Goal: Information Seeking & Learning: Learn about a topic

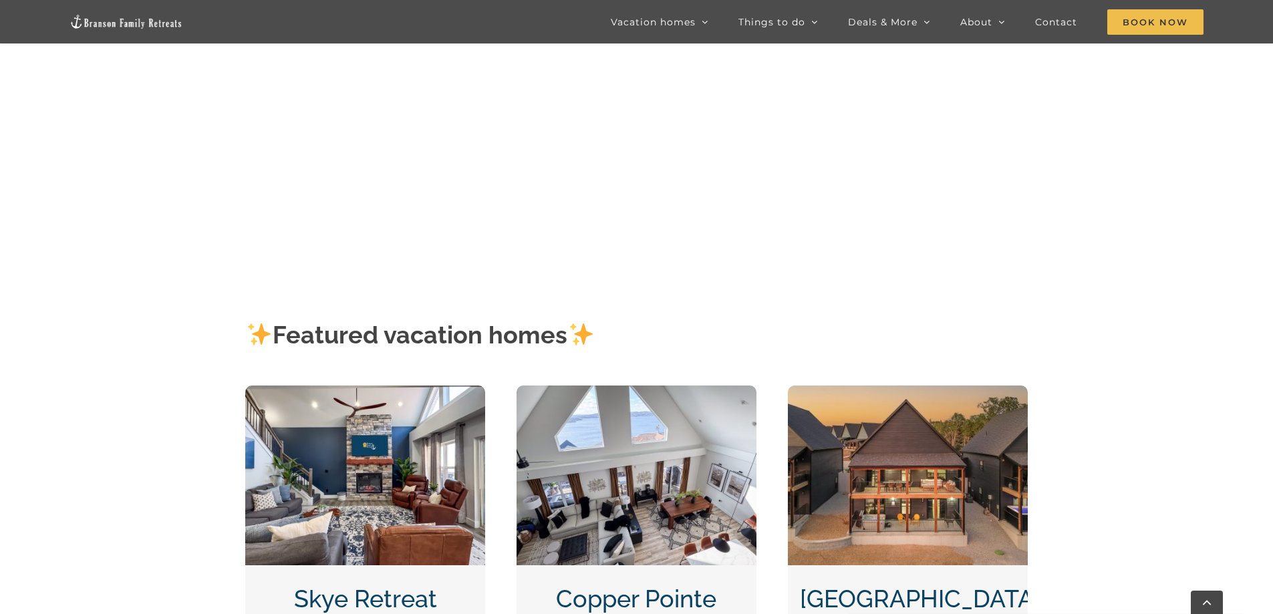
scroll to position [468, 0]
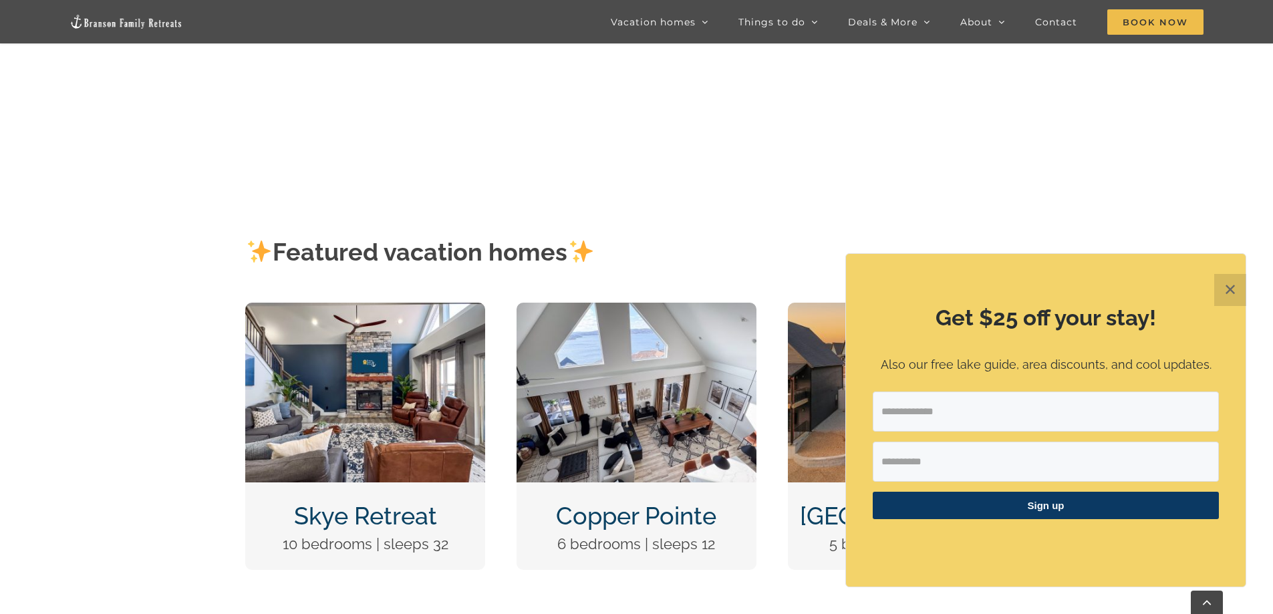
click at [1234, 290] on button "✕" at bounding box center [1230, 290] width 32 height 32
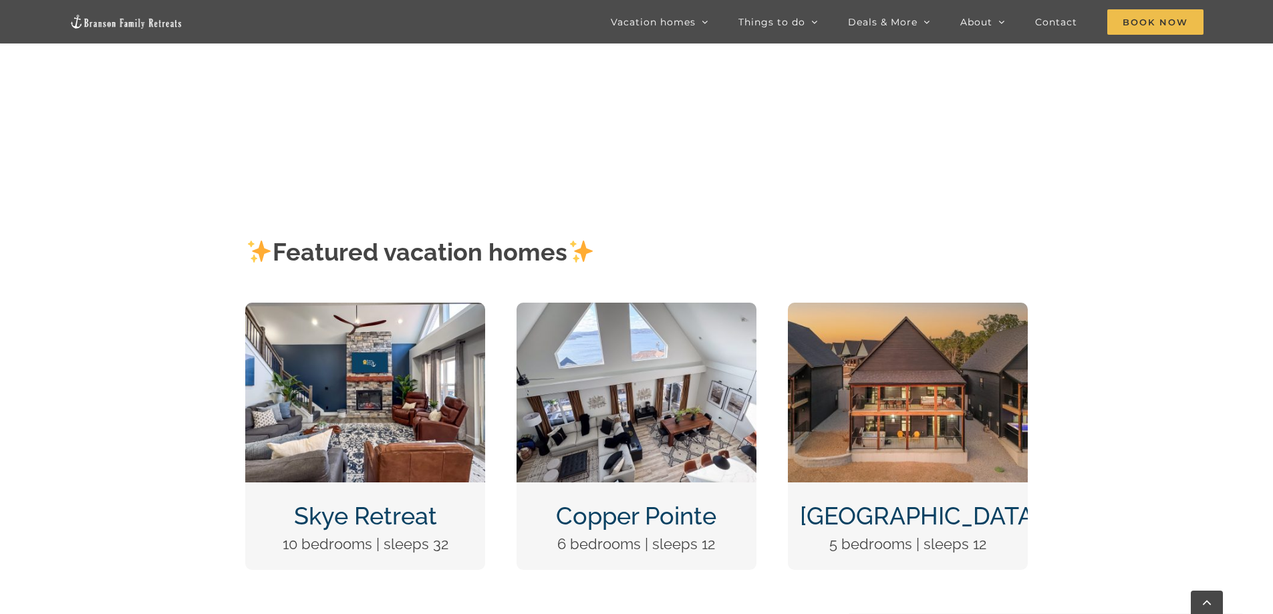
click at [656, 409] on img "Copper Pointe at Table Rock Lake-1051" at bounding box center [637, 393] width 240 height 180
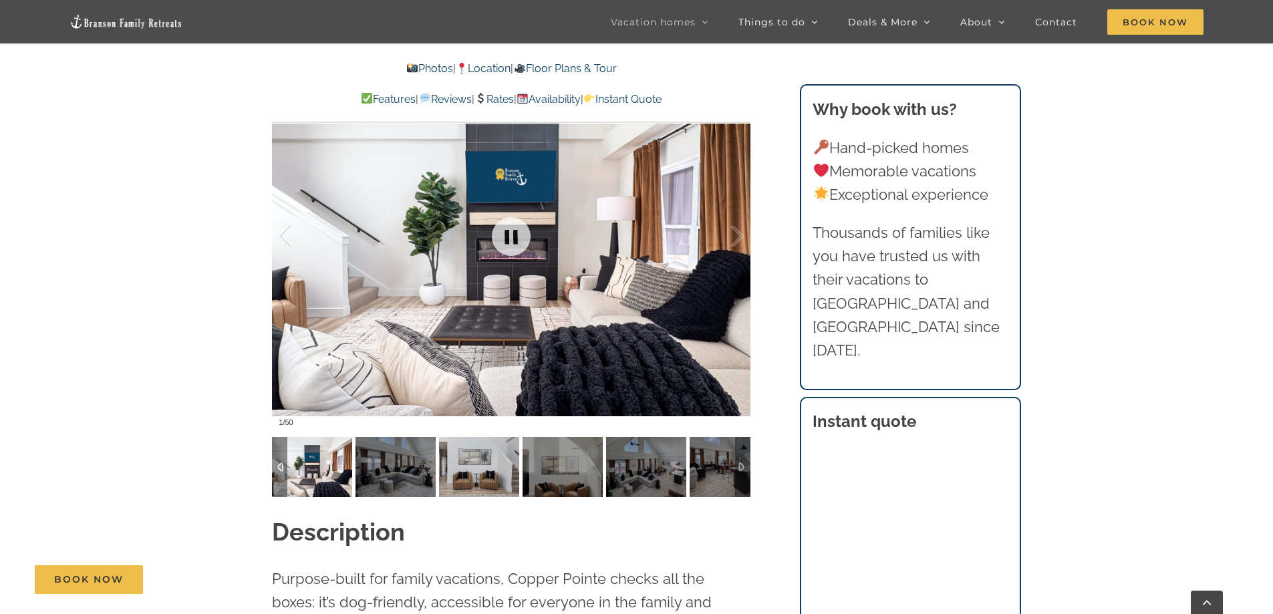
scroll to position [936, 0]
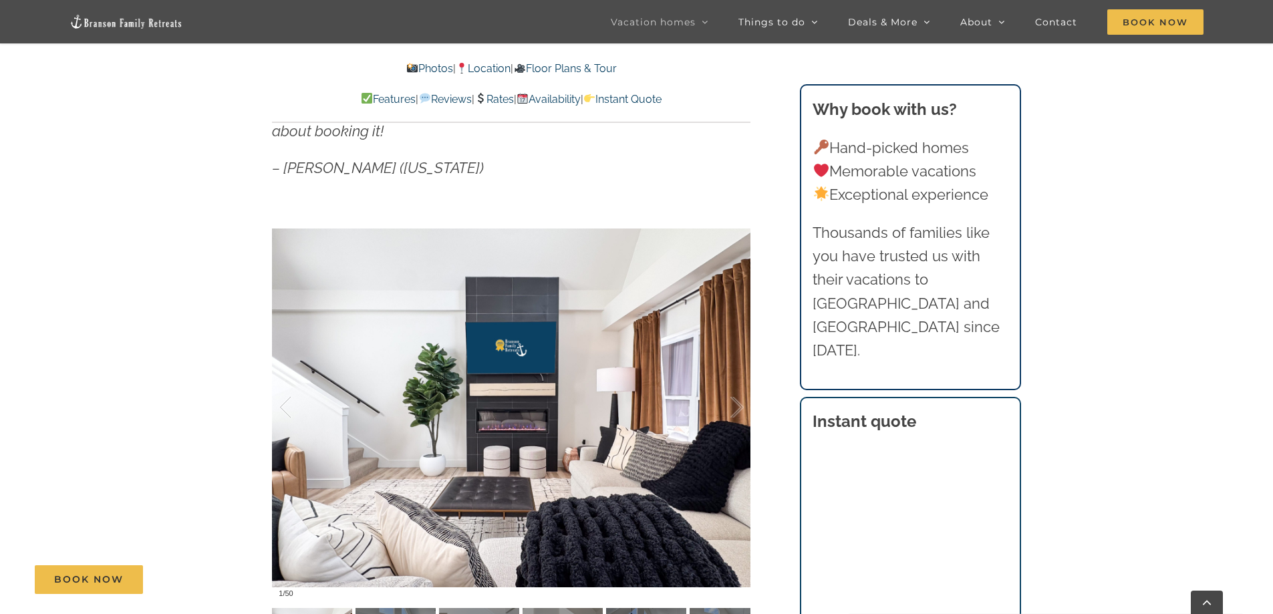
click at [579, 102] on link "Availability" at bounding box center [549, 99] width 64 height 13
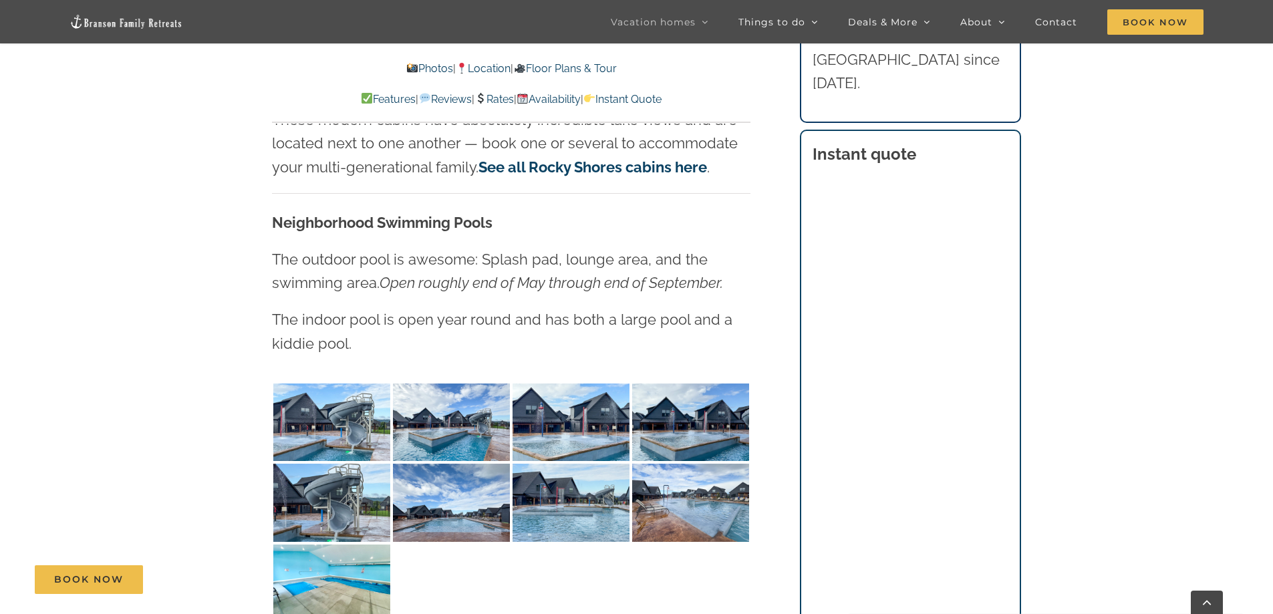
scroll to position [3060, 0]
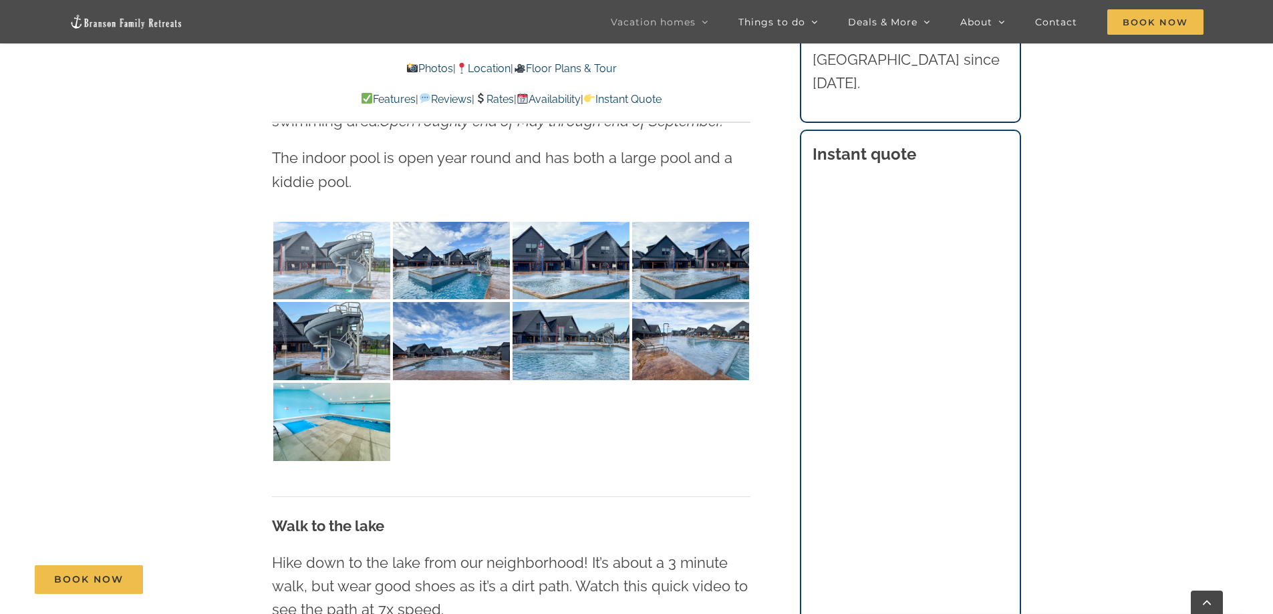
click at [314, 254] on img at bounding box center [331, 261] width 117 height 78
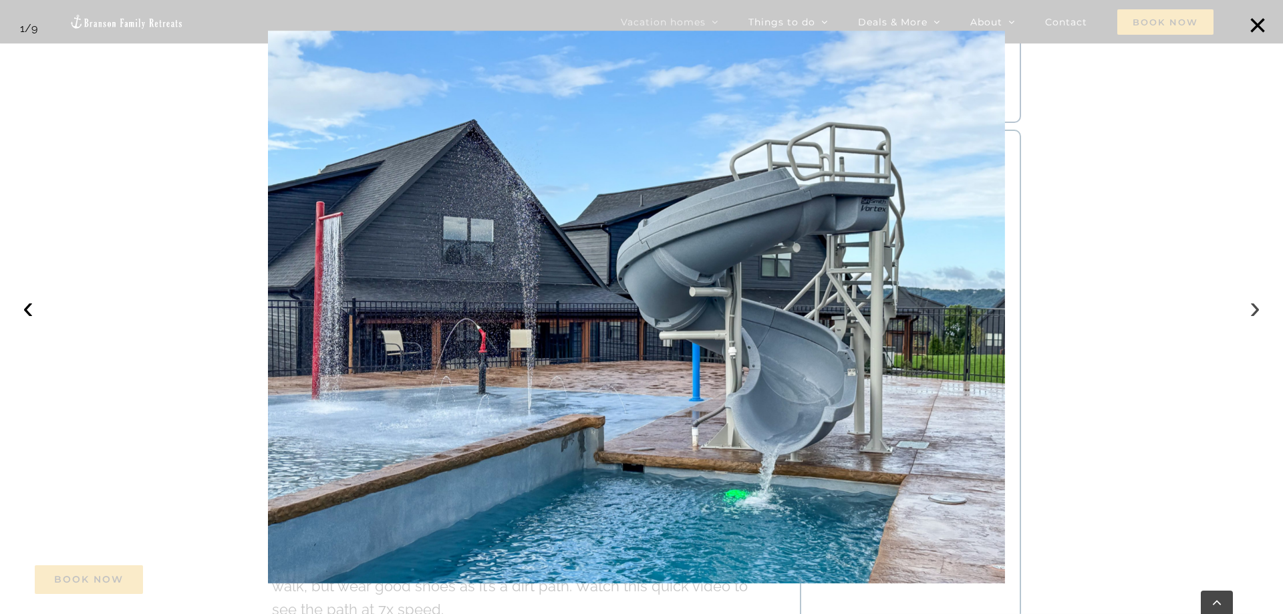
click at [1253, 311] on button "›" at bounding box center [1254, 307] width 29 height 29
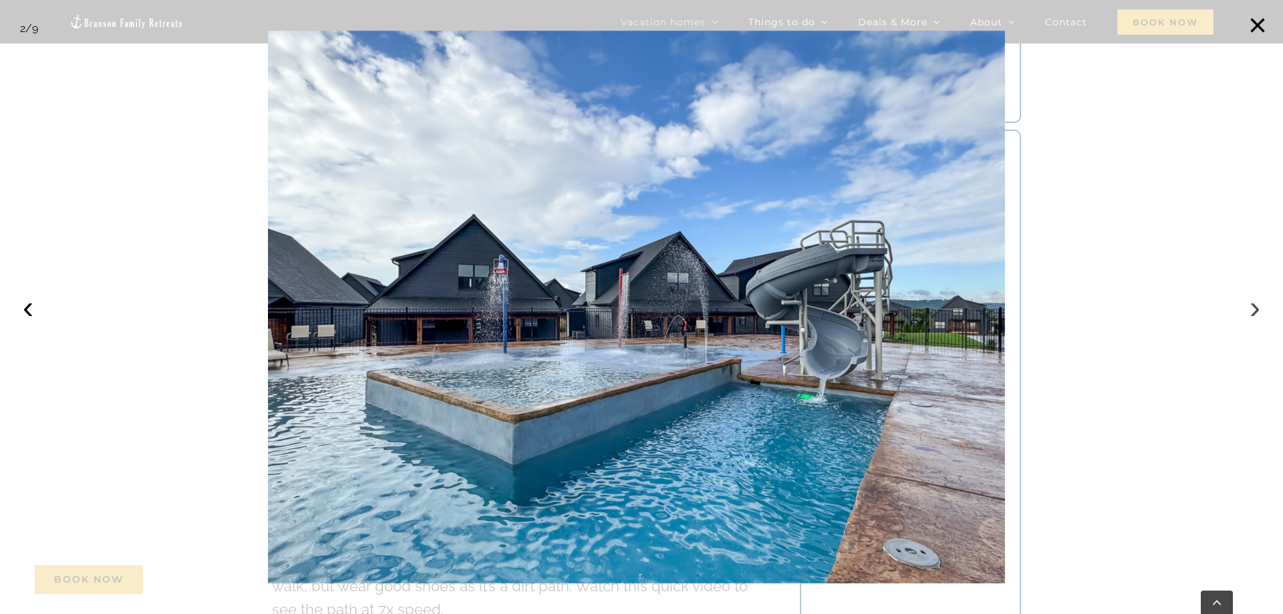
click at [1253, 311] on button "›" at bounding box center [1254, 307] width 29 height 29
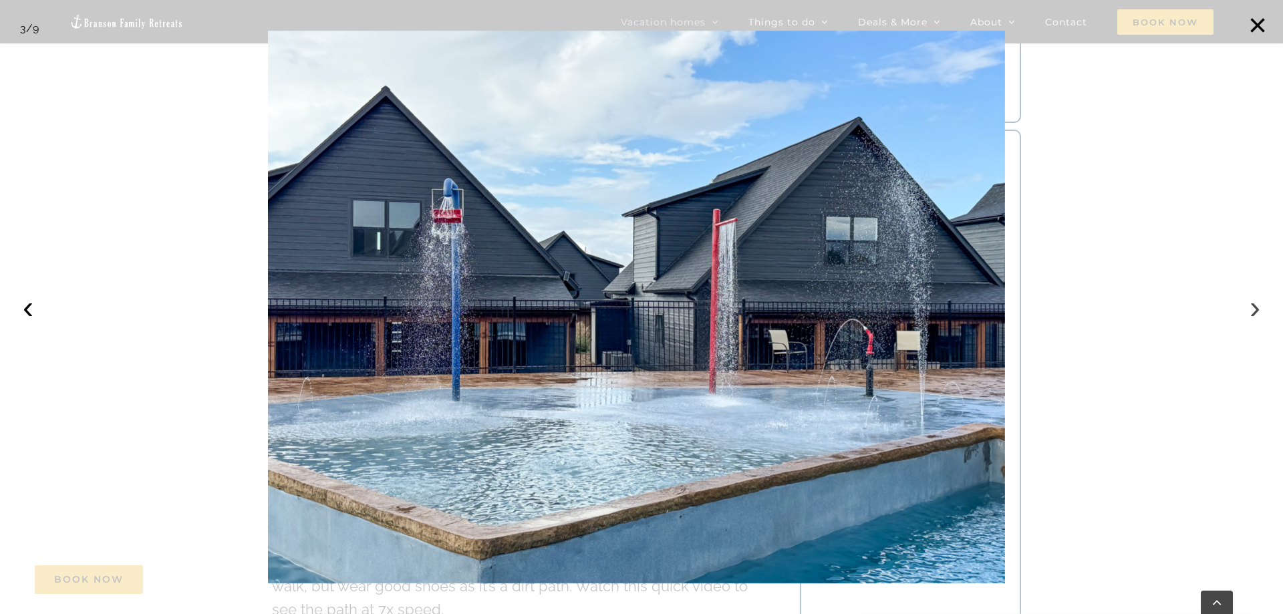
click at [1253, 311] on button "›" at bounding box center [1254, 307] width 29 height 29
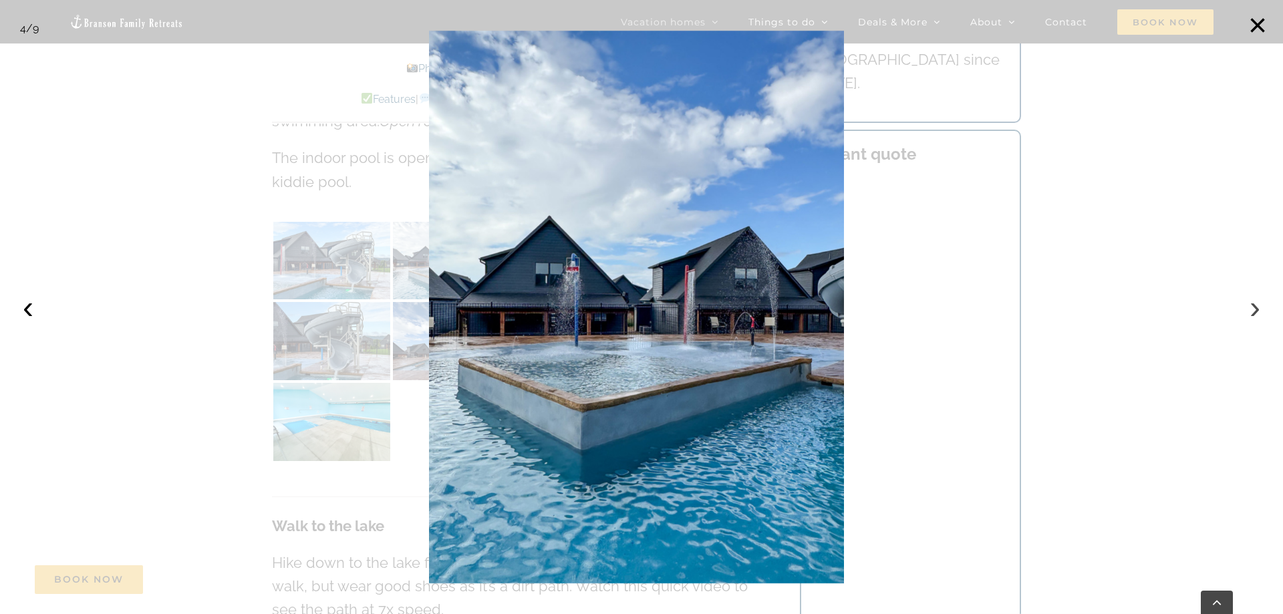
click at [1253, 311] on button "›" at bounding box center [1254, 307] width 29 height 29
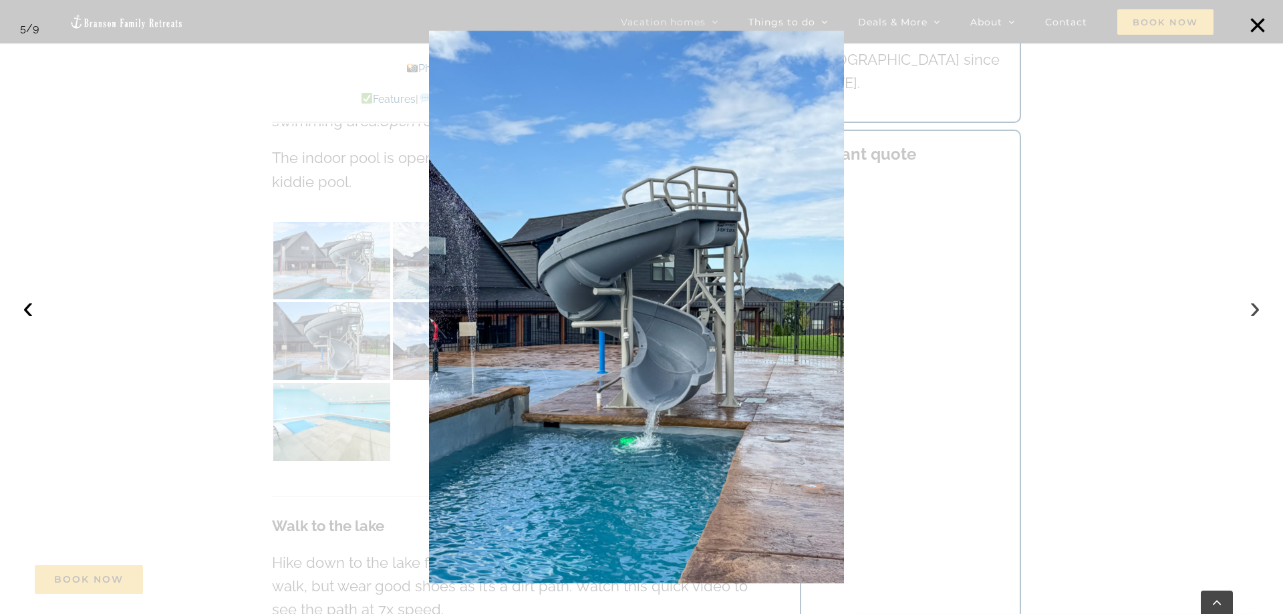
click at [1253, 311] on button "›" at bounding box center [1254, 307] width 29 height 29
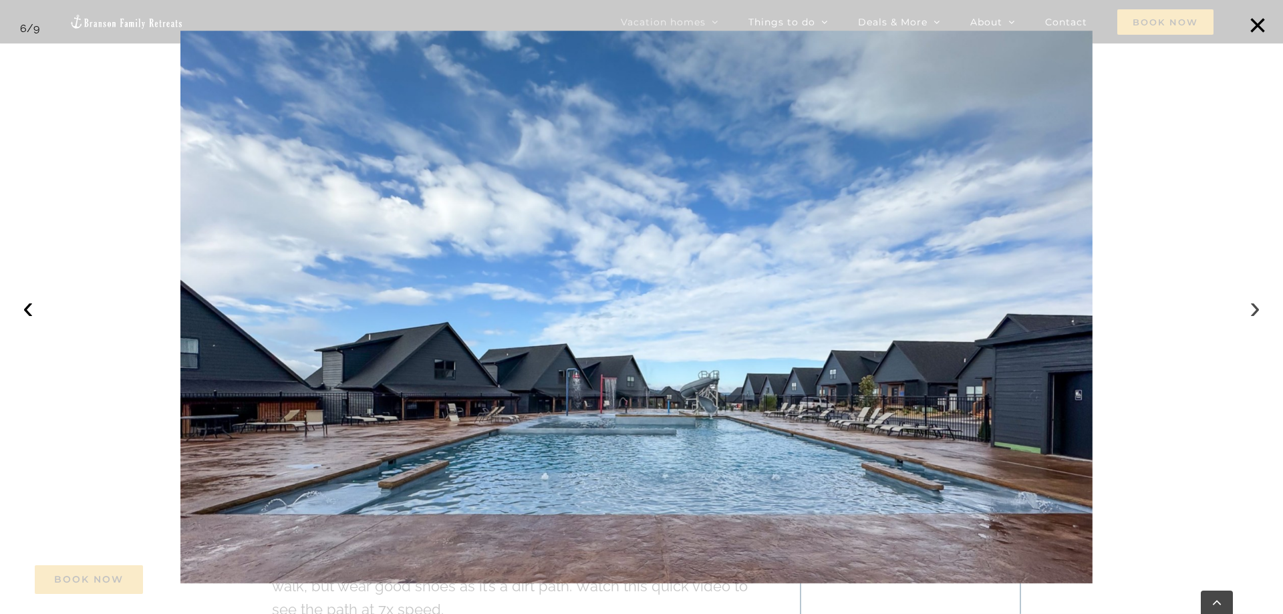
click at [1253, 311] on button "›" at bounding box center [1254, 307] width 29 height 29
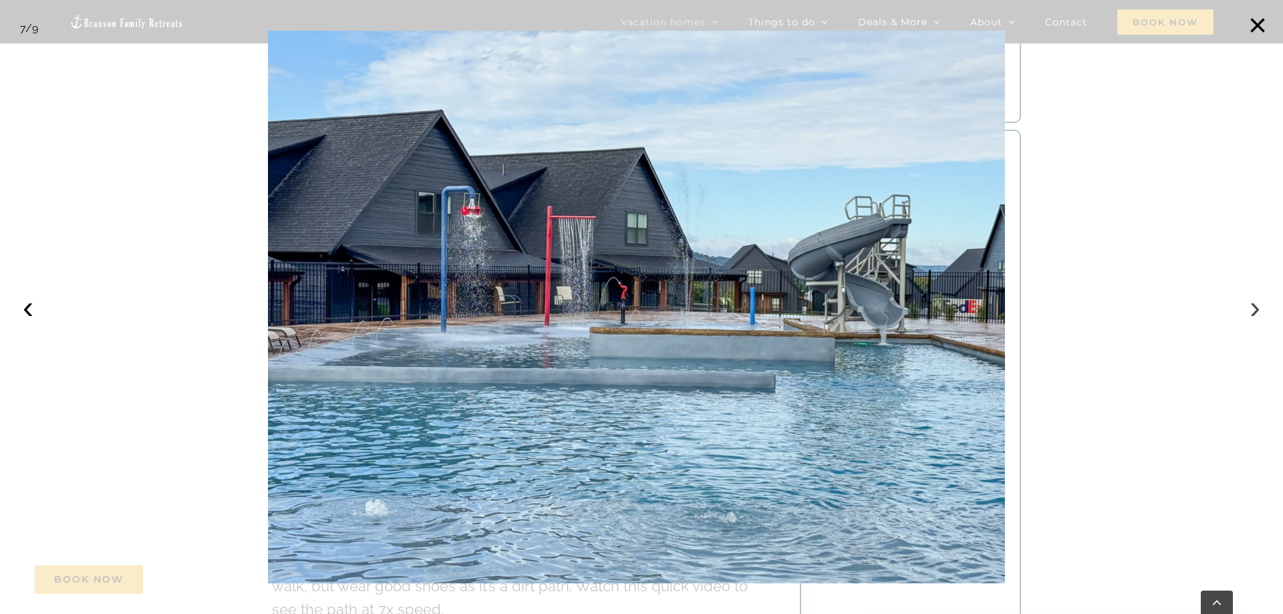
click at [1253, 311] on button "›" at bounding box center [1254, 307] width 29 height 29
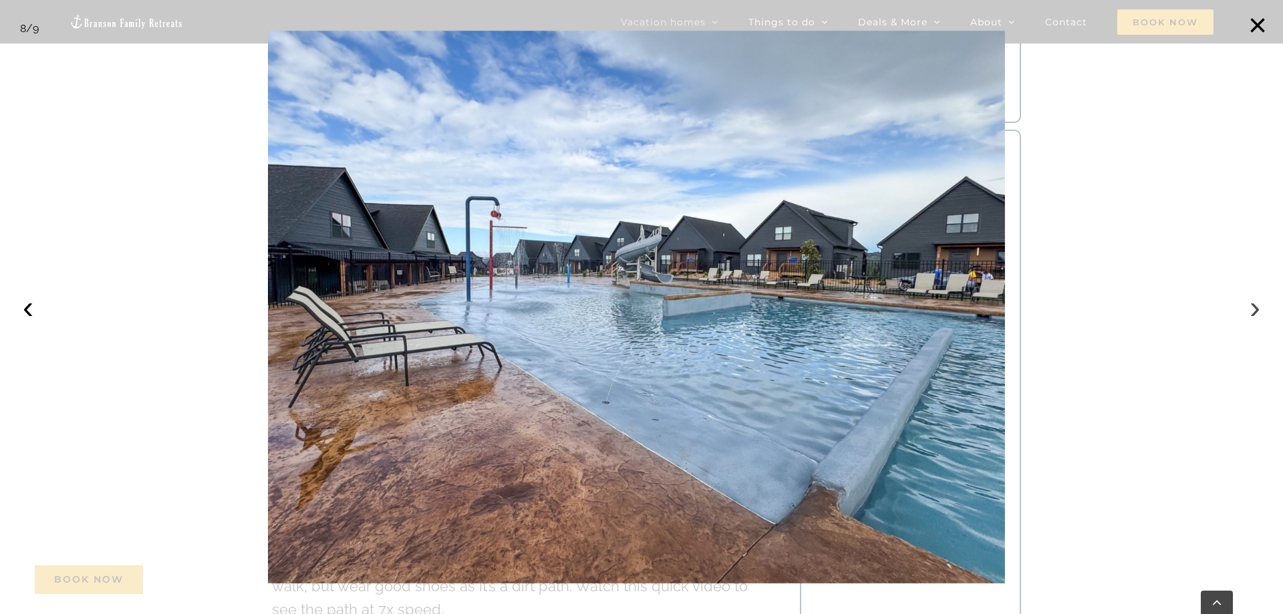
click at [1253, 311] on button "›" at bounding box center [1254, 307] width 29 height 29
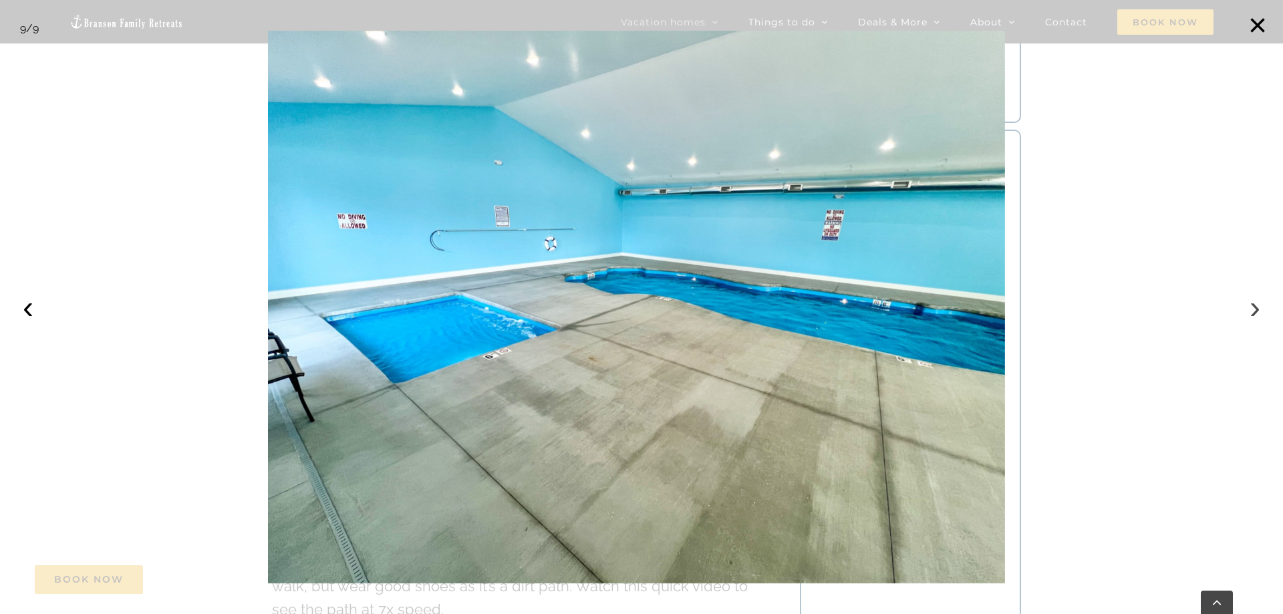
click at [1253, 311] on button "›" at bounding box center [1254, 307] width 29 height 29
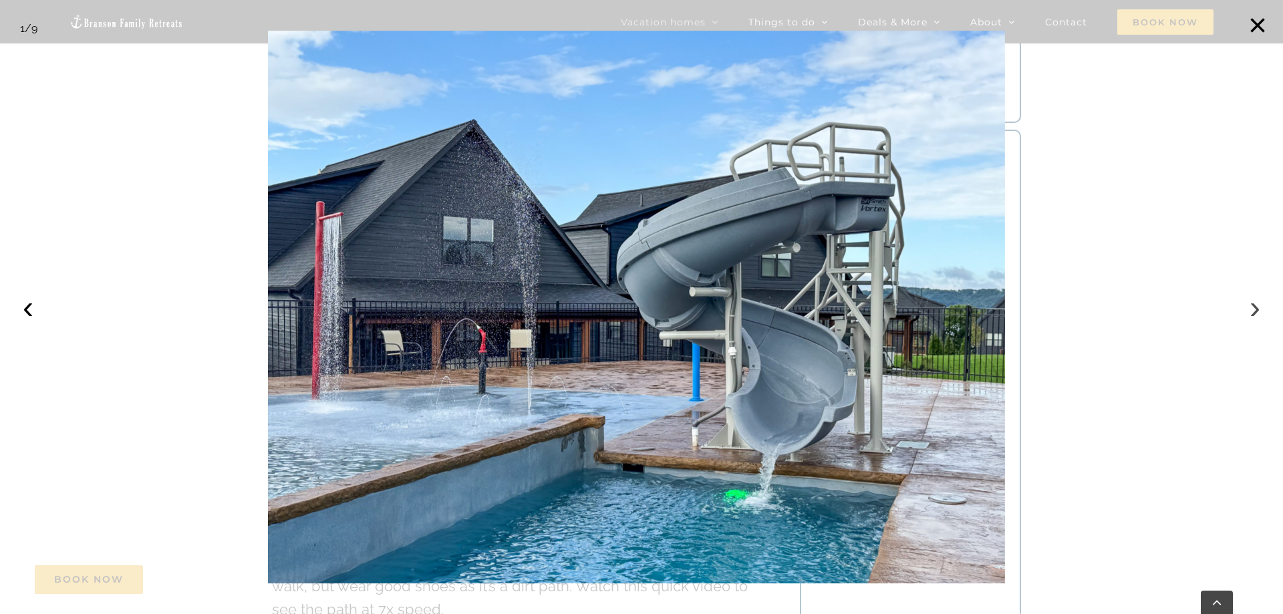
click at [1253, 311] on button "›" at bounding box center [1254, 307] width 29 height 29
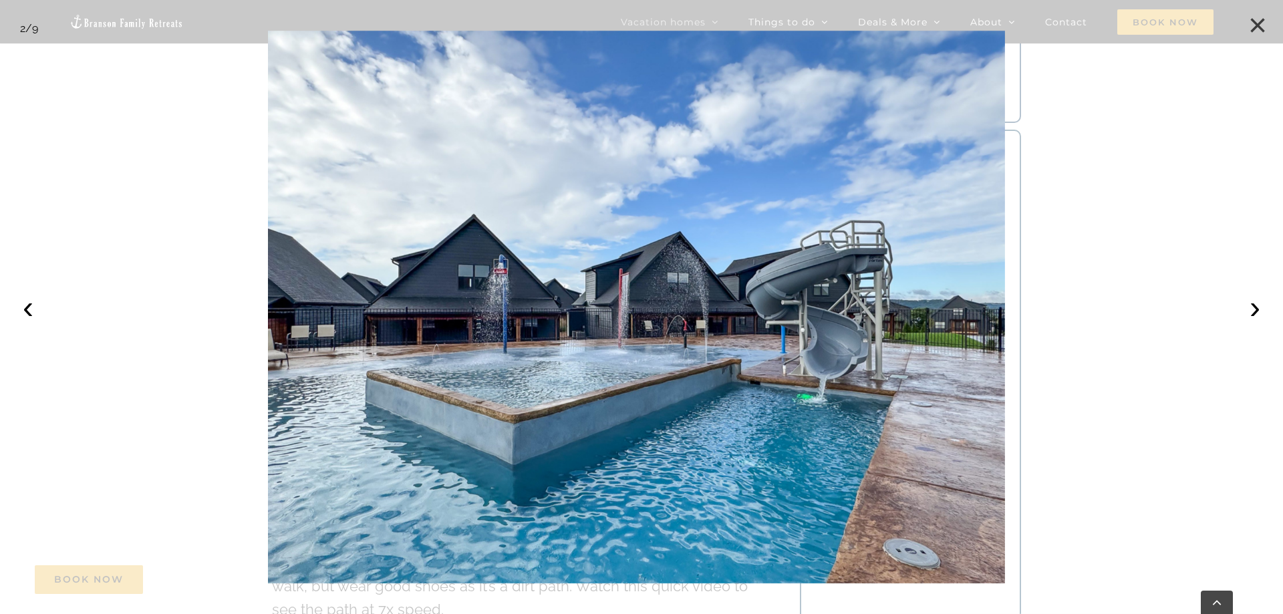
click at [1262, 26] on button "×" at bounding box center [1257, 25] width 29 height 29
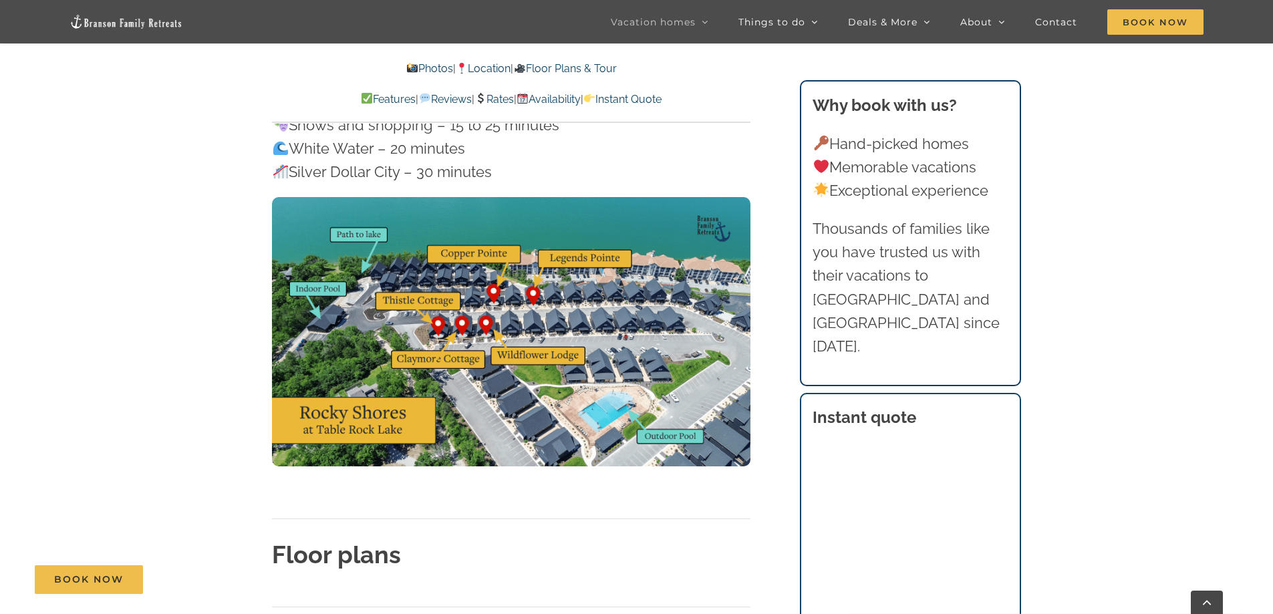
scroll to position [4396, 0]
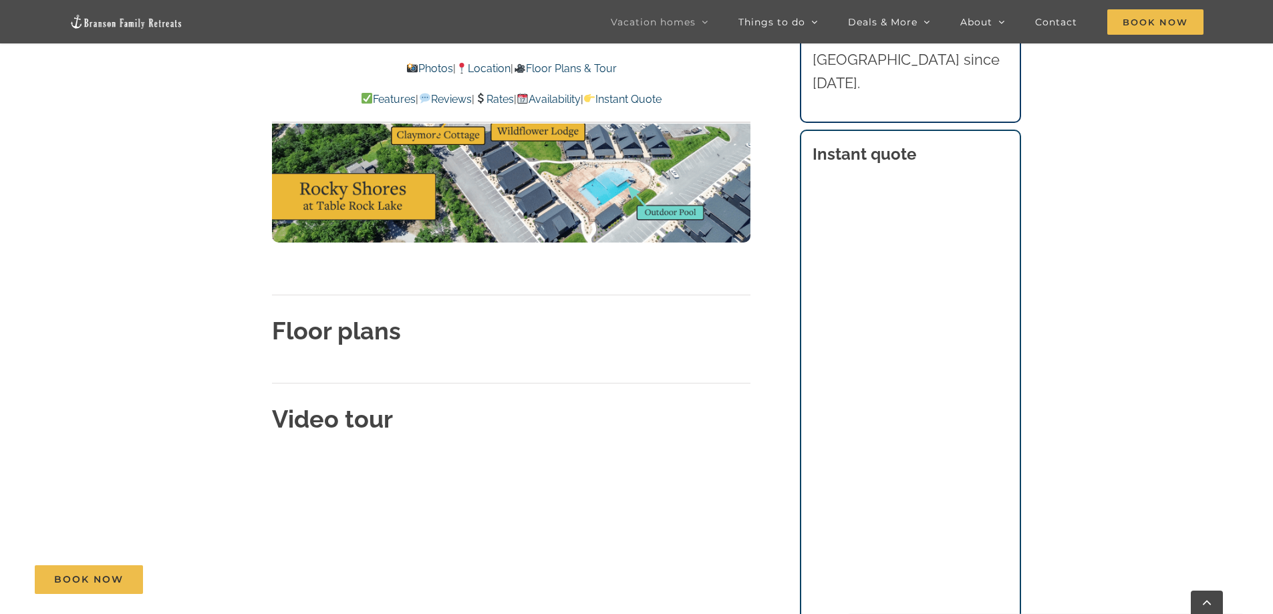
click at [331, 317] on strong "Floor plans" at bounding box center [336, 331] width 129 height 28
click at [372, 317] on strong "Floor plans" at bounding box center [336, 331] width 129 height 28
click at [400, 317] on strong "Floor plans" at bounding box center [336, 331] width 129 height 28
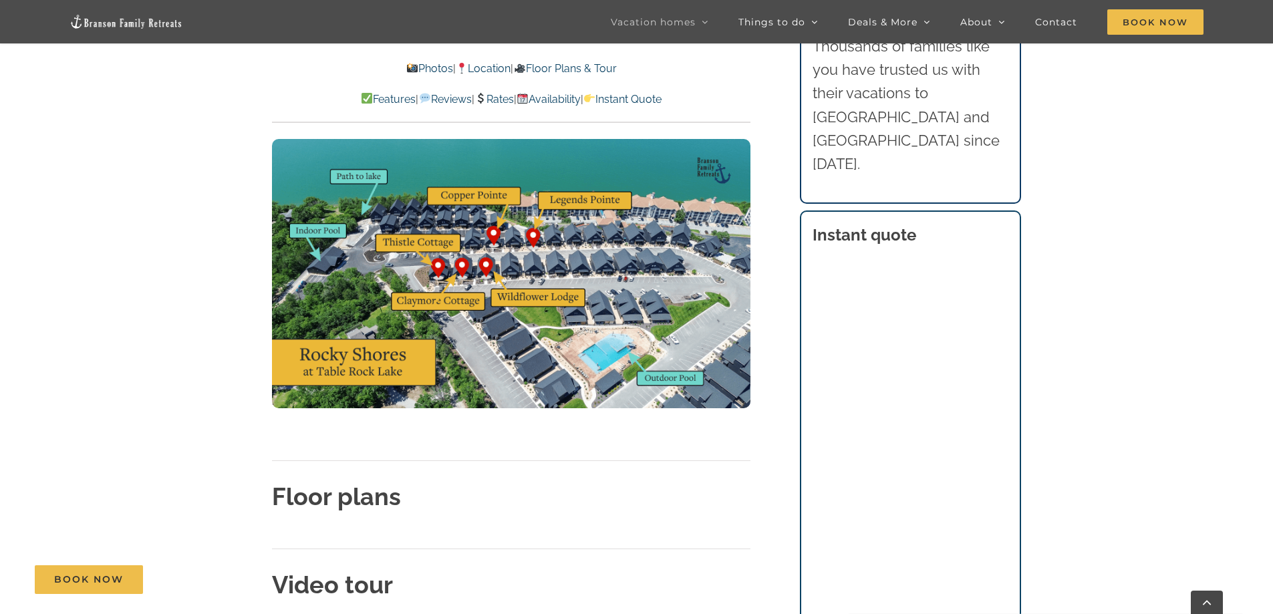
scroll to position [4196, 0]
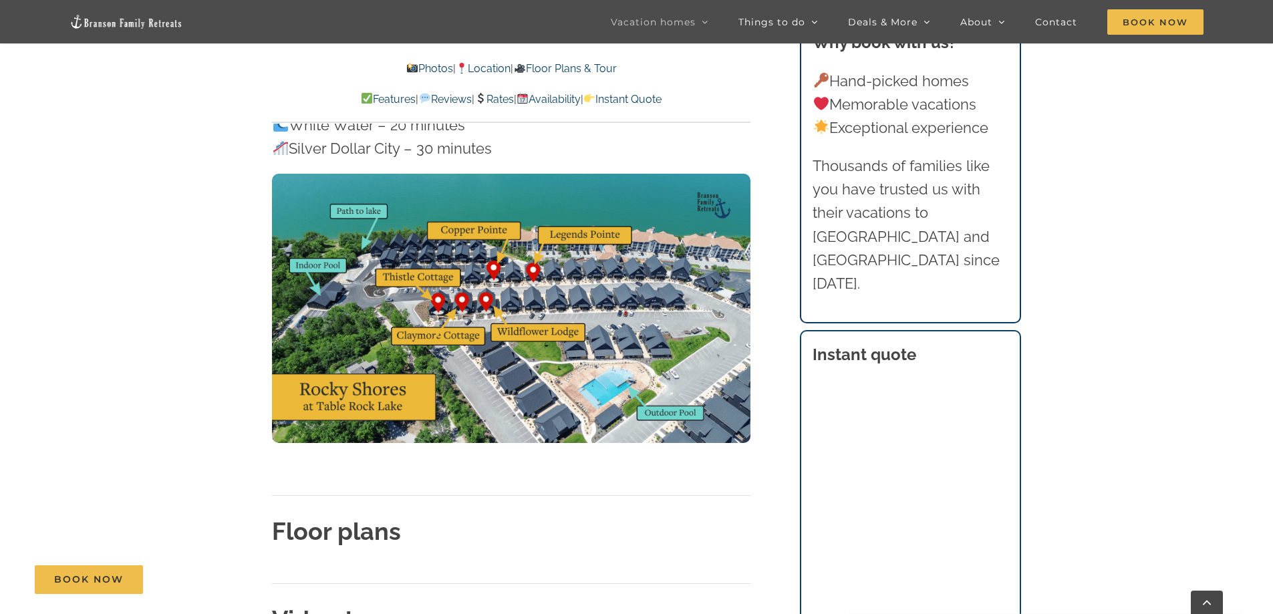
click at [350, 577] on div "Book Now" at bounding box center [647, 579] width 1224 height 29
click at [403, 515] on h2 "Floor plans" at bounding box center [511, 531] width 478 height 33
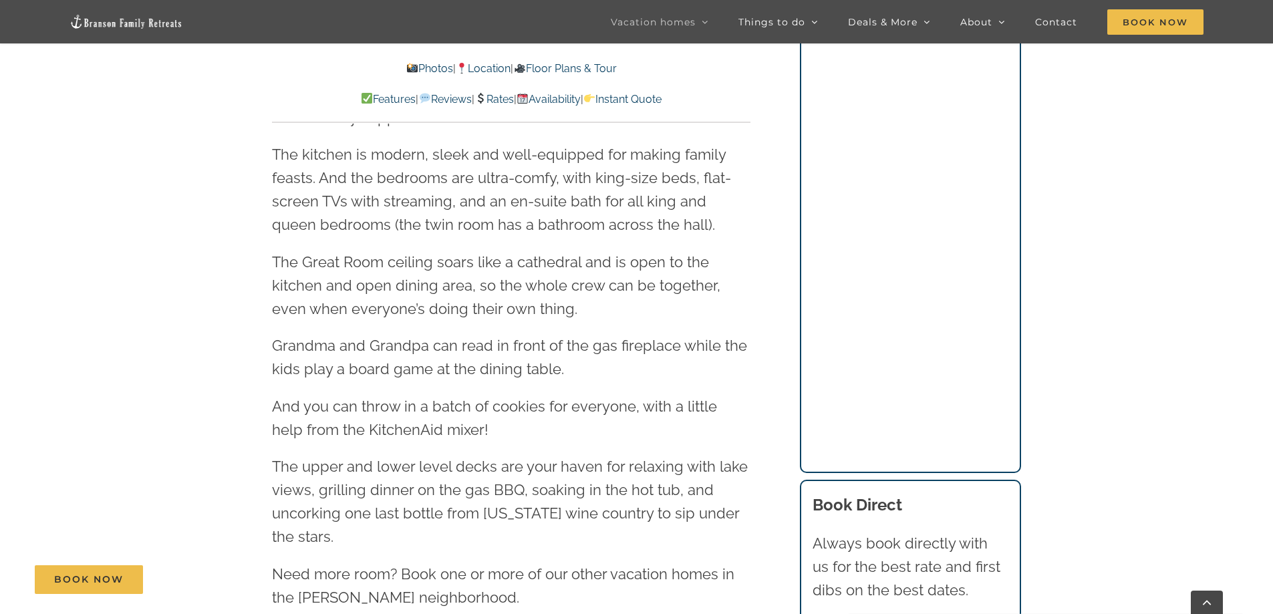
scroll to position [1671, 0]
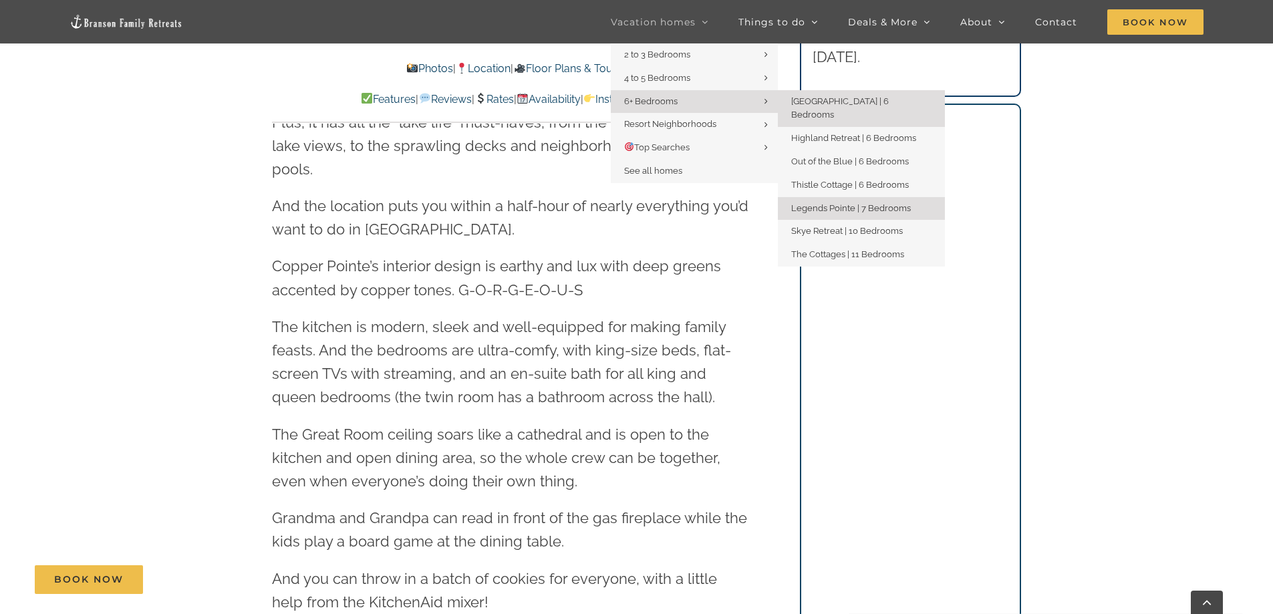
click at [843, 203] on span "Legends Pointe | 7 Bedrooms" at bounding box center [851, 208] width 120 height 10
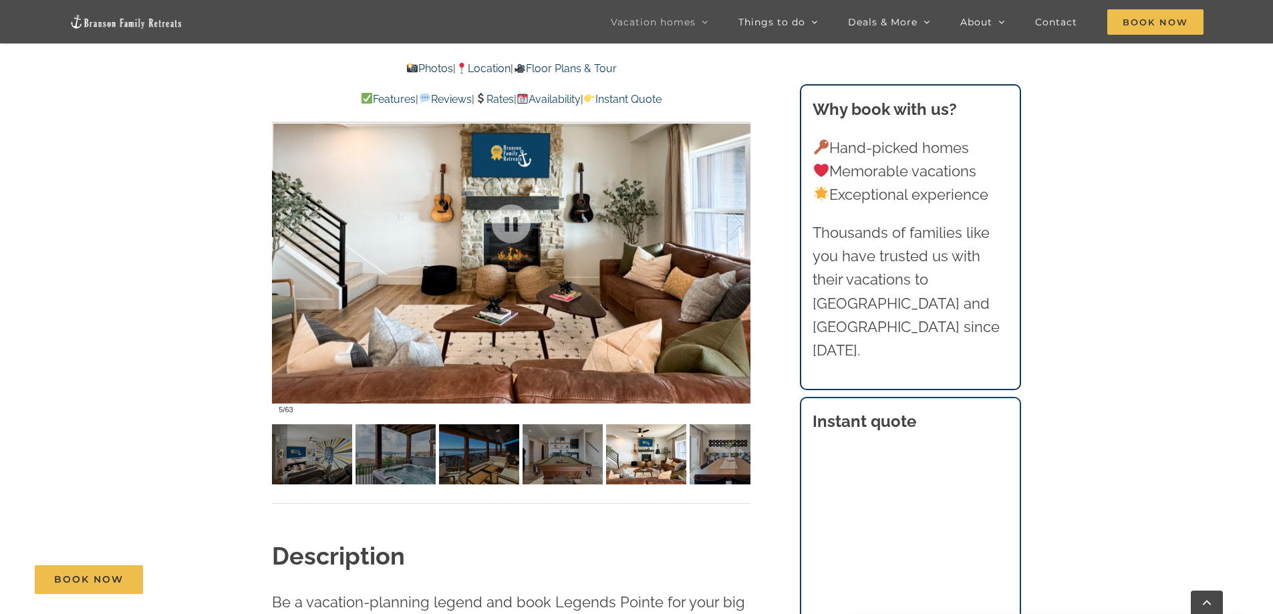
scroll to position [869, 0]
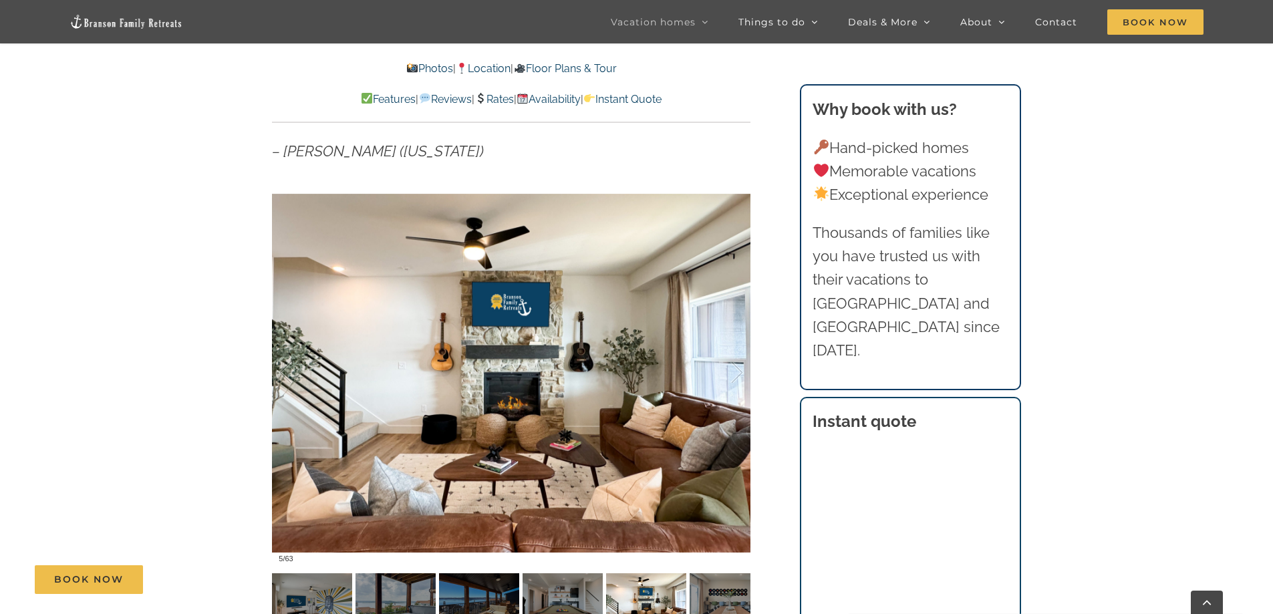
click at [322, 392] on div at bounding box center [511, 372] width 478 height 393
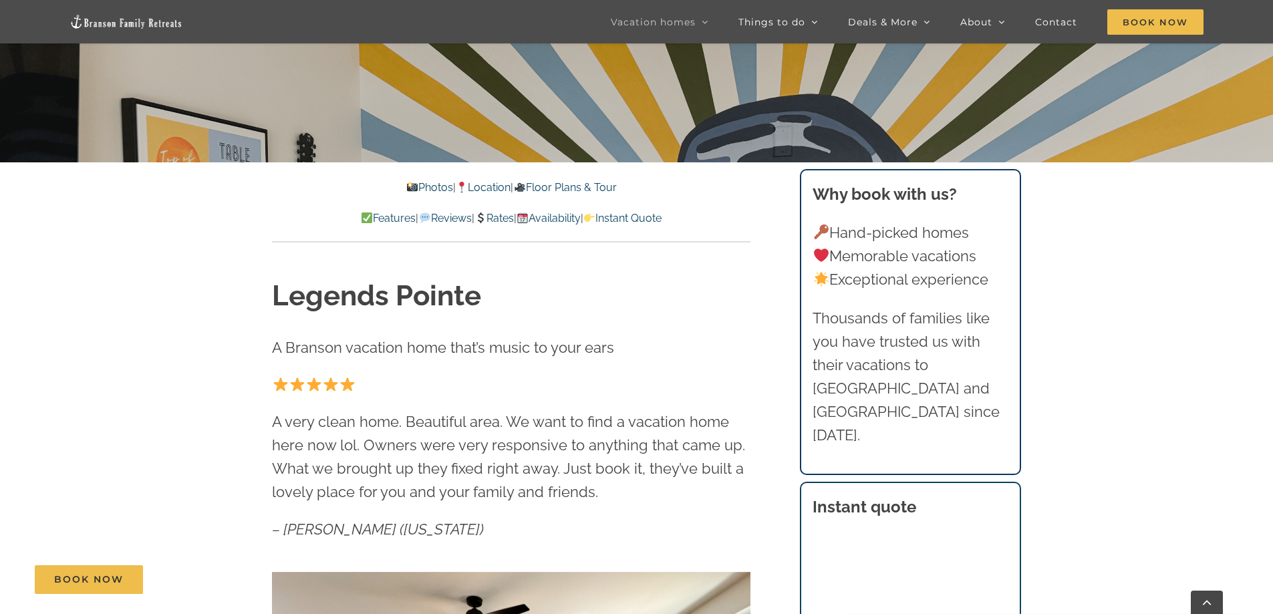
scroll to position [468, 0]
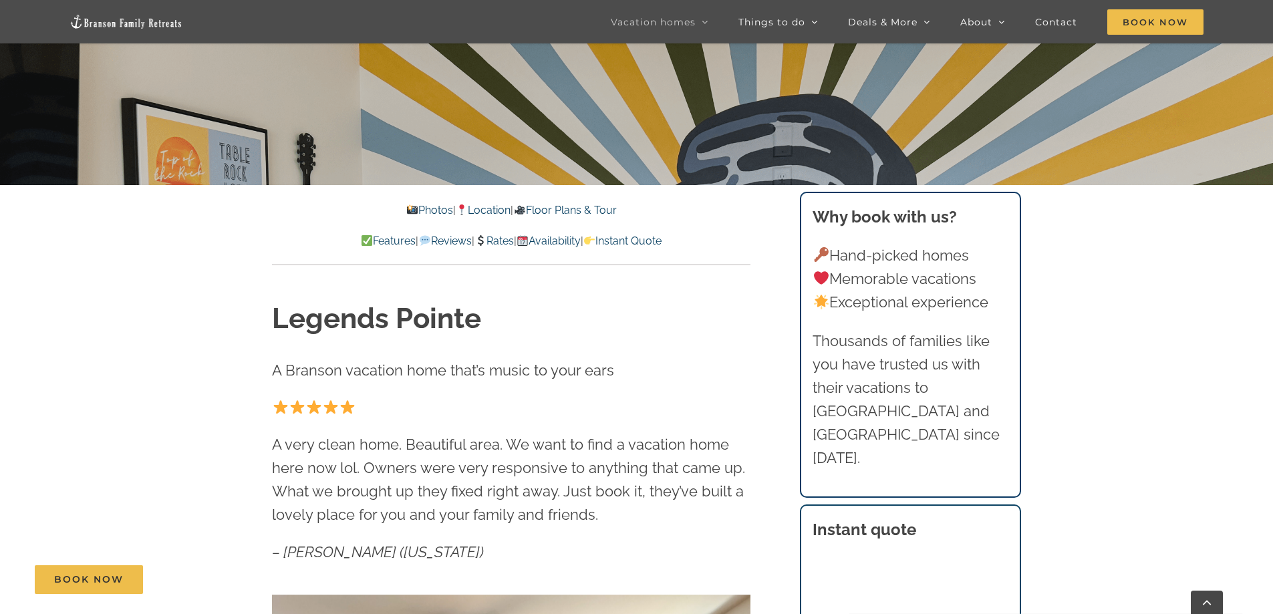
click at [425, 210] on link "Photos" at bounding box center [429, 210] width 47 height 13
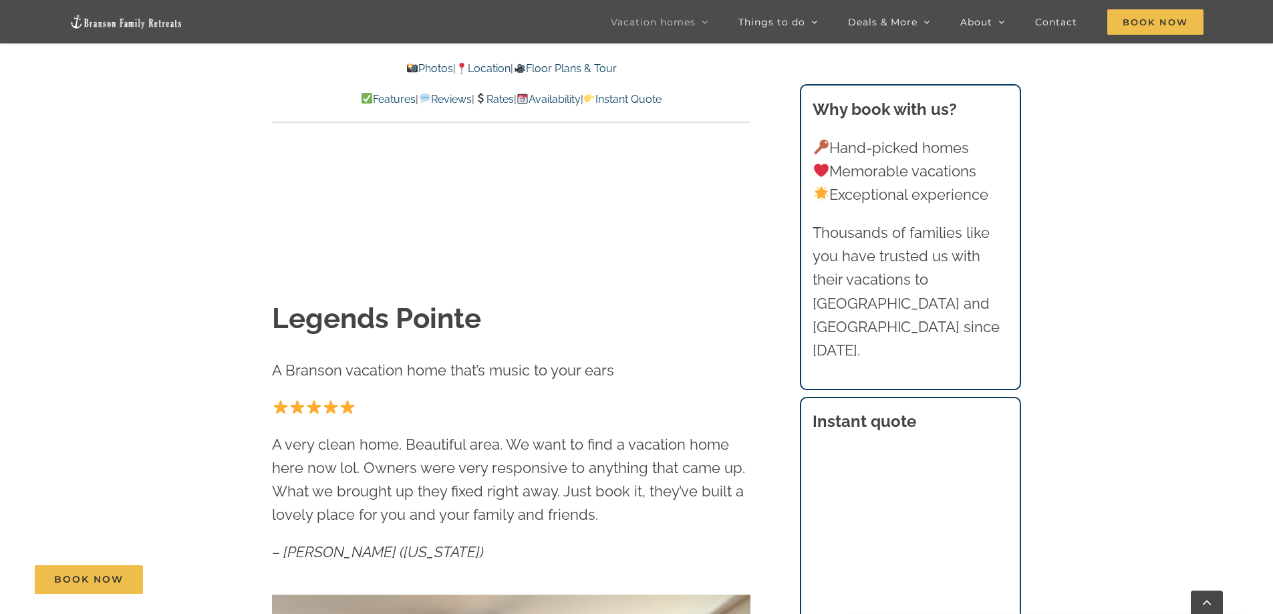
scroll to position [864, 0]
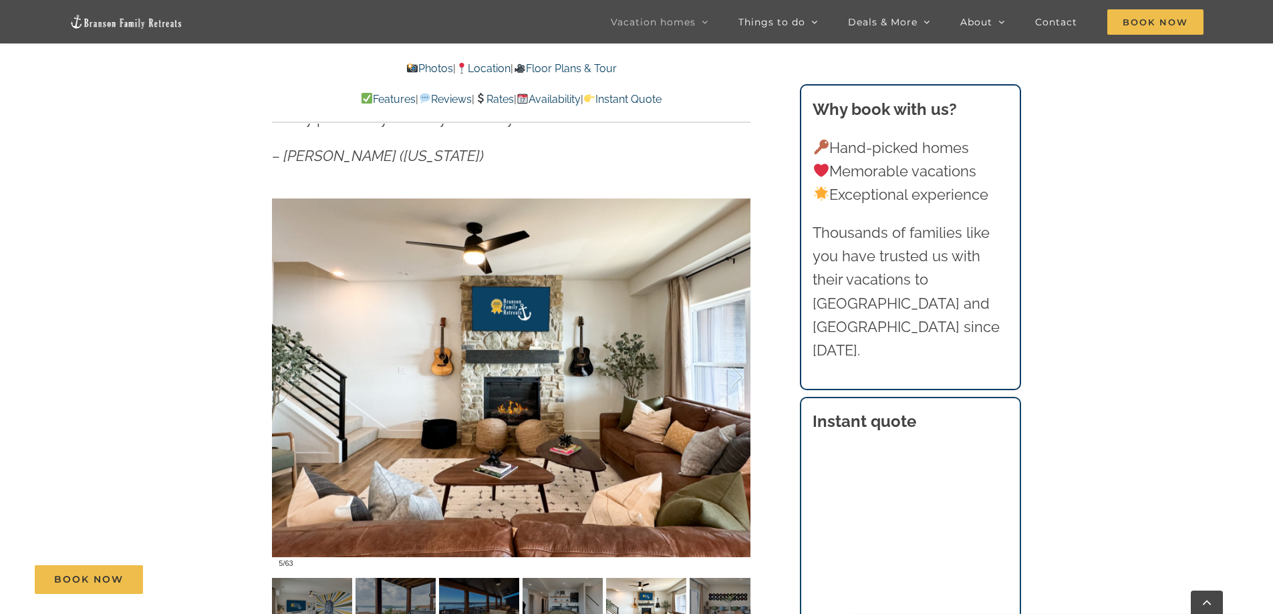
click at [343, 351] on div at bounding box center [511, 377] width 478 height 393
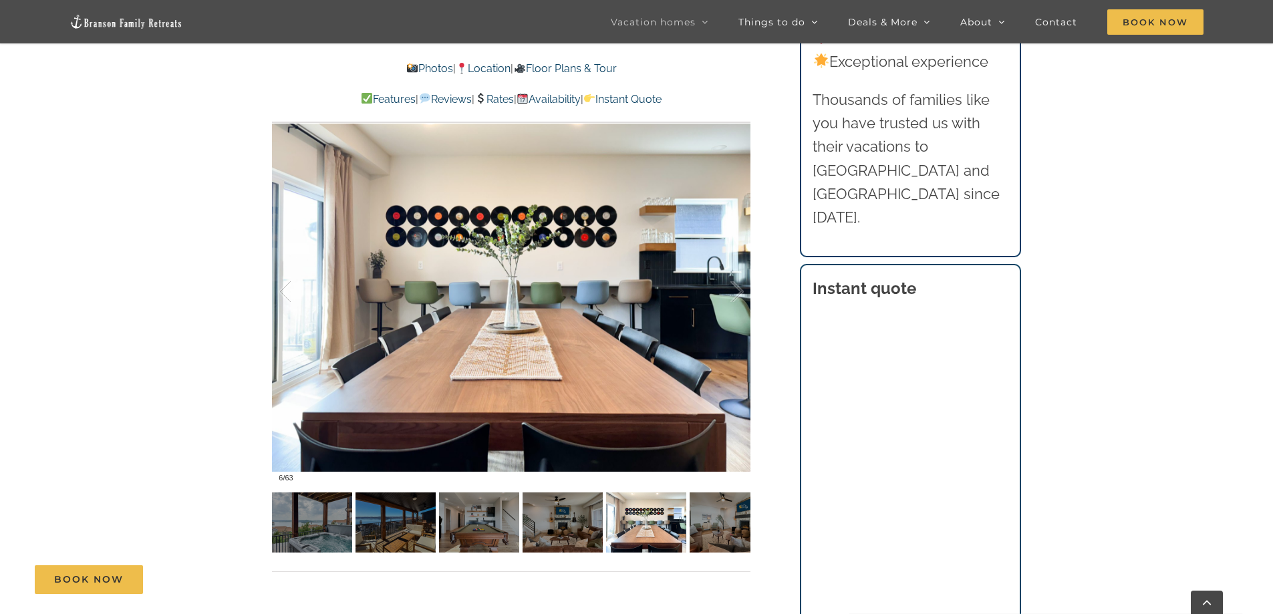
scroll to position [998, 0]
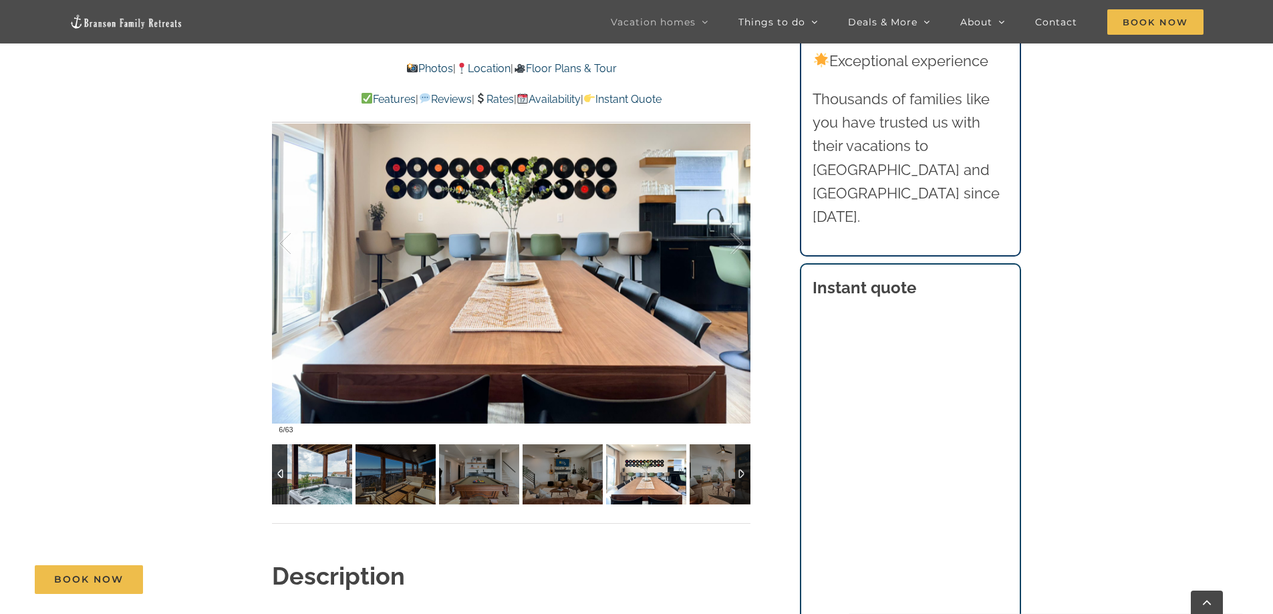
click at [303, 464] on img at bounding box center [312, 474] width 80 height 60
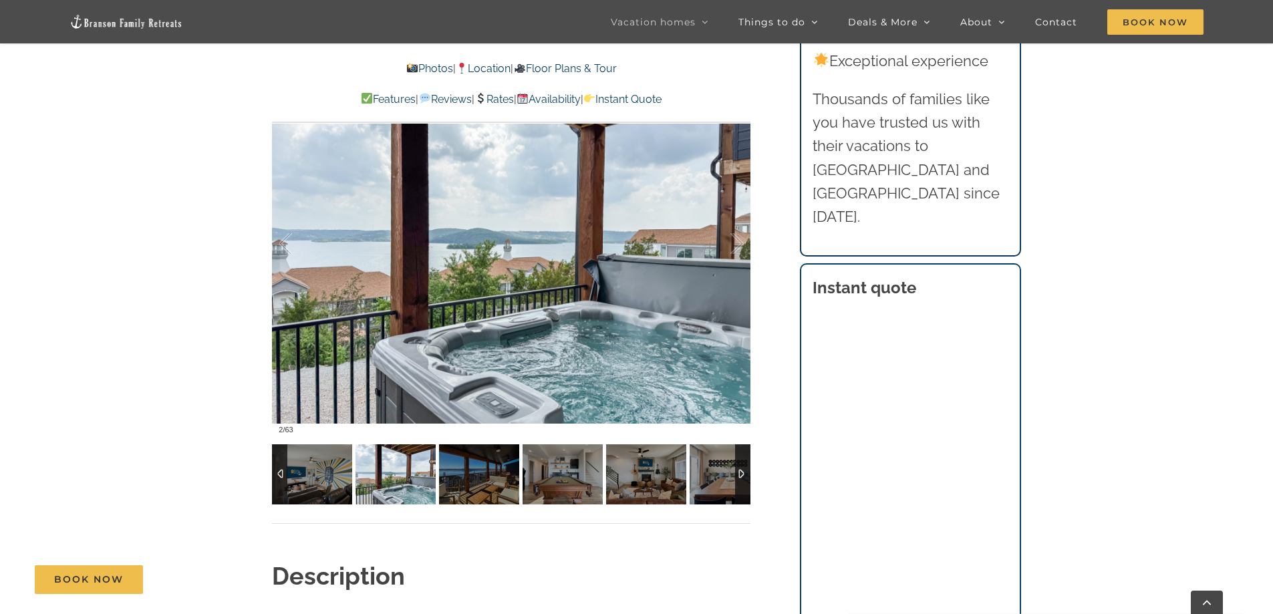
click at [283, 470] on div at bounding box center [279, 474] width 15 height 60
click at [279, 474] on div at bounding box center [279, 474] width 15 height 60
click at [280, 474] on div at bounding box center [279, 474] width 15 height 60
click at [304, 474] on img at bounding box center [312, 474] width 80 height 60
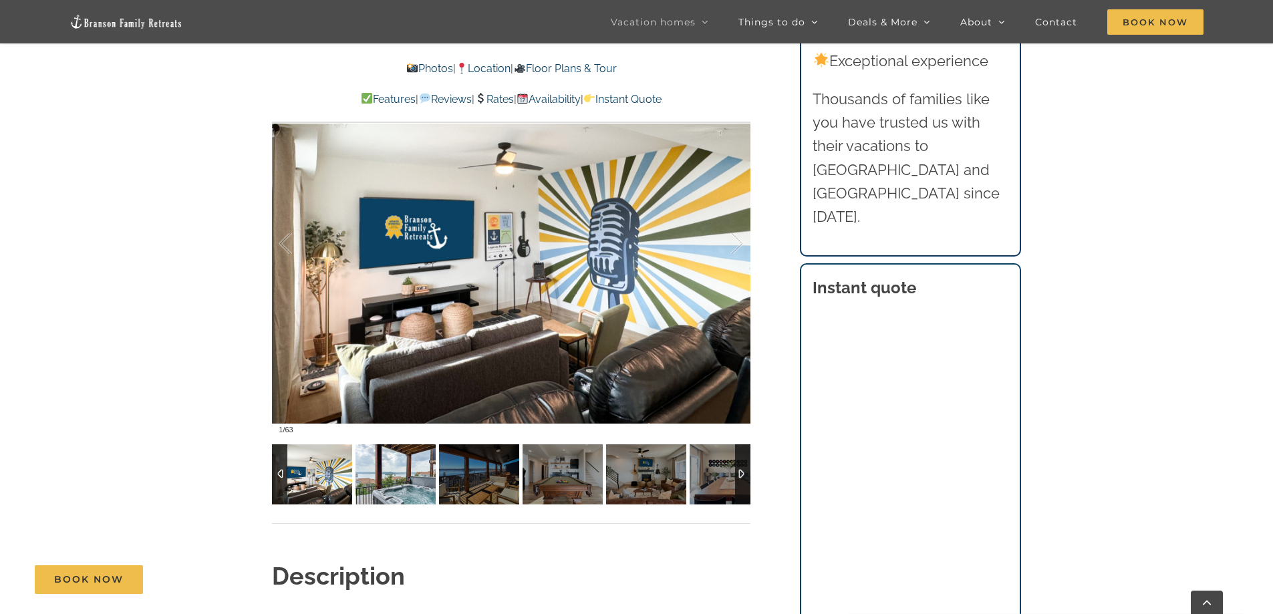
click at [400, 476] on img at bounding box center [396, 474] width 80 height 60
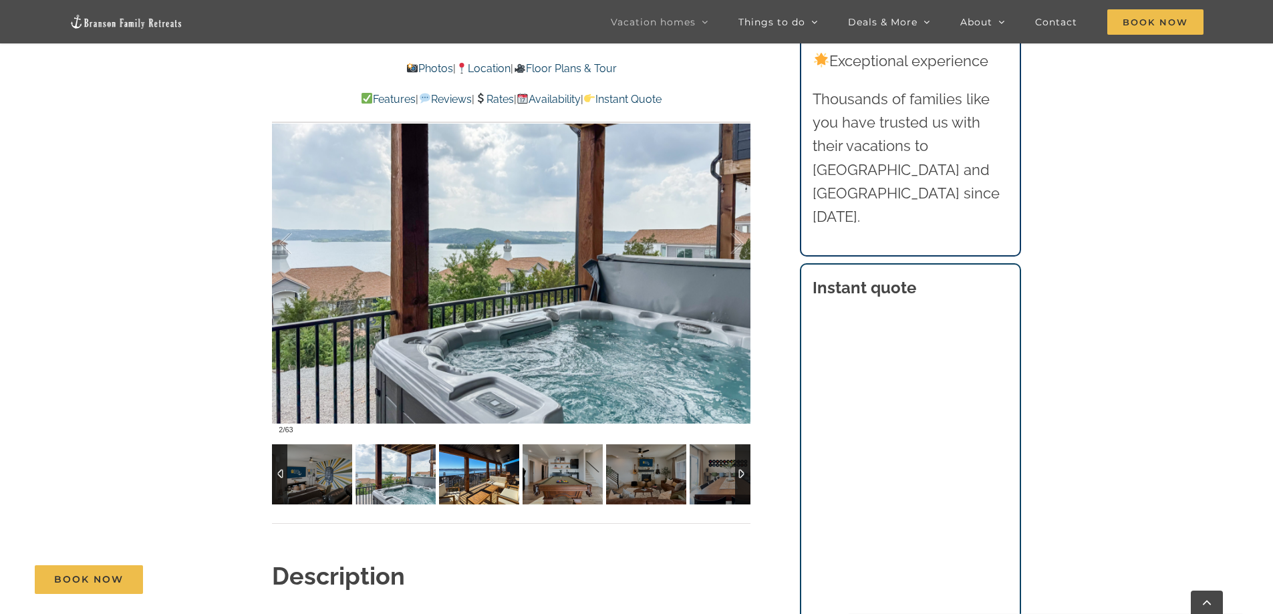
click at [484, 476] on img at bounding box center [479, 474] width 80 height 60
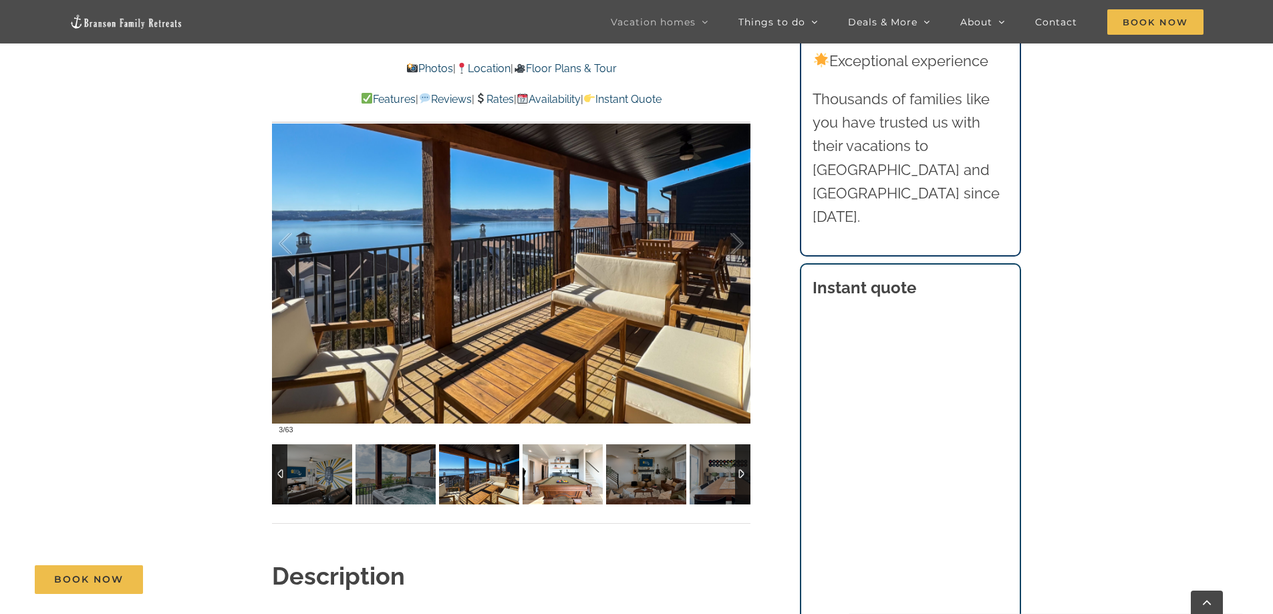
click at [553, 482] on img at bounding box center [563, 474] width 80 height 60
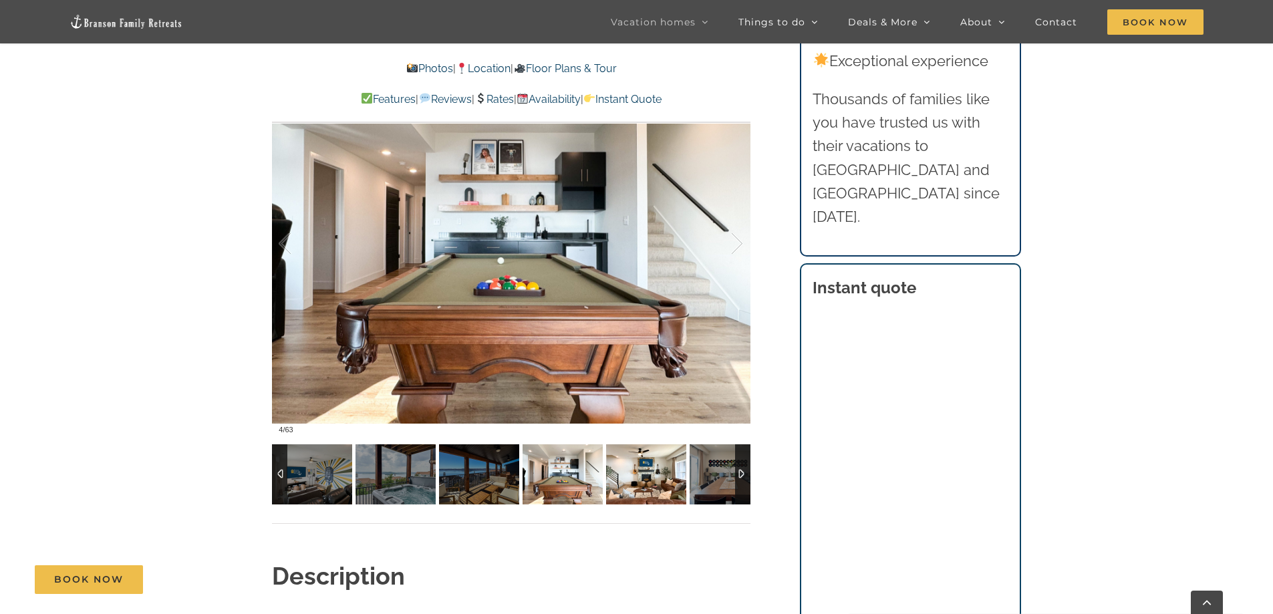
click at [633, 468] on img at bounding box center [646, 474] width 80 height 60
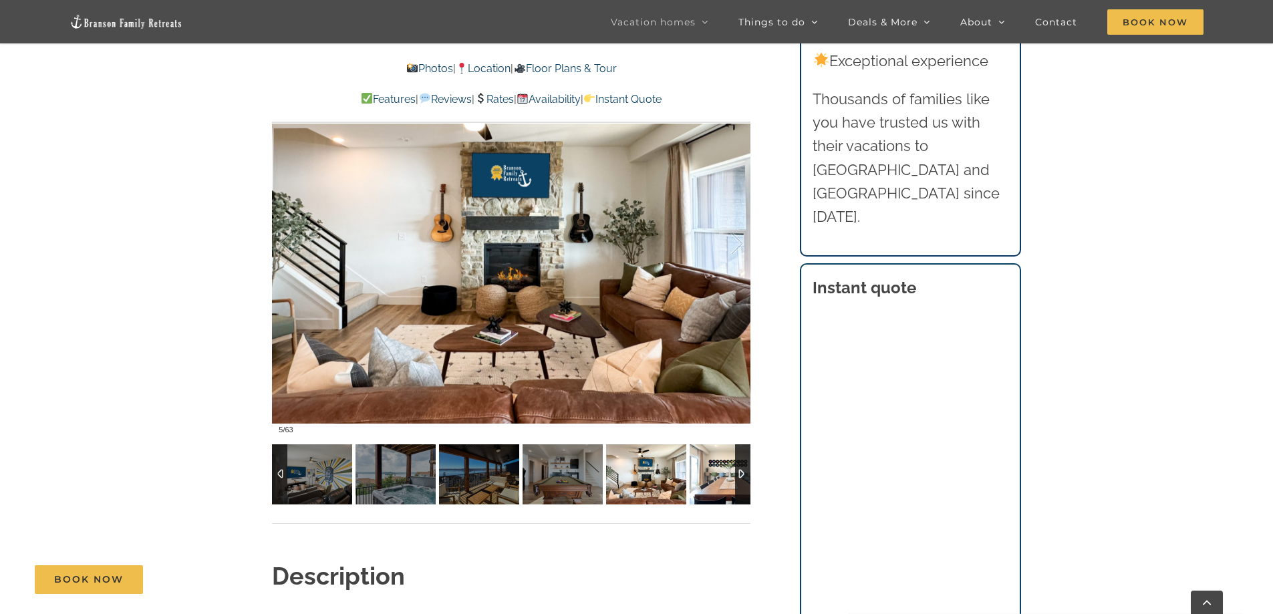
click at [714, 476] on img at bounding box center [730, 474] width 80 height 60
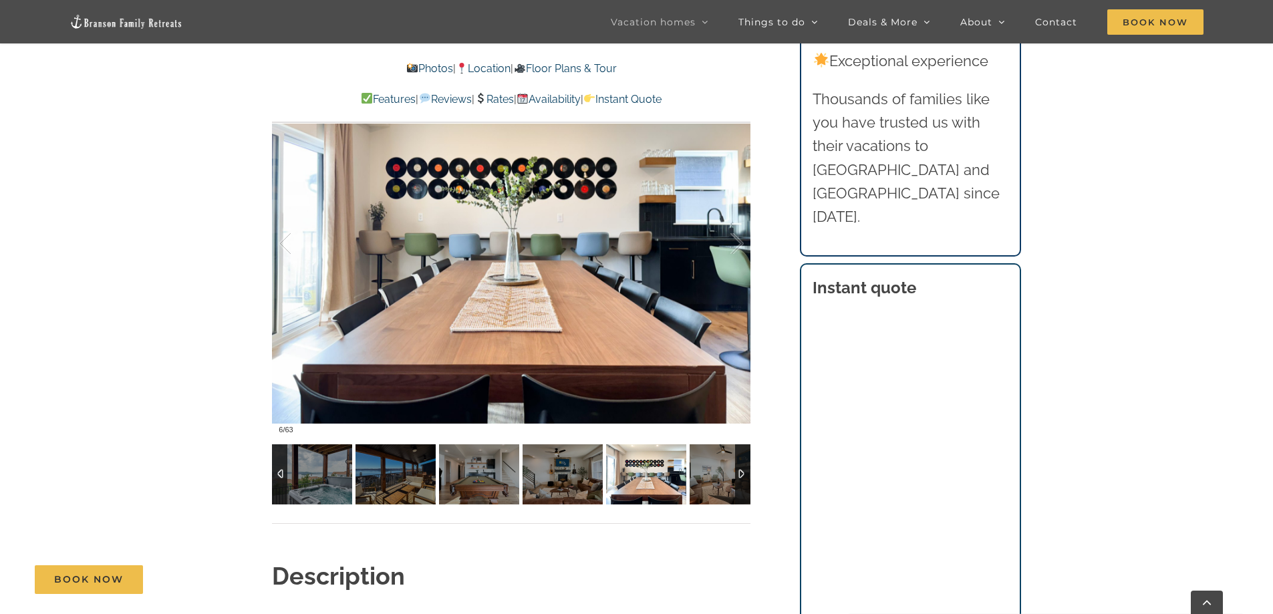
click at [739, 470] on div at bounding box center [742, 474] width 15 height 60
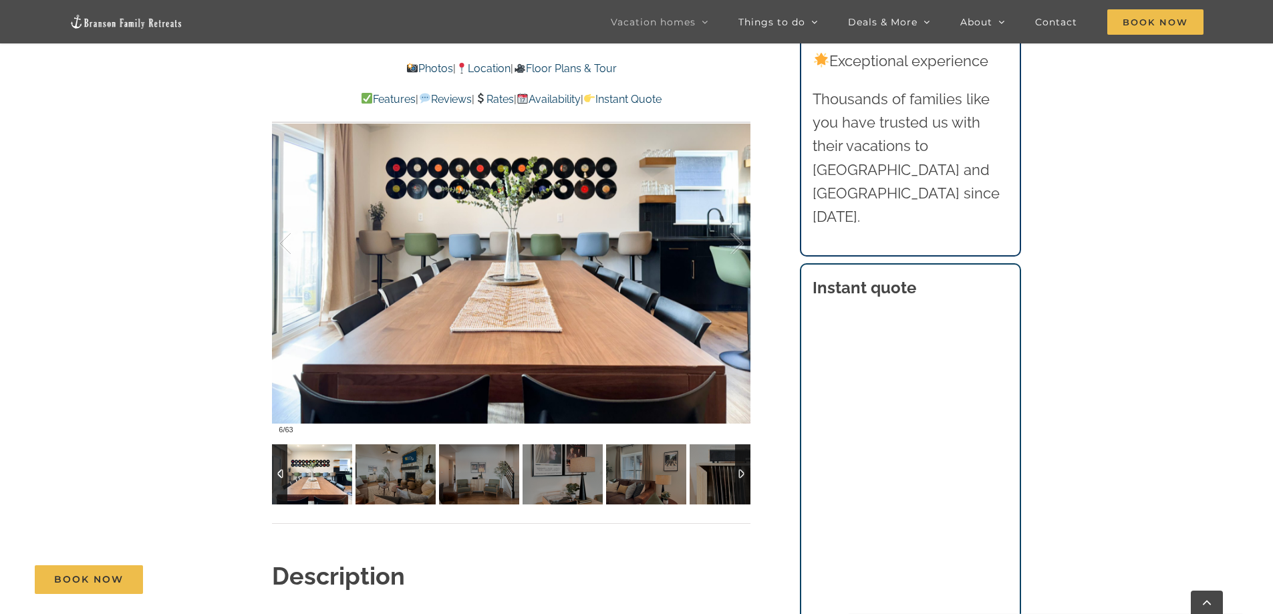
click at [739, 469] on div at bounding box center [742, 474] width 15 height 60
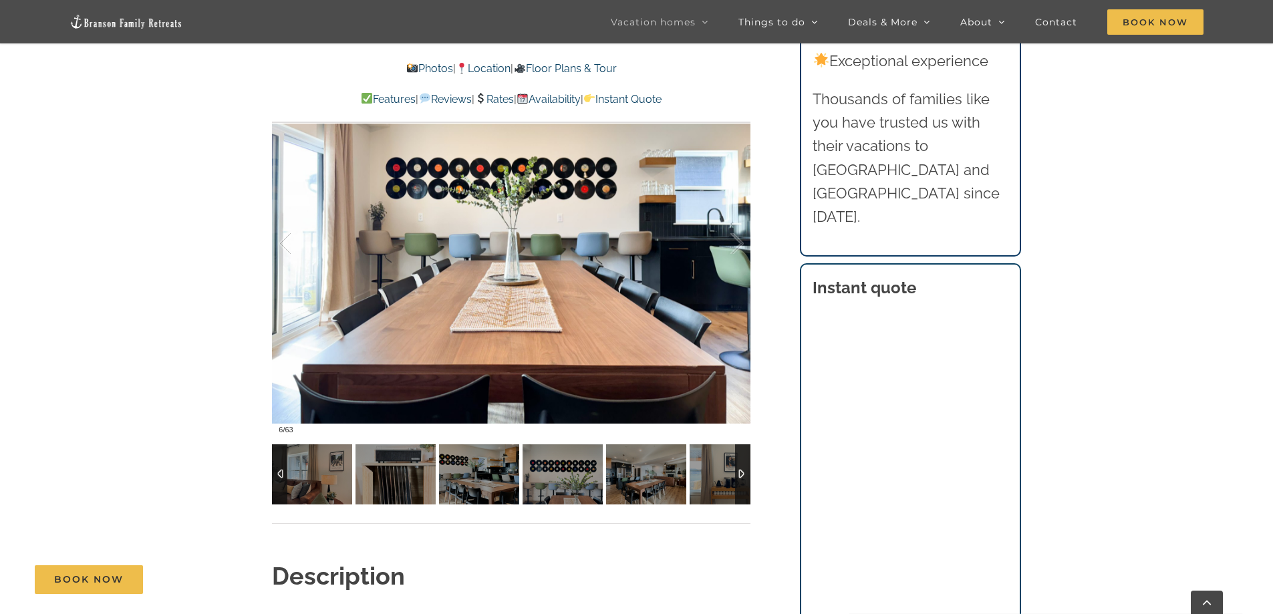
click at [272, 472] on div at bounding box center [279, 474] width 15 height 60
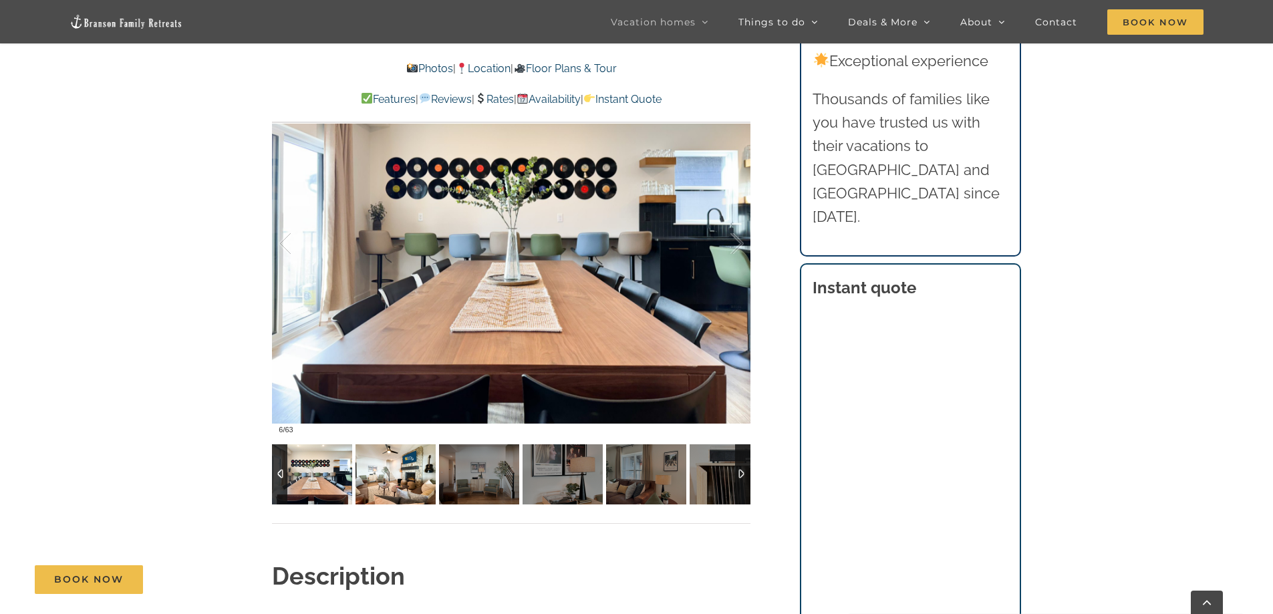
click at [386, 480] on img at bounding box center [396, 474] width 80 height 60
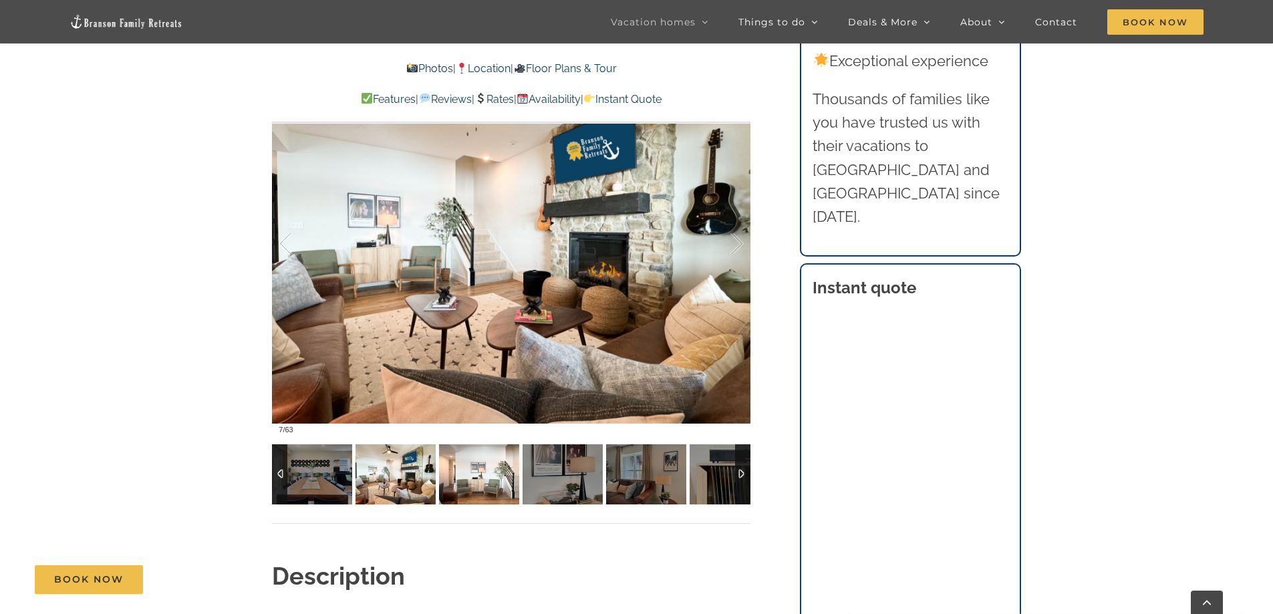
click at [463, 476] on img at bounding box center [479, 474] width 80 height 60
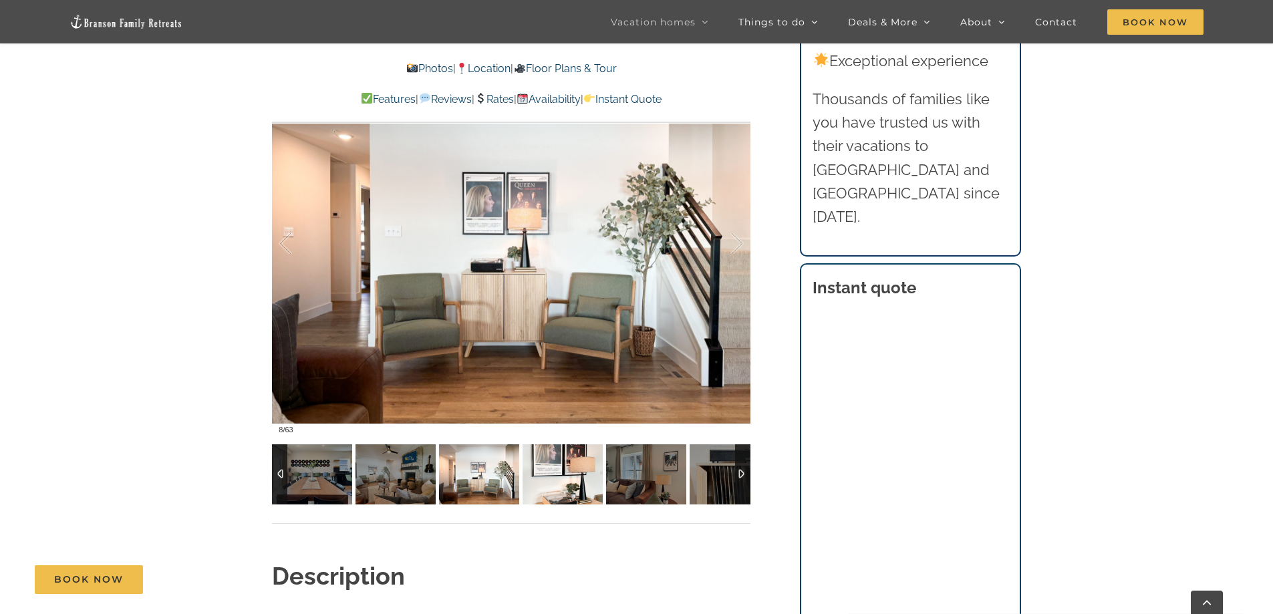
click at [545, 476] on img at bounding box center [563, 474] width 80 height 60
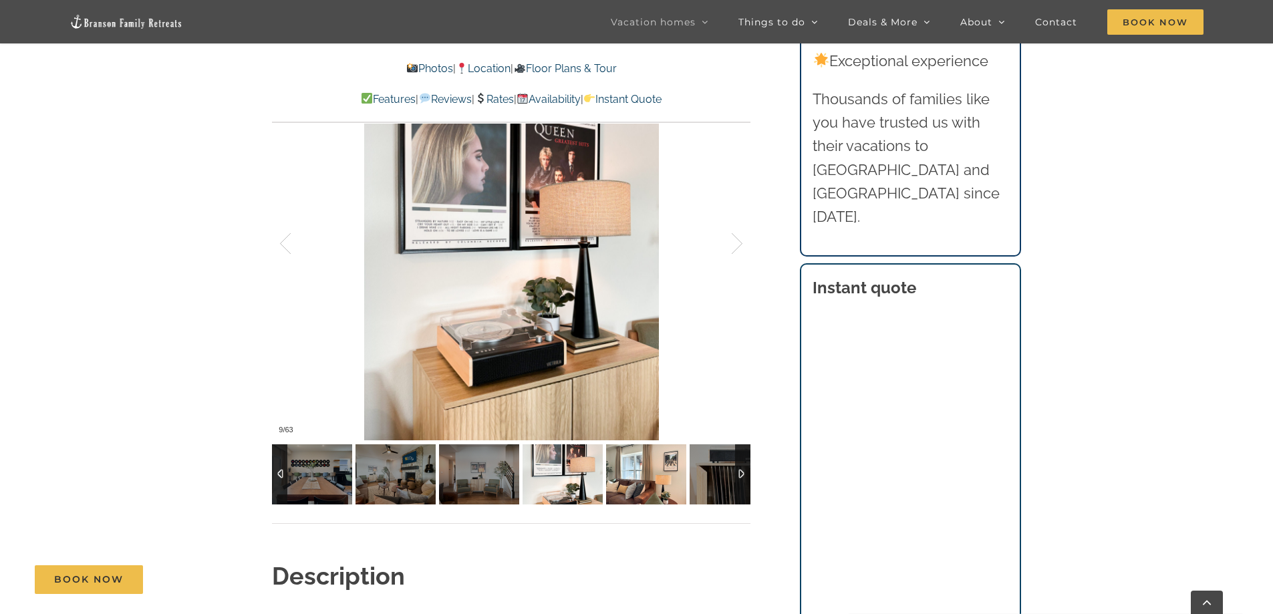
click at [656, 475] on img at bounding box center [646, 474] width 80 height 60
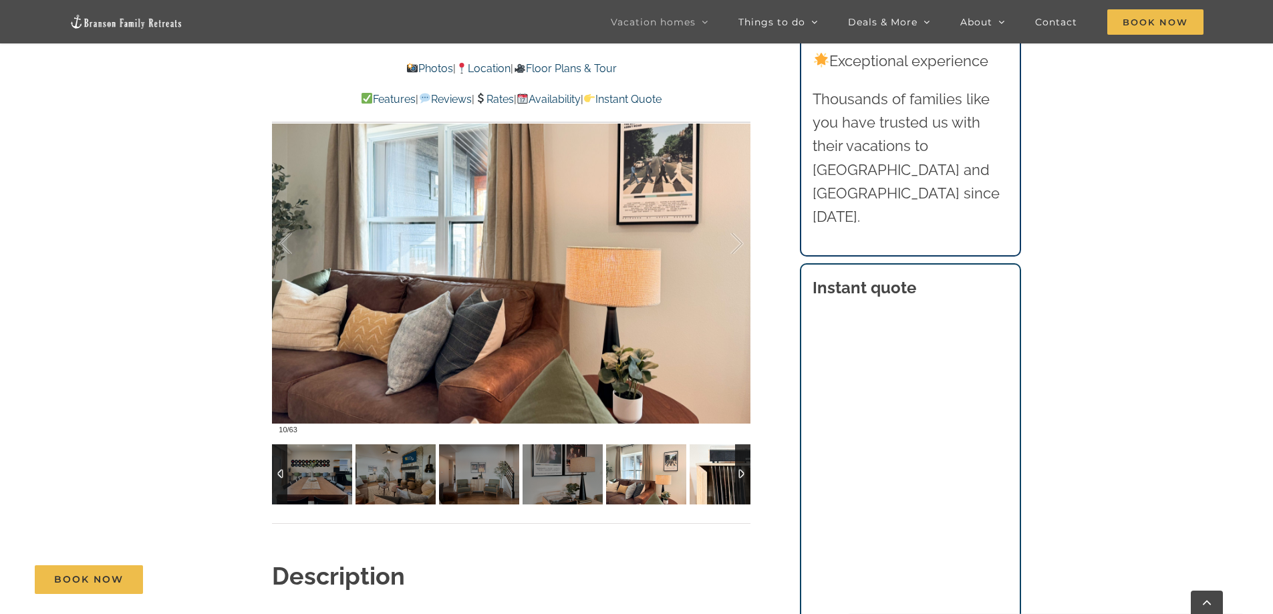
click at [719, 485] on img at bounding box center [730, 474] width 80 height 60
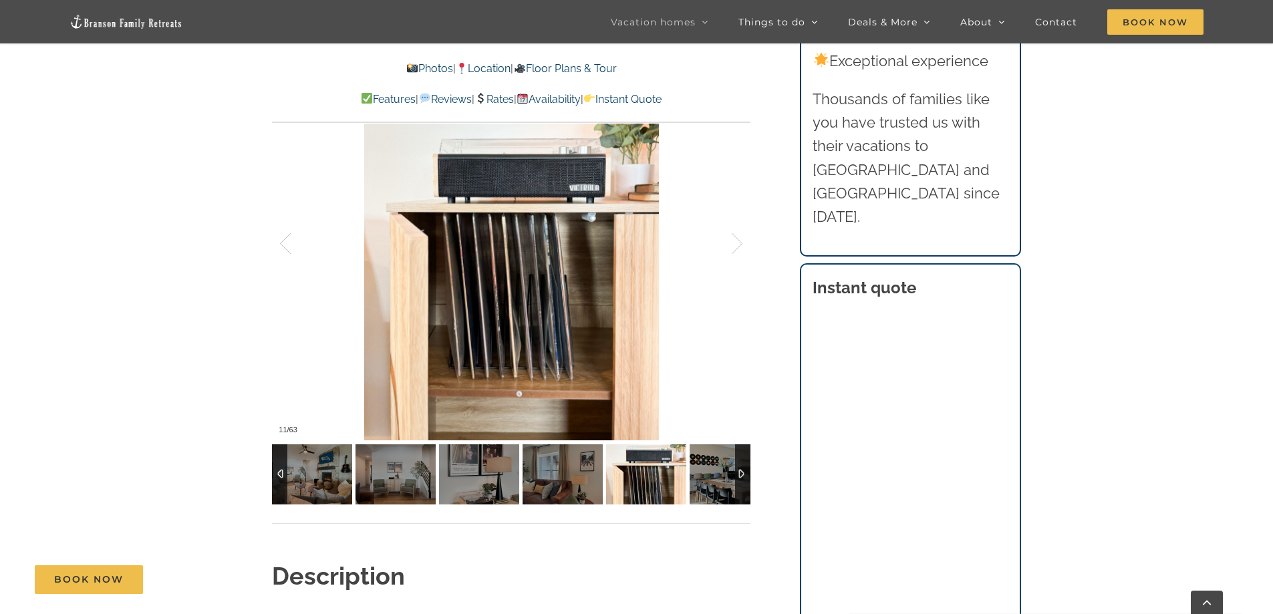
click at [743, 472] on div at bounding box center [742, 474] width 15 height 60
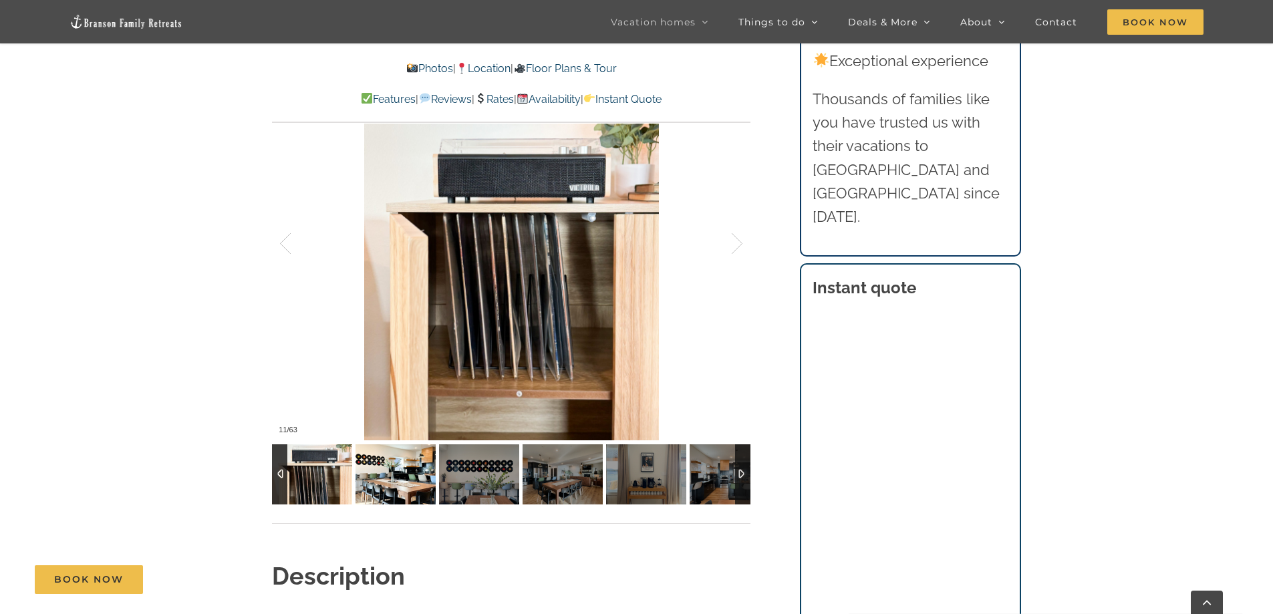
click at [378, 471] on img at bounding box center [396, 474] width 80 height 60
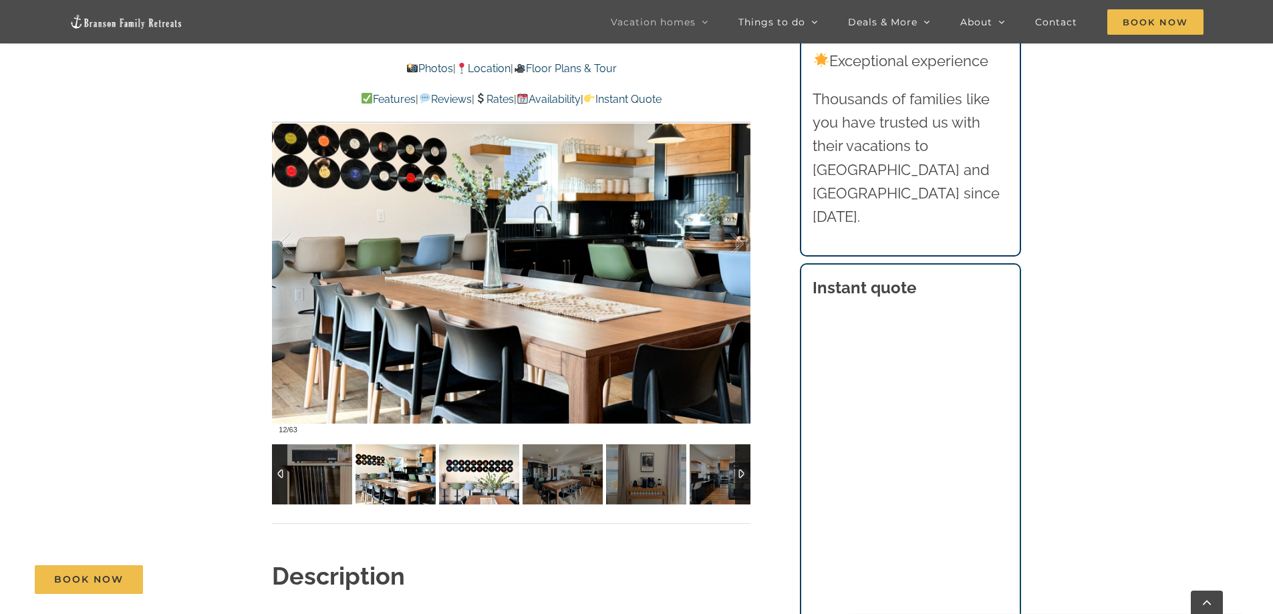
click at [468, 478] on img at bounding box center [479, 474] width 80 height 60
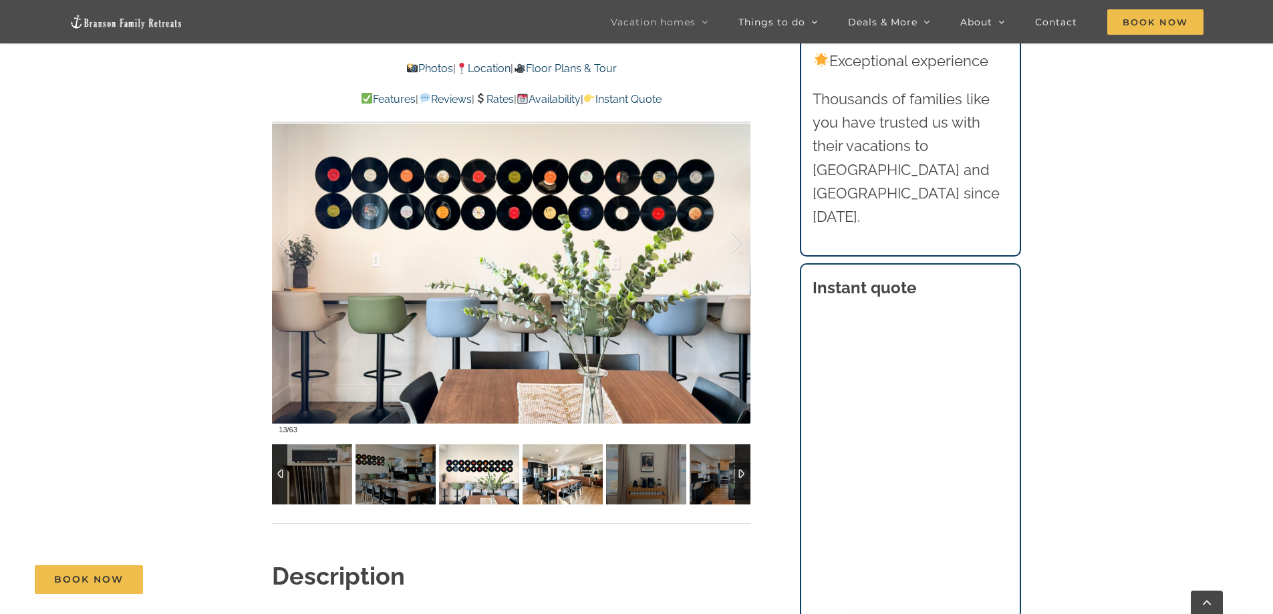
click at [534, 478] on img at bounding box center [563, 474] width 80 height 60
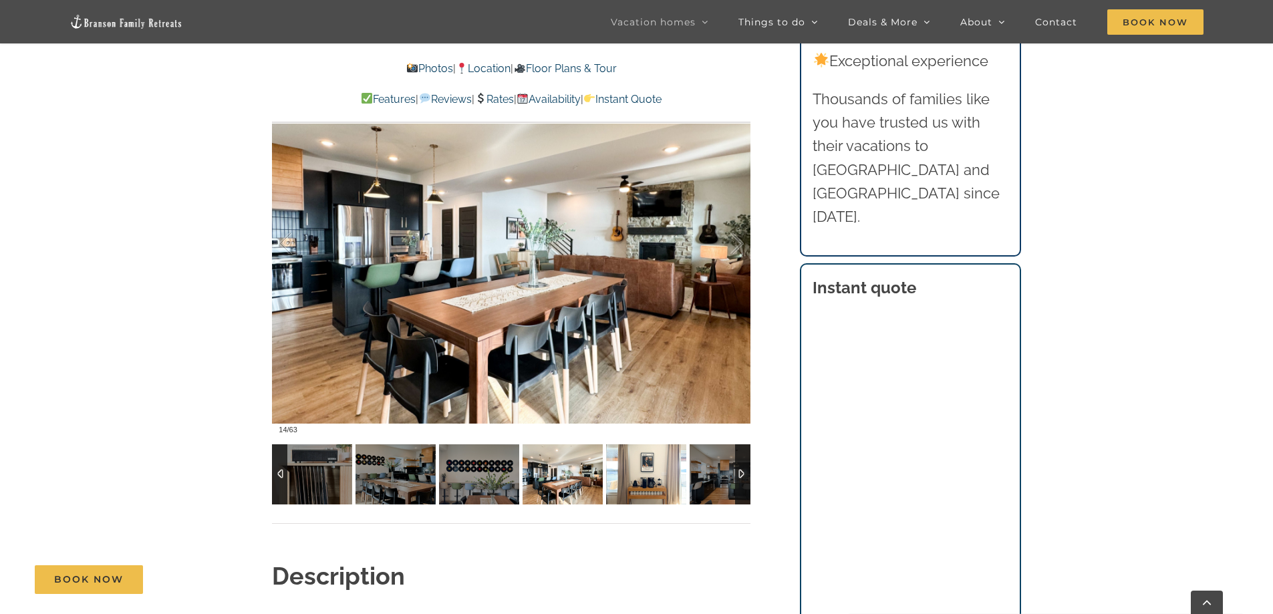
click at [632, 466] on img at bounding box center [646, 474] width 80 height 60
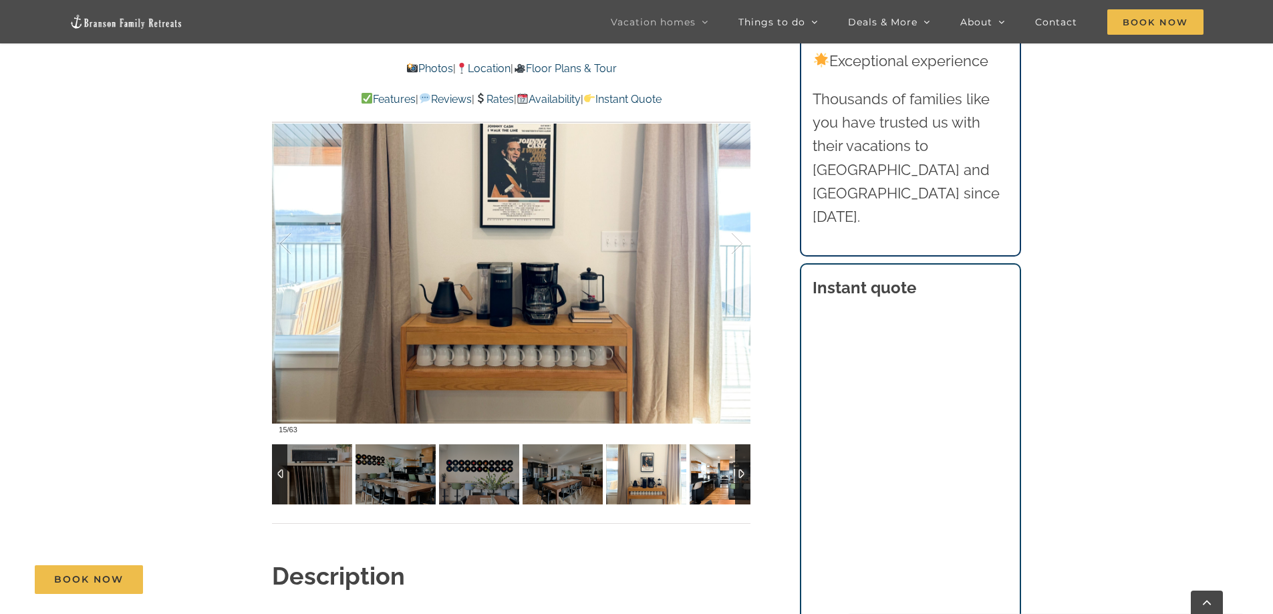
click at [716, 469] on img at bounding box center [730, 474] width 80 height 60
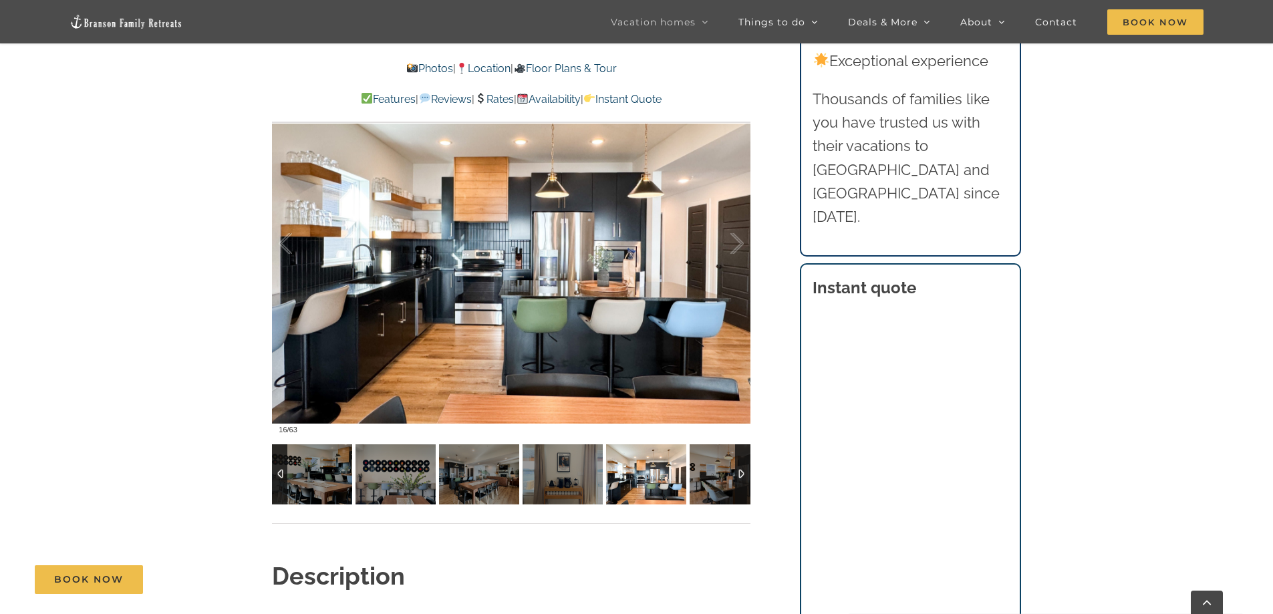
click at [743, 472] on div at bounding box center [742, 474] width 15 height 60
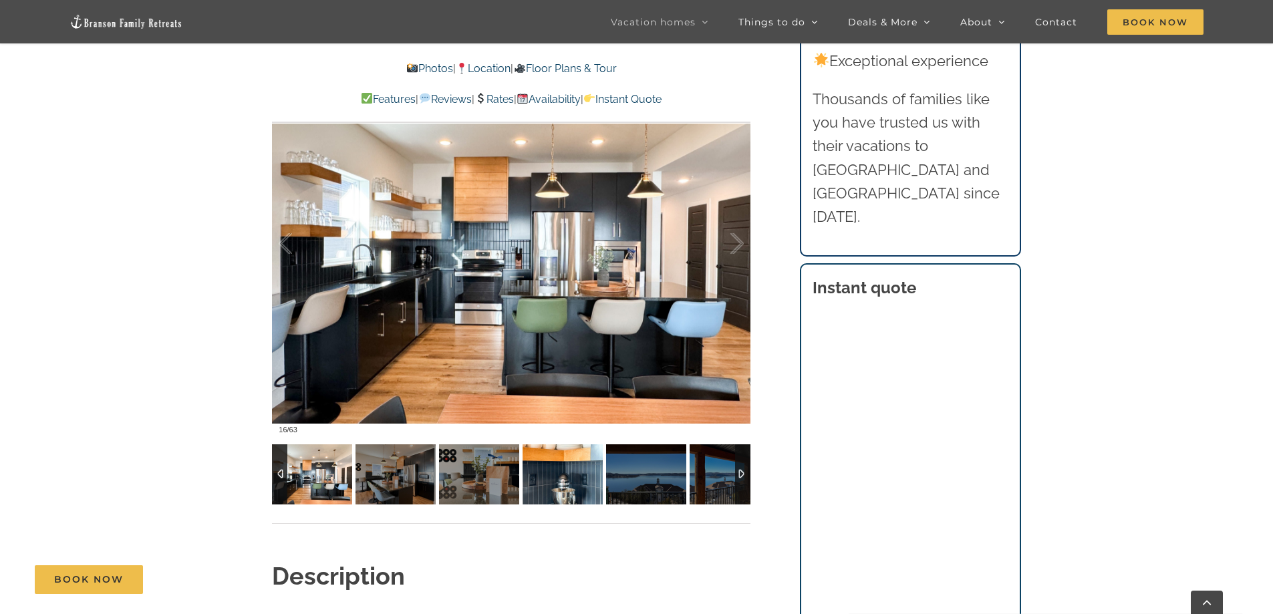
click at [556, 476] on img at bounding box center [563, 474] width 80 height 60
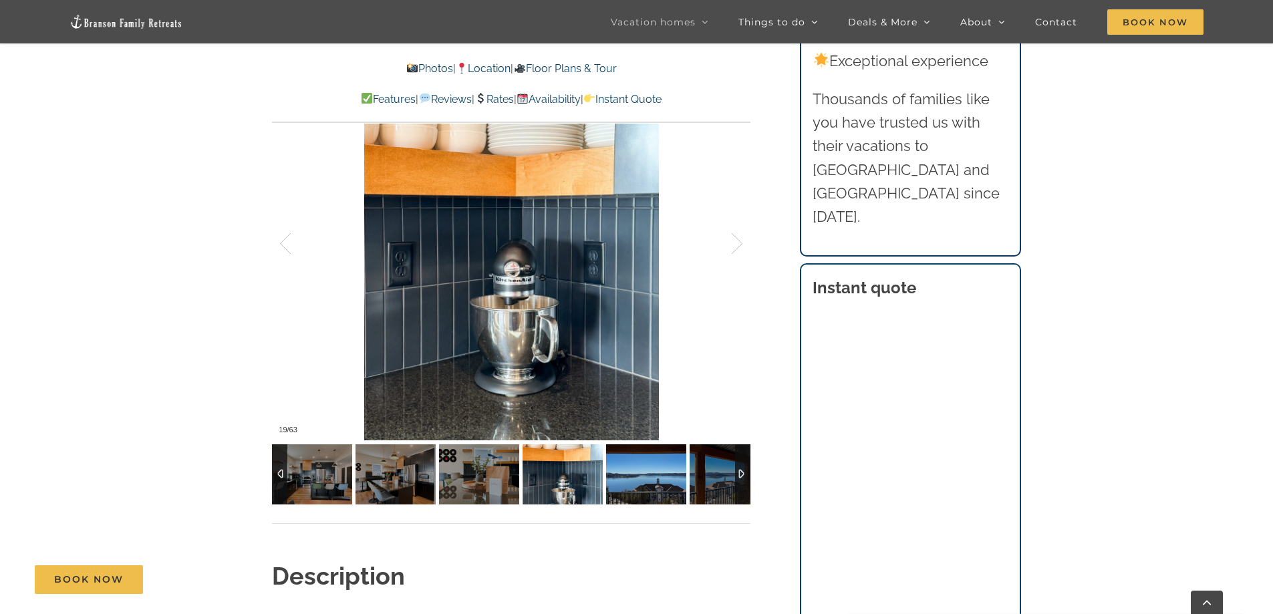
click at [649, 479] on img at bounding box center [646, 474] width 80 height 60
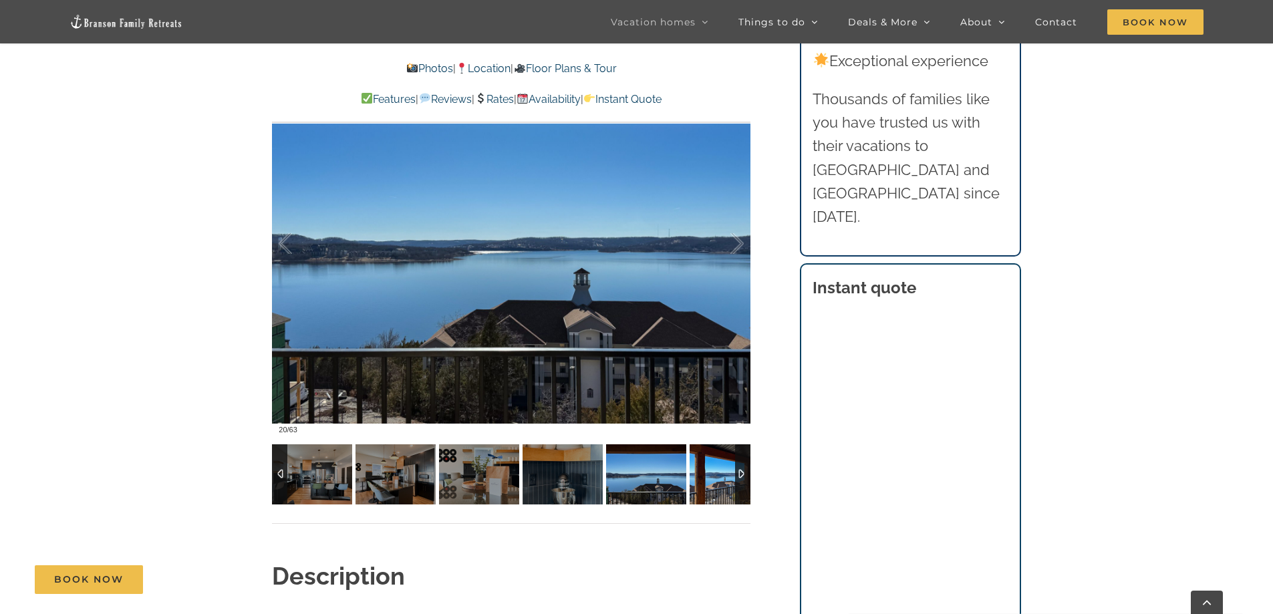
click at [716, 474] on img at bounding box center [730, 474] width 80 height 60
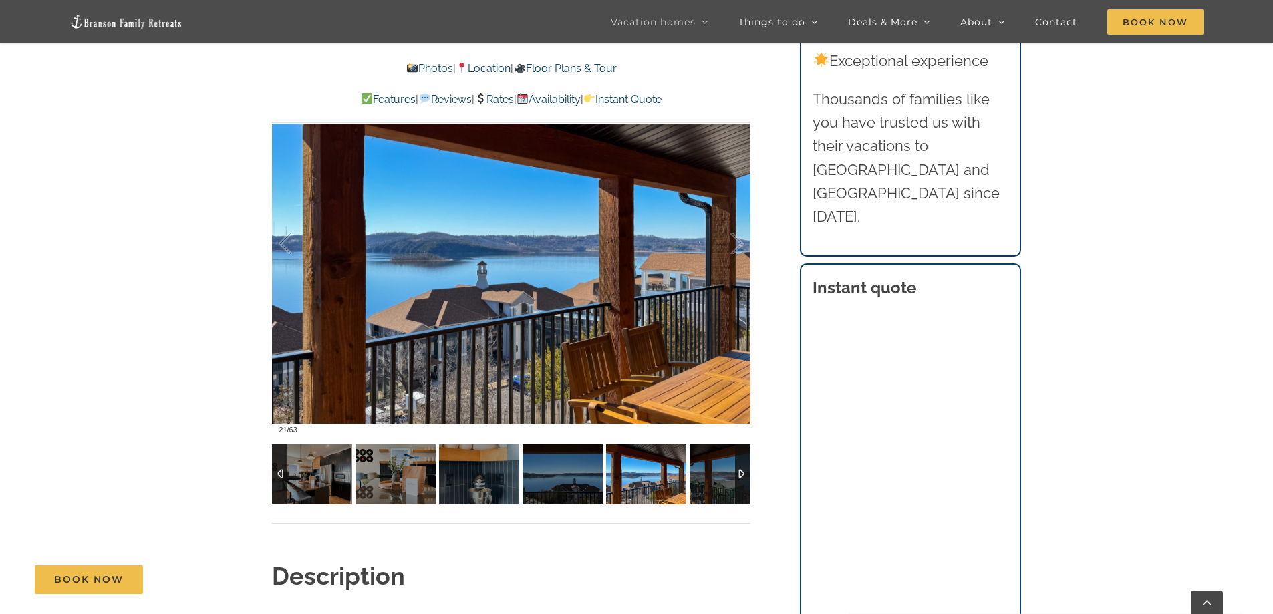
click at [744, 474] on div at bounding box center [742, 474] width 15 height 60
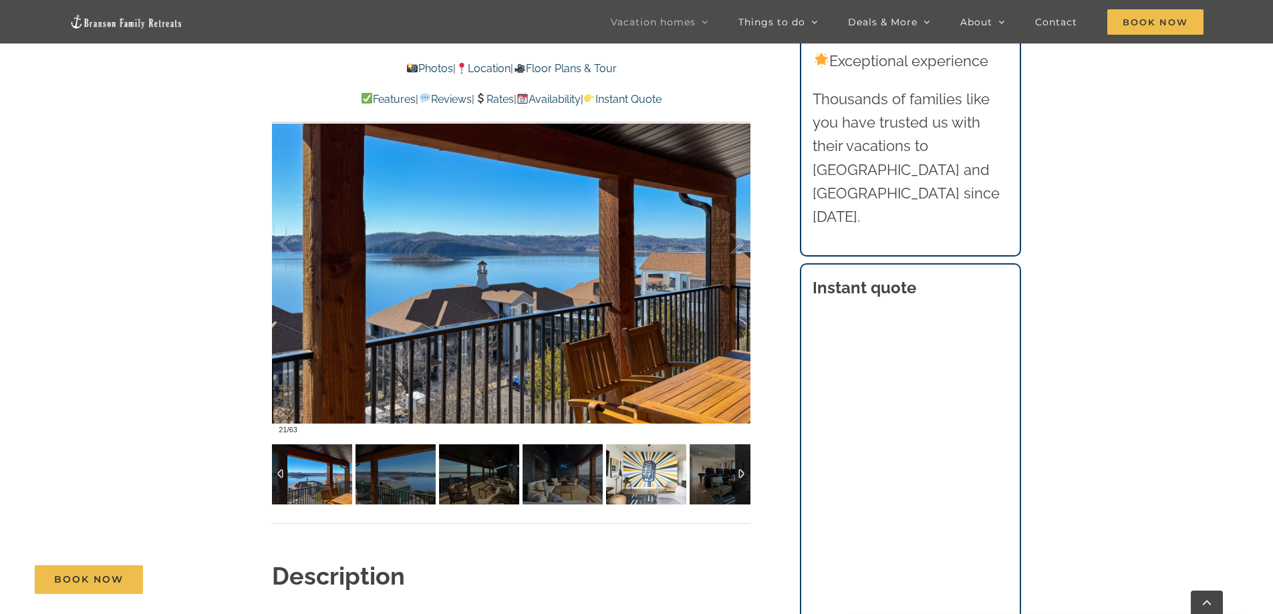
click at [648, 476] on img at bounding box center [646, 474] width 80 height 60
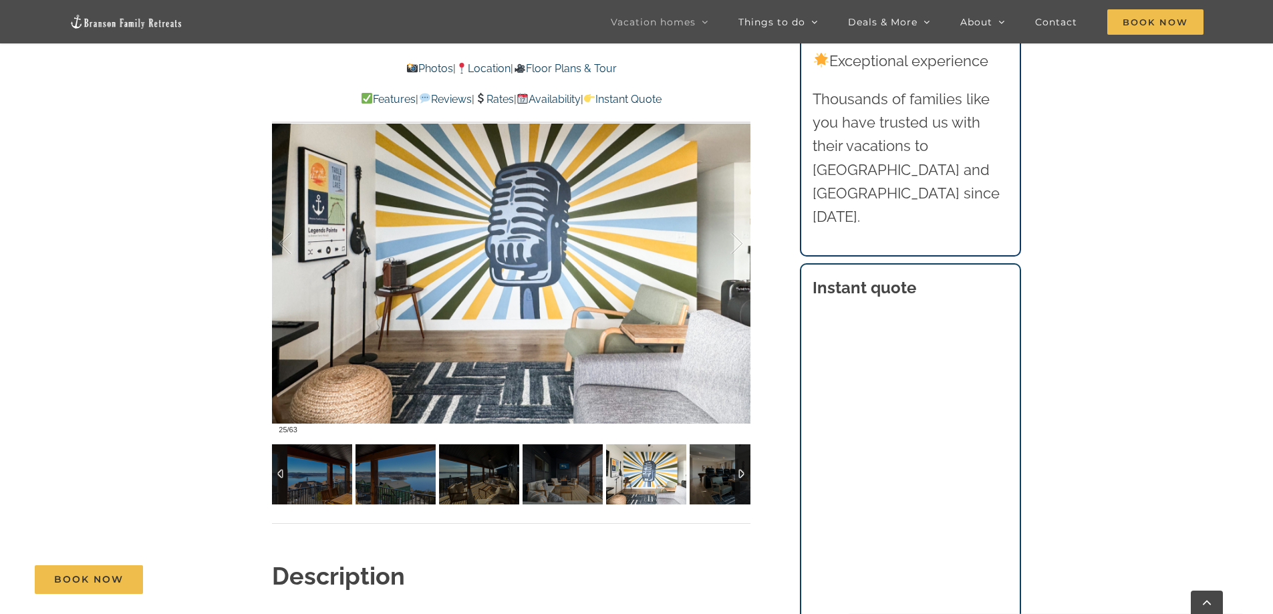
click at [743, 472] on div at bounding box center [742, 474] width 15 height 60
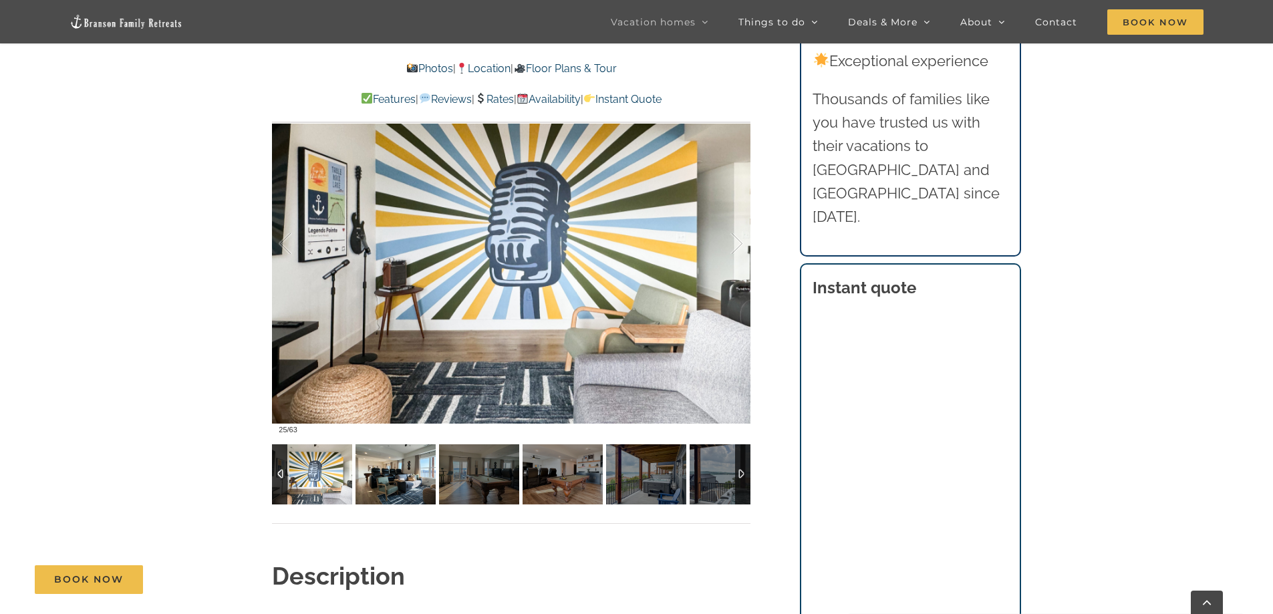
click at [398, 476] on img at bounding box center [396, 474] width 80 height 60
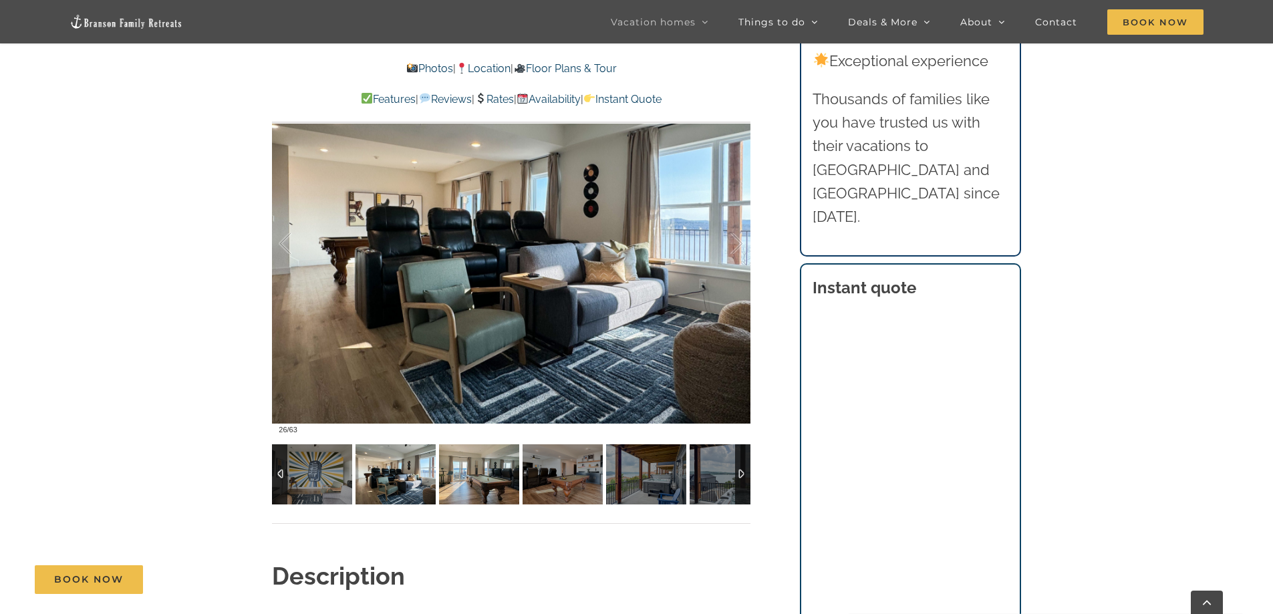
click at [465, 477] on img at bounding box center [479, 474] width 80 height 60
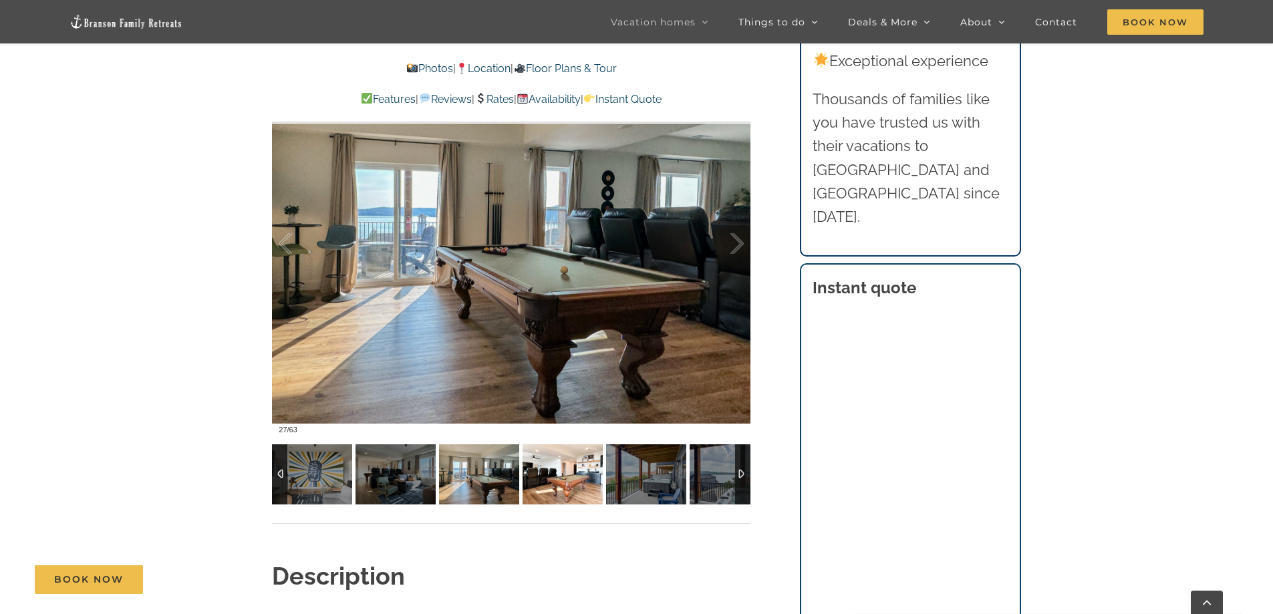
click at [552, 474] on img at bounding box center [563, 474] width 80 height 60
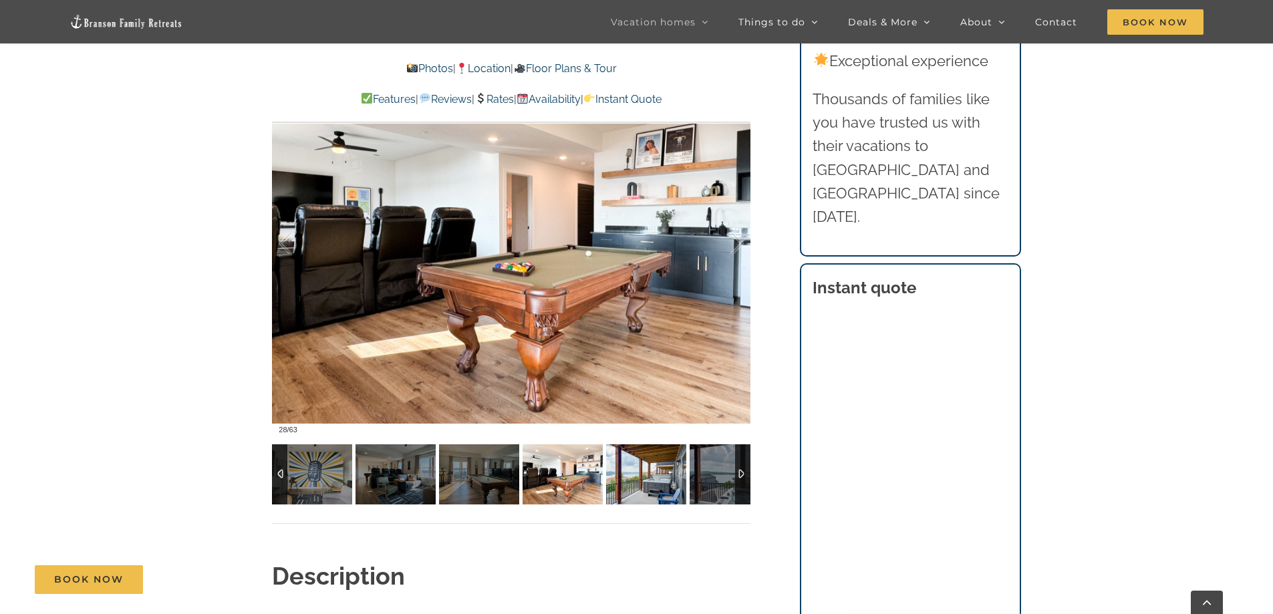
click at [645, 474] on img at bounding box center [646, 474] width 80 height 60
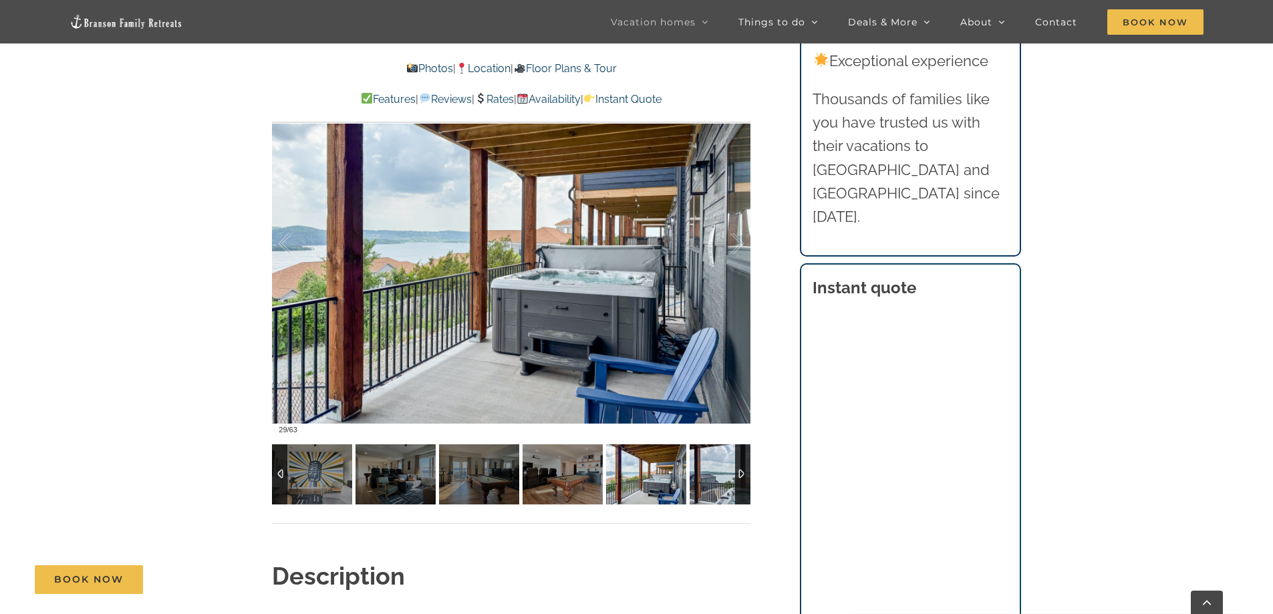
click at [708, 481] on img at bounding box center [730, 474] width 80 height 60
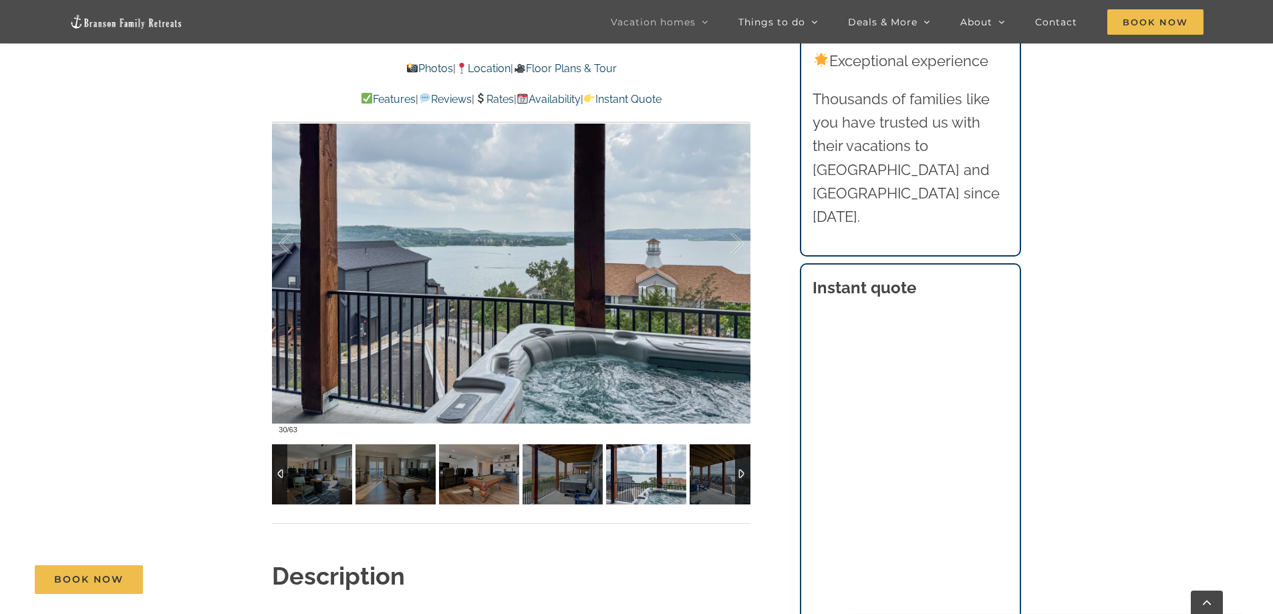
click at [742, 472] on div at bounding box center [742, 474] width 15 height 60
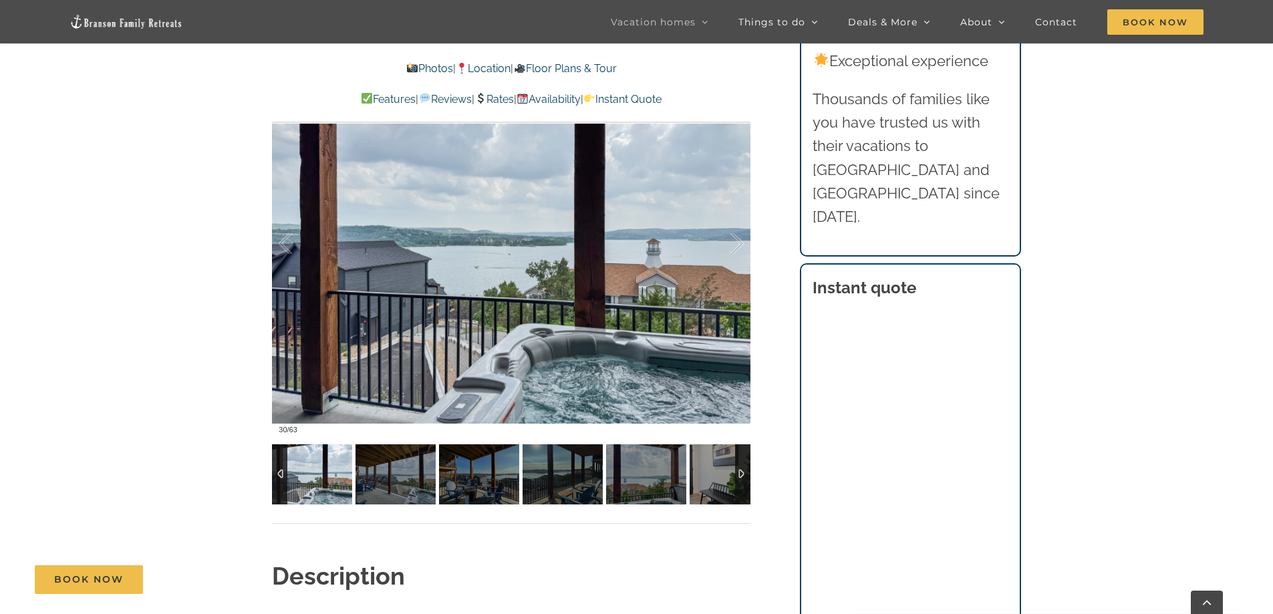
click at [742, 472] on div at bounding box center [742, 474] width 15 height 60
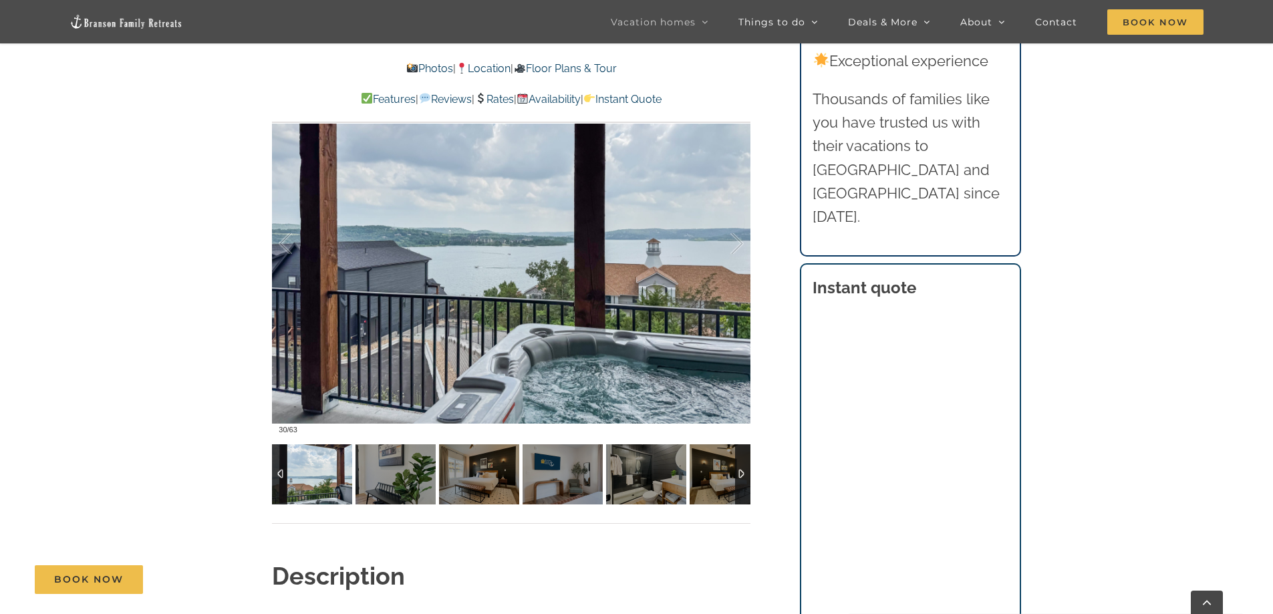
click at [313, 465] on img at bounding box center [312, 474] width 80 height 60
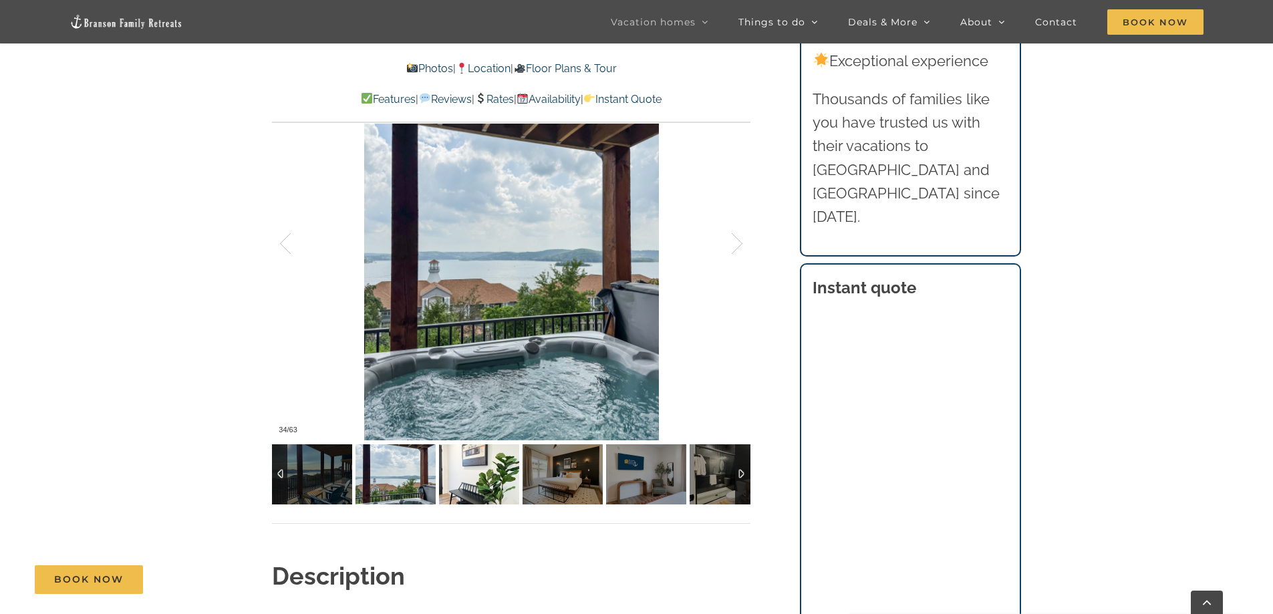
click at [471, 472] on img at bounding box center [479, 474] width 80 height 60
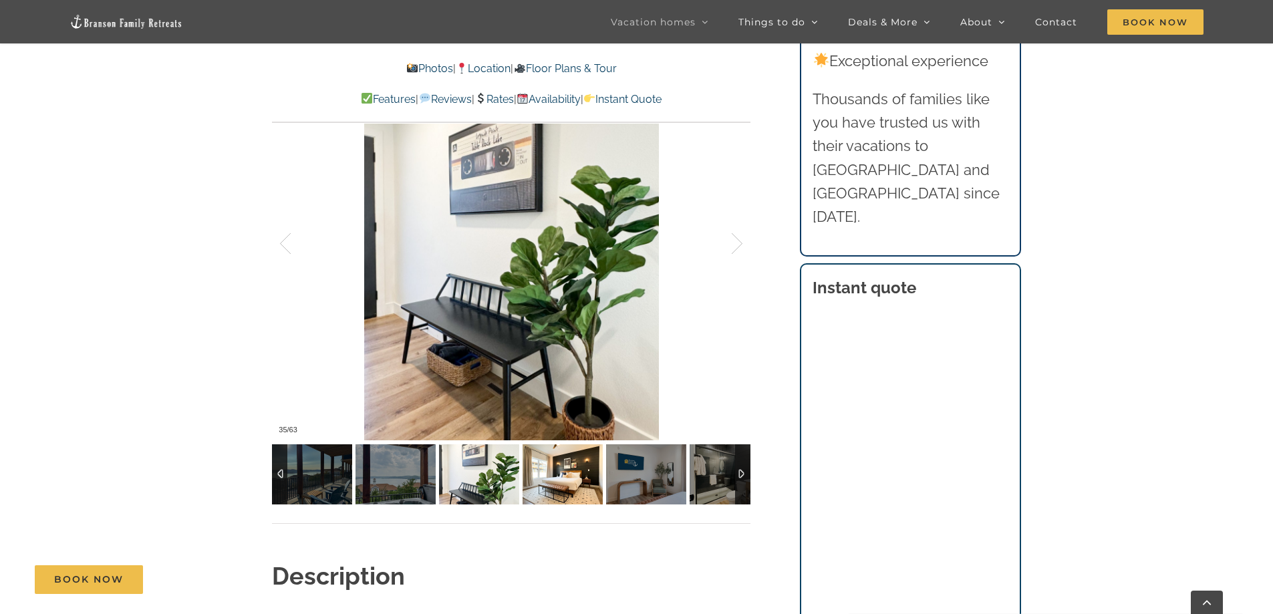
click at [543, 471] on img at bounding box center [563, 474] width 80 height 60
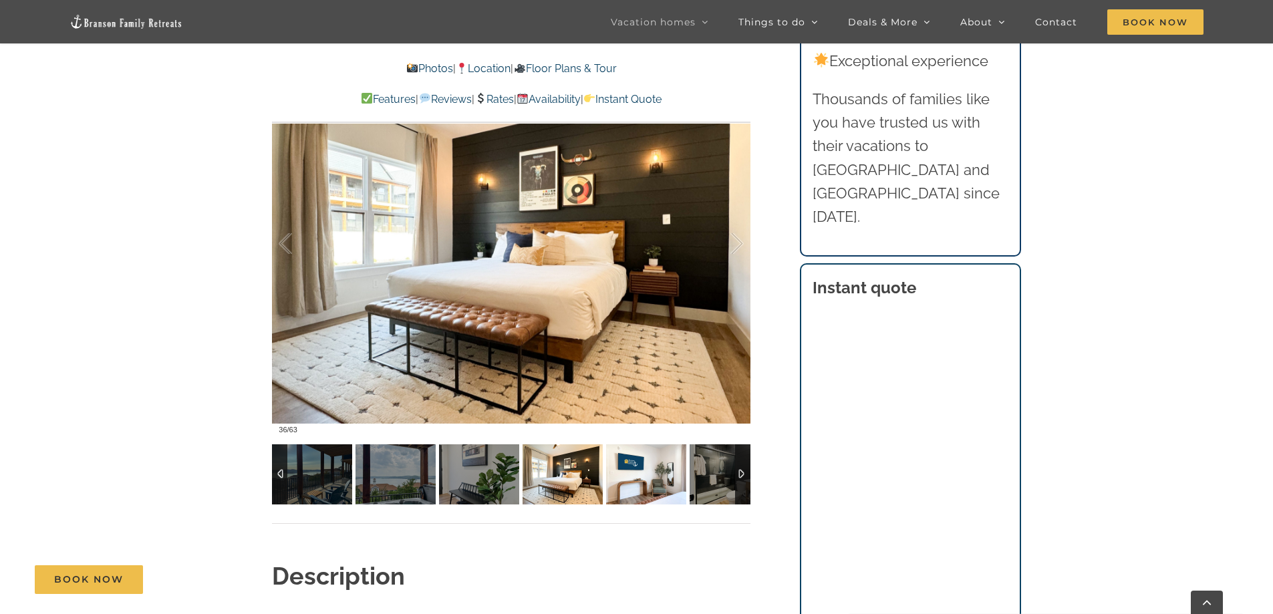
click at [660, 476] on img at bounding box center [646, 474] width 80 height 60
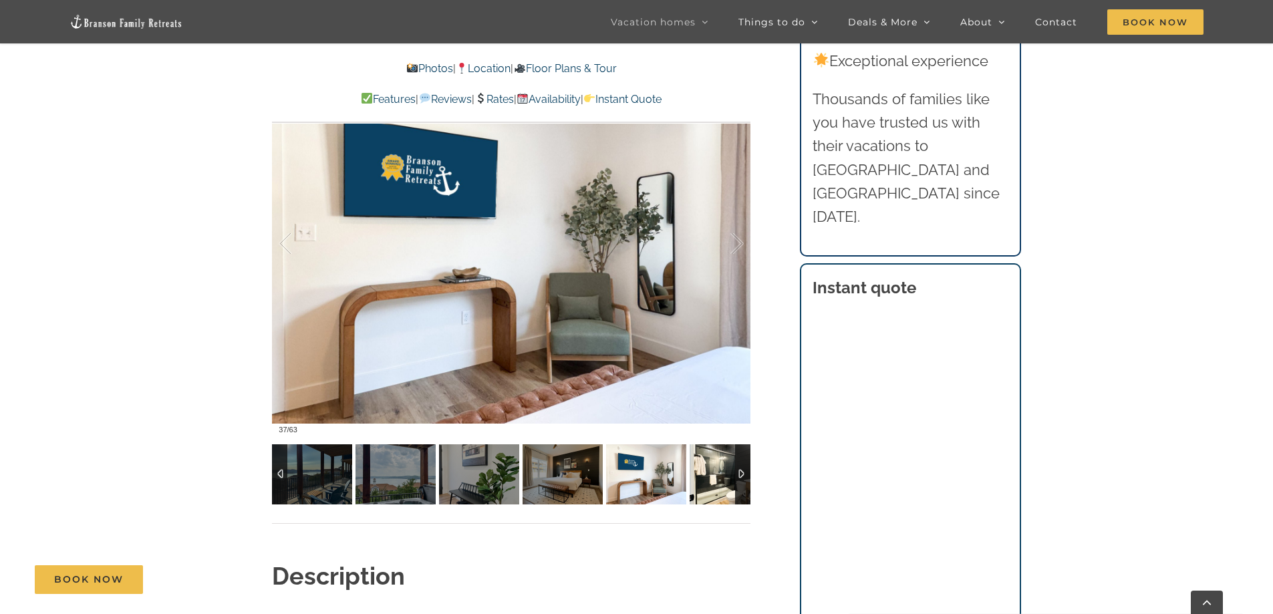
click at [707, 471] on img at bounding box center [730, 474] width 80 height 60
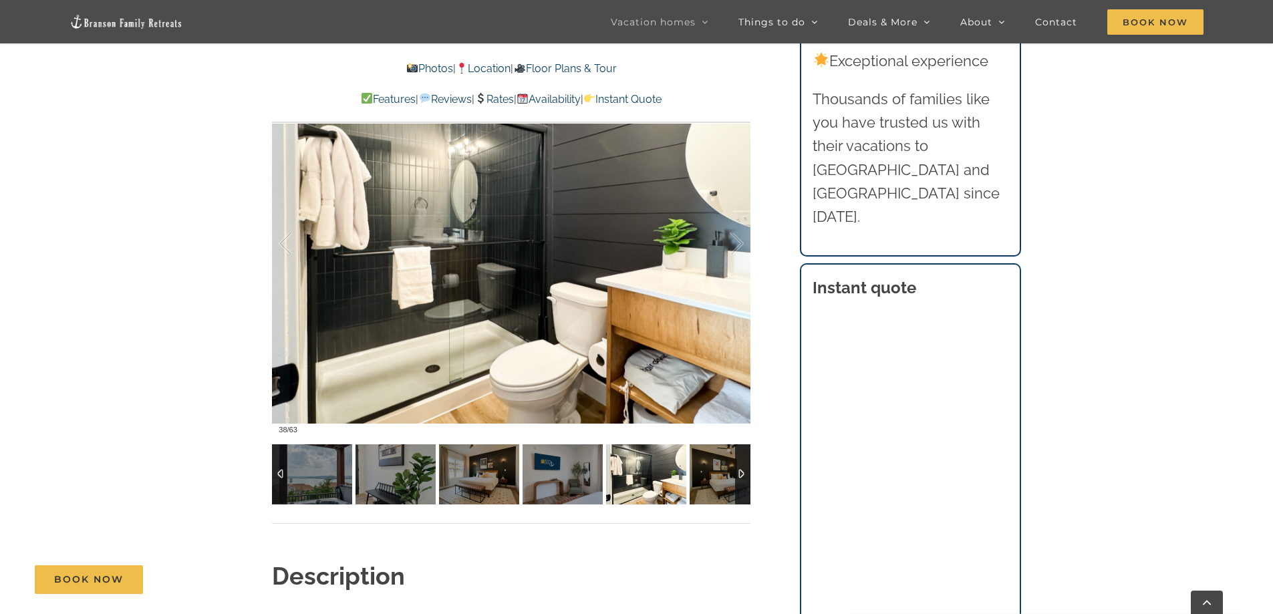
click at [743, 472] on div at bounding box center [742, 474] width 15 height 60
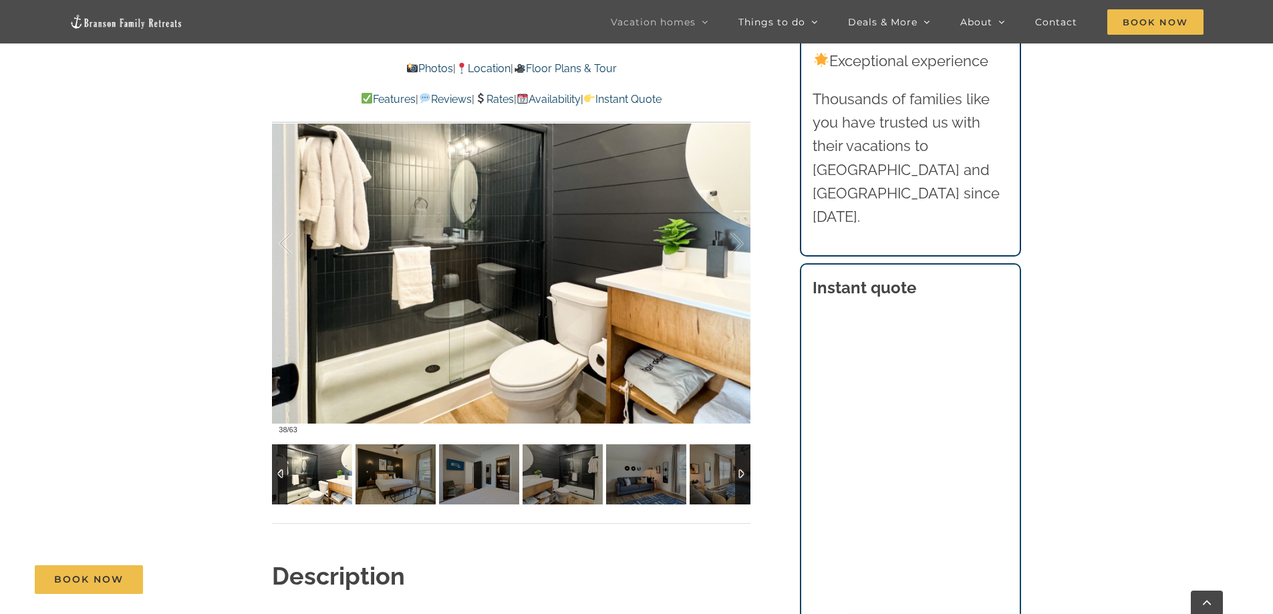
click at [743, 472] on div at bounding box center [742, 474] width 15 height 60
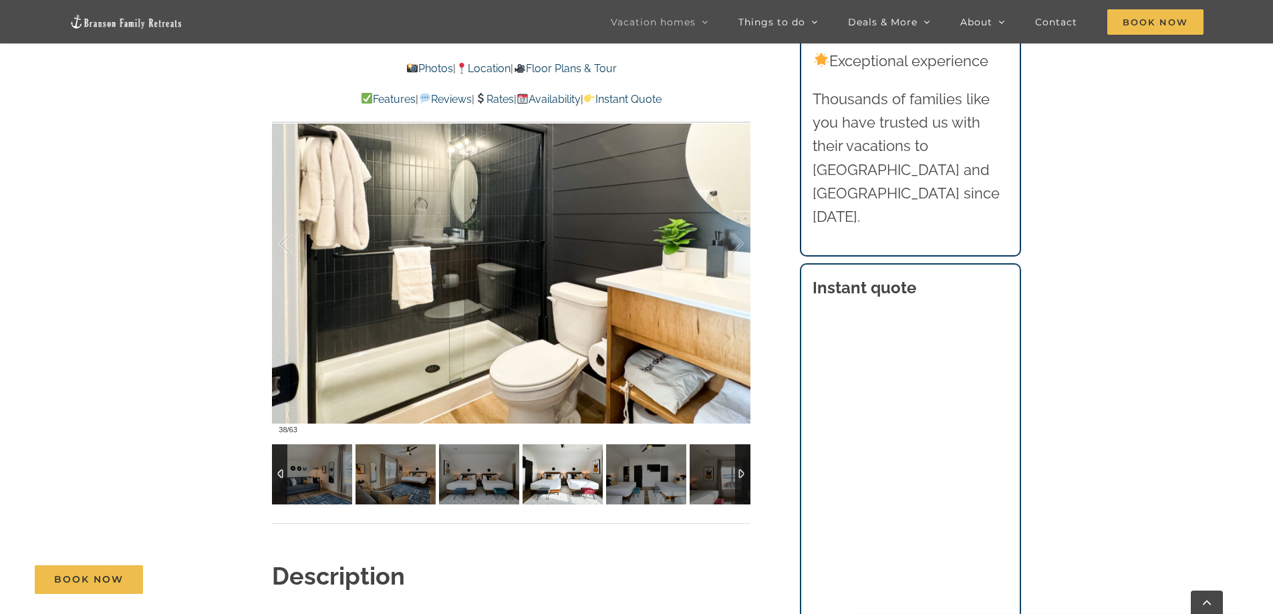
click at [550, 490] on img at bounding box center [563, 474] width 80 height 60
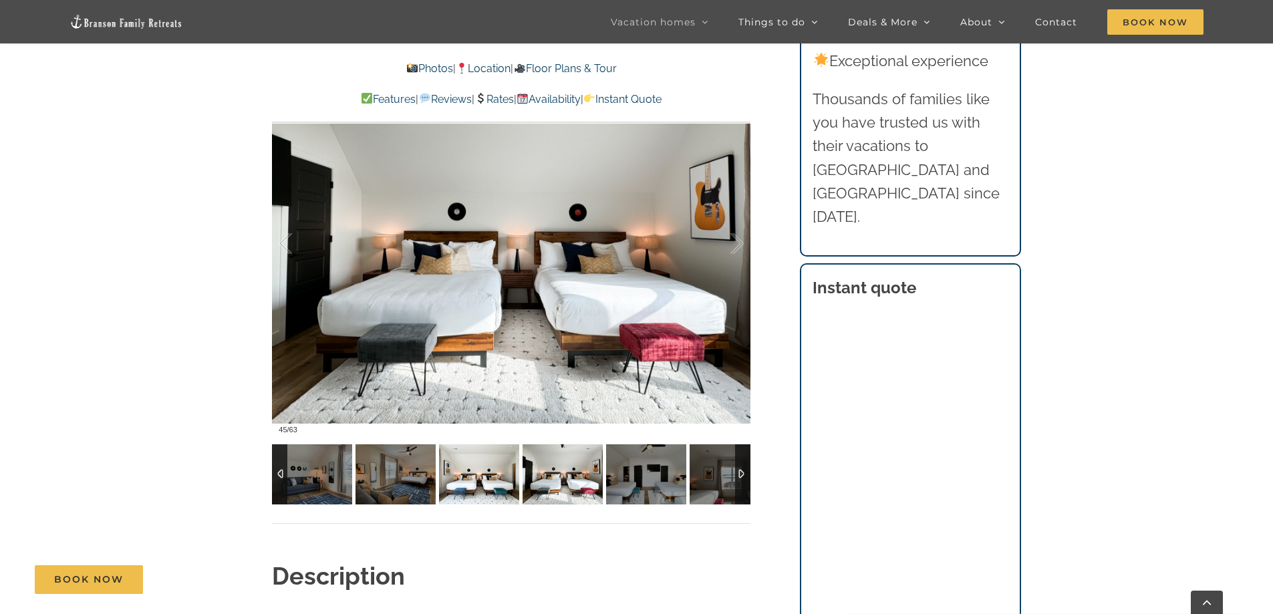
click at [474, 479] on img at bounding box center [479, 474] width 80 height 60
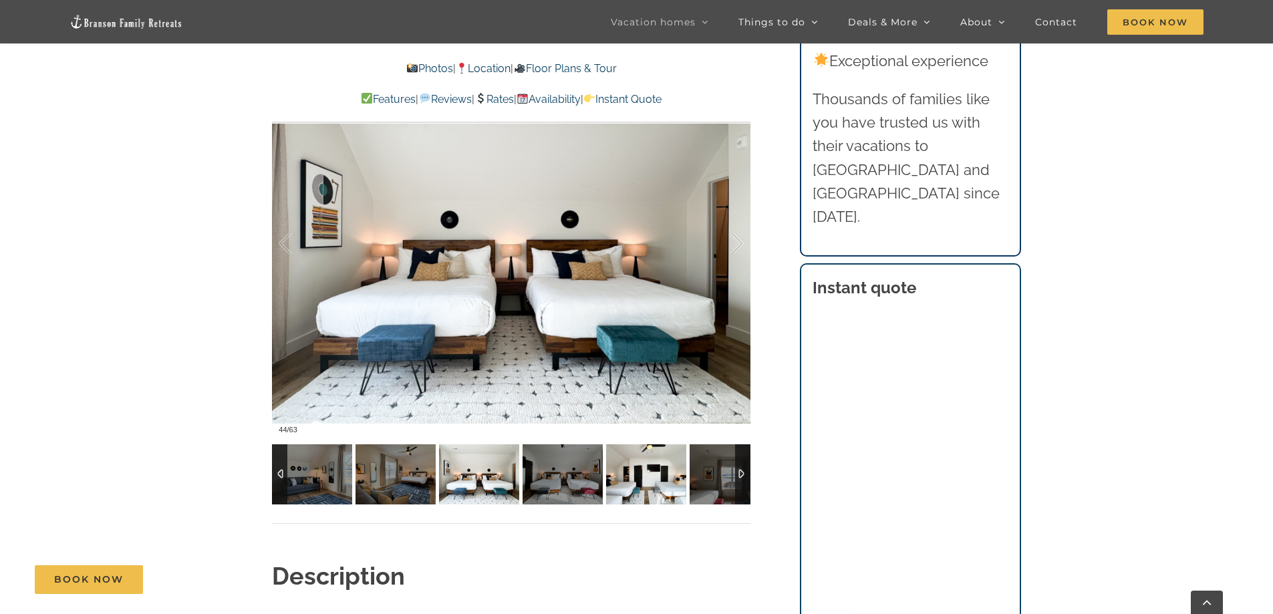
click at [642, 474] on img at bounding box center [646, 474] width 80 height 60
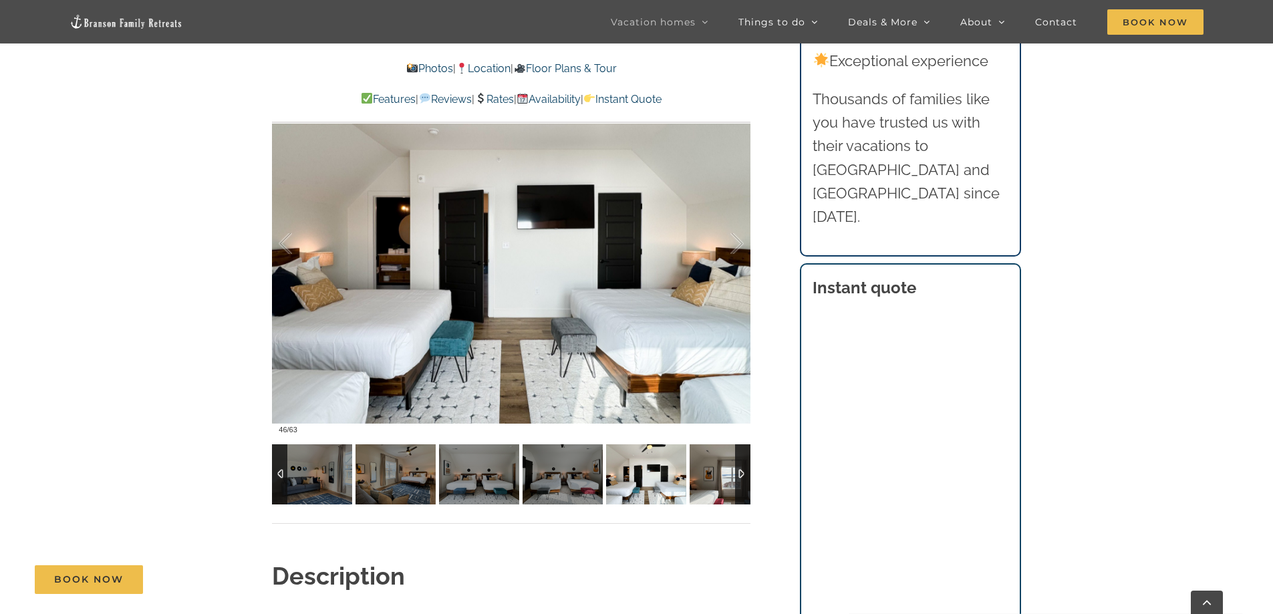
click at [717, 481] on img at bounding box center [730, 474] width 80 height 60
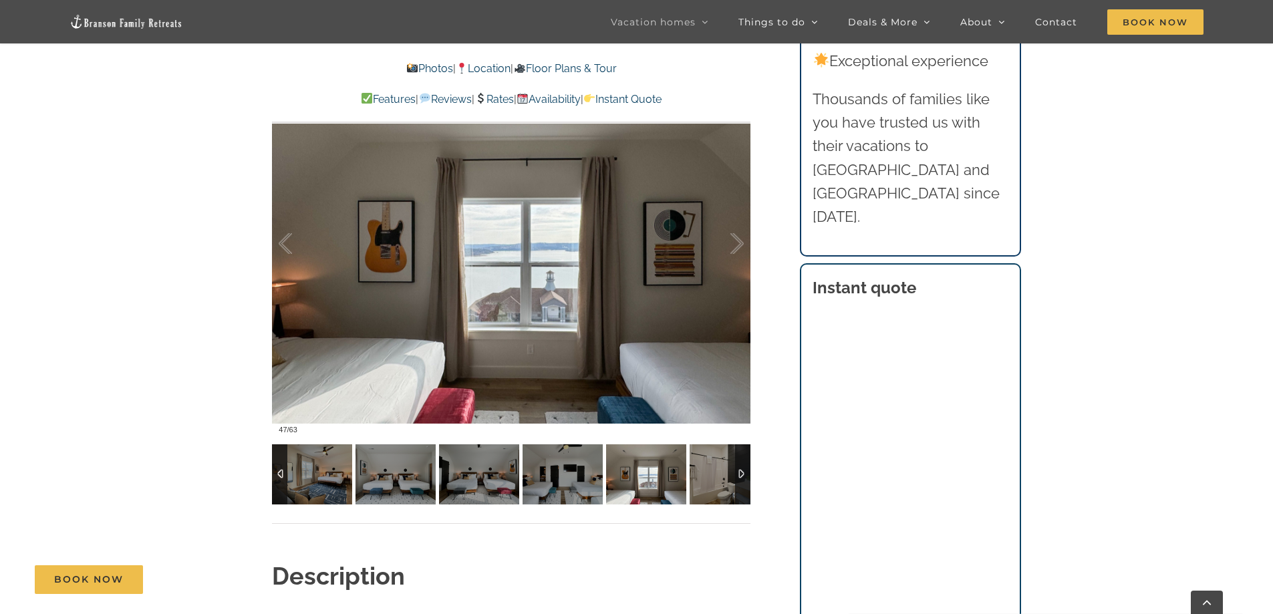
click at [740, 470] on div at bounding box center [742, 474] width 15 height 60
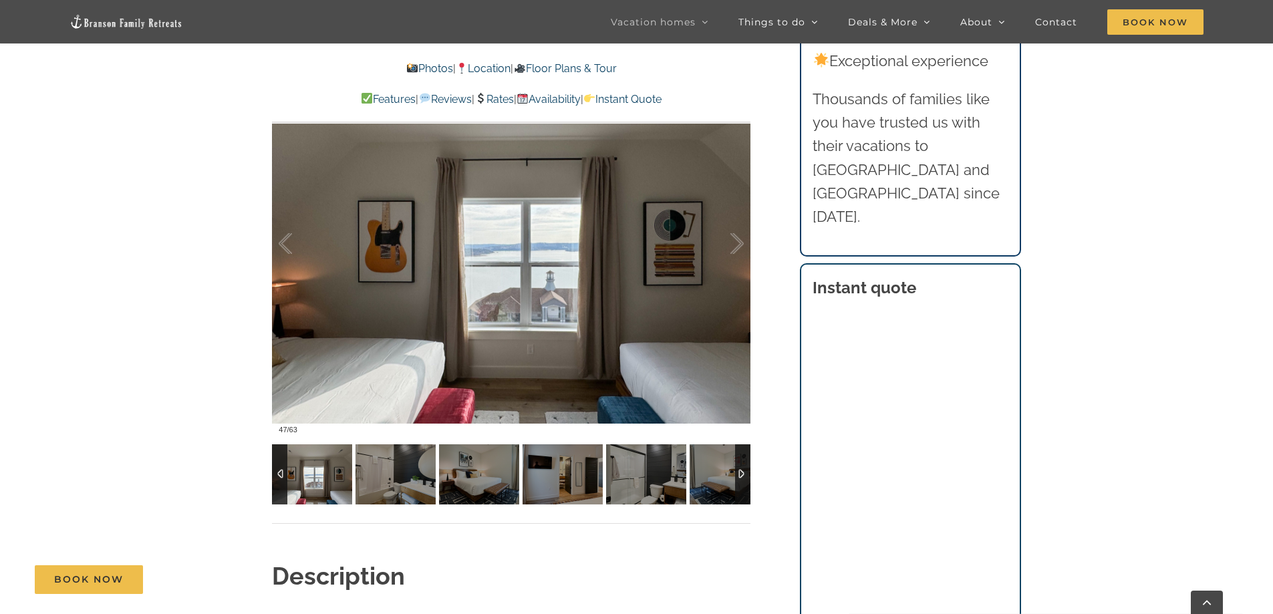
click at [740, 470] on div at bounding box center [742, 474] width 15 height 60
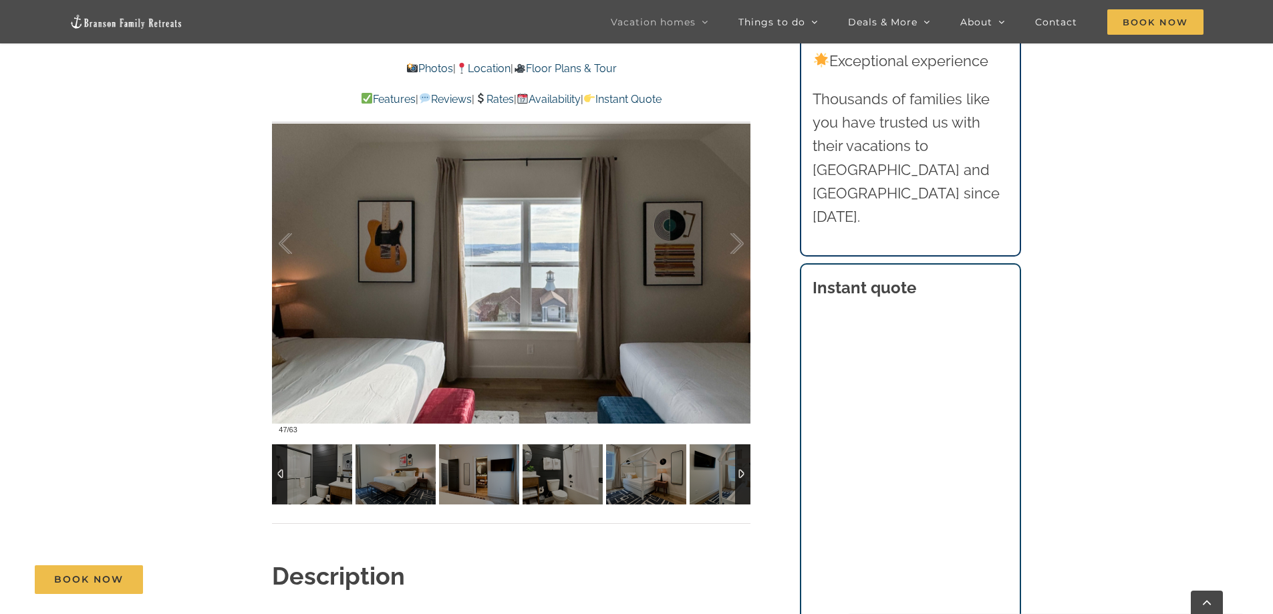
click at [742, 470] on div at bounding box center [742, 474] width 15 height 60
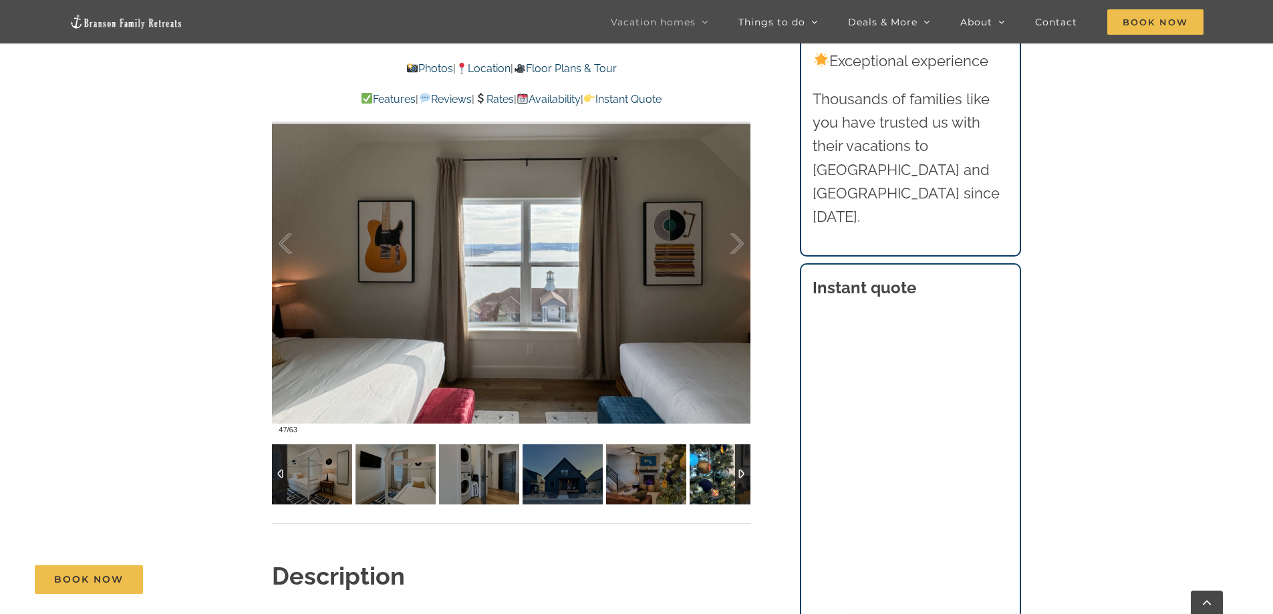
click at [714, 472] on img at bounding box center [730, 474] width 80 height 60
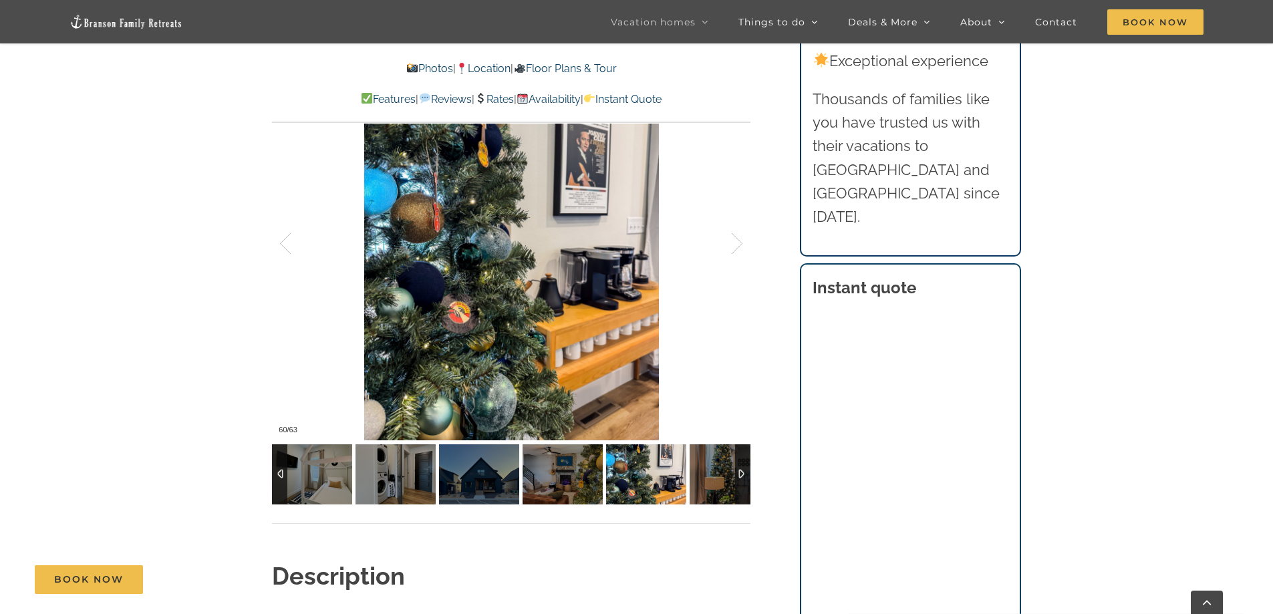
click at [653, 476] on img at bounding box center [646, 474] width 80 height 60
click at [465, 472] on img at bounding box center [479, 474] width 80 height 60
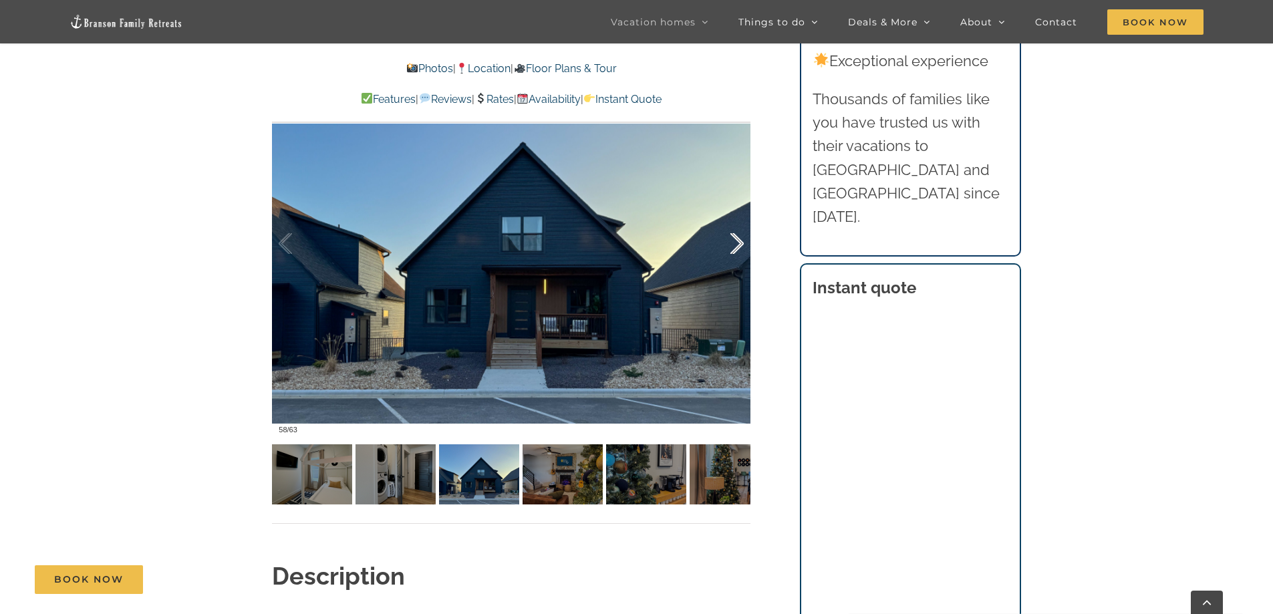
click at [738, 240] on div at bounding box center [722, 243] width 41 height 83
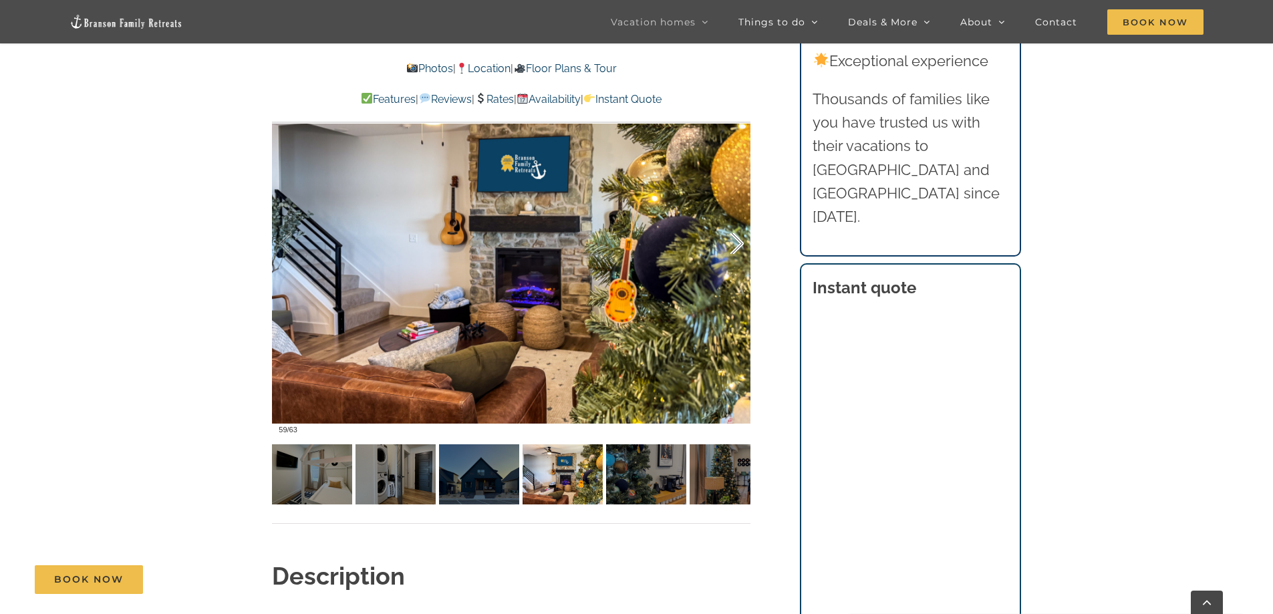
click at [738, 240] on div at bounding box center [722, 243] width 41 height 83
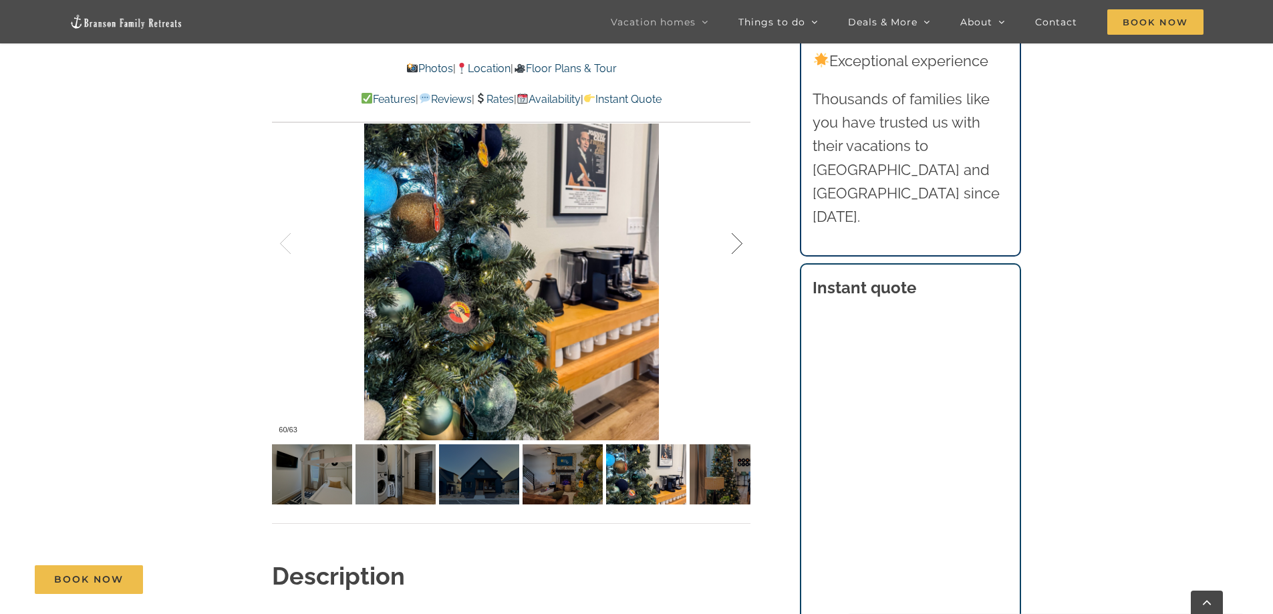
click at [738, 240] on div at bounding box center [722, 243] width 41 height 83
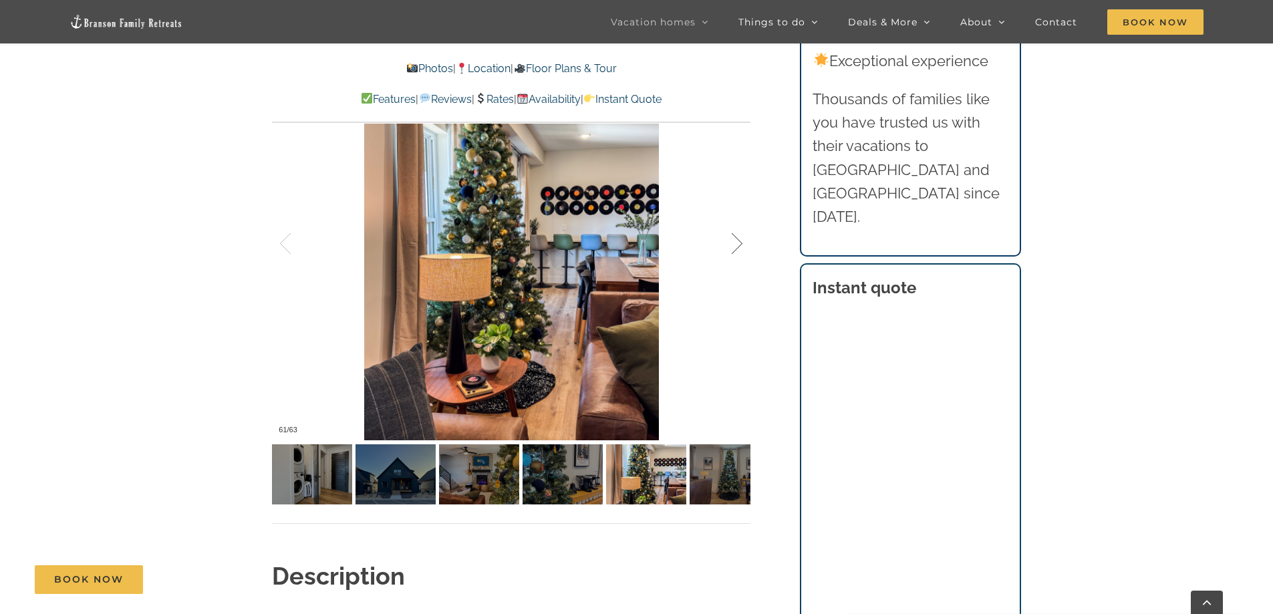
click at [738, 240] on div at bounding box center [722, 243] width 41 height 83
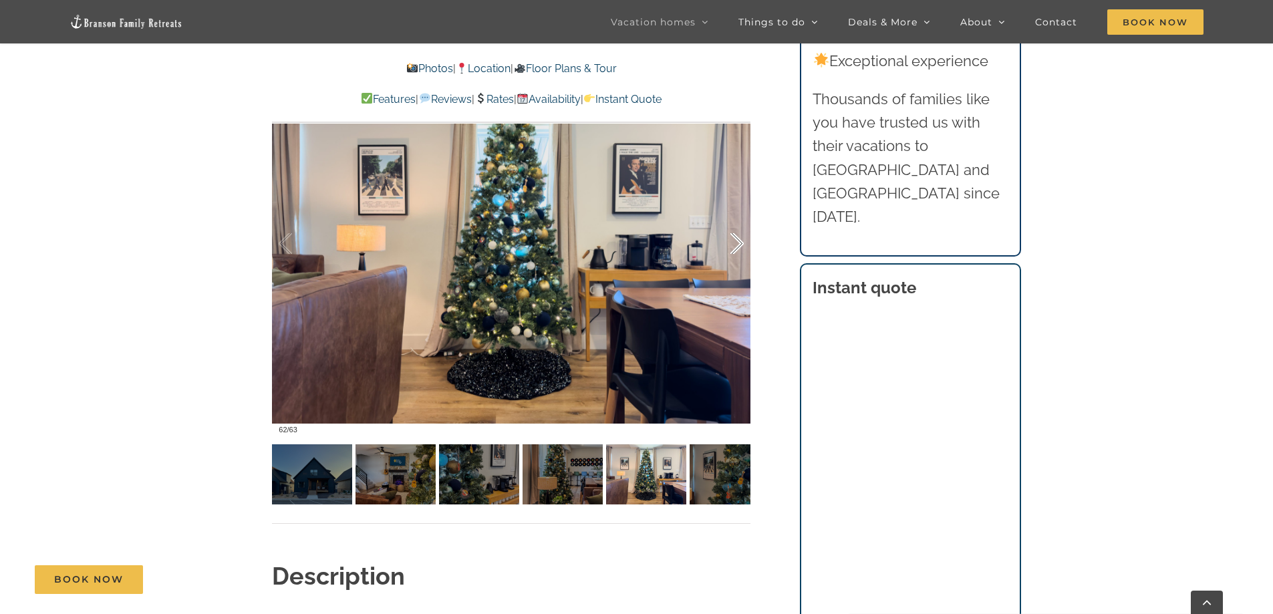
click at [738, 240] on div at bounding box center [722, 243] width 41 height 83
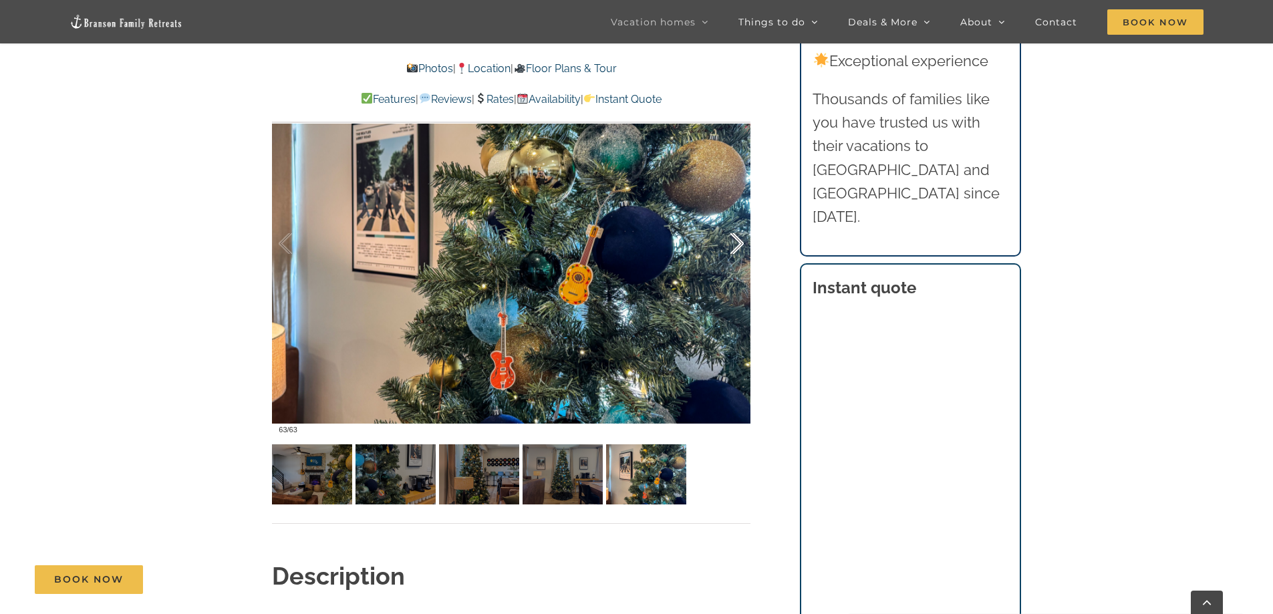
click at [738, 240] on div at bounding box center [722, 243] width 41 height 83
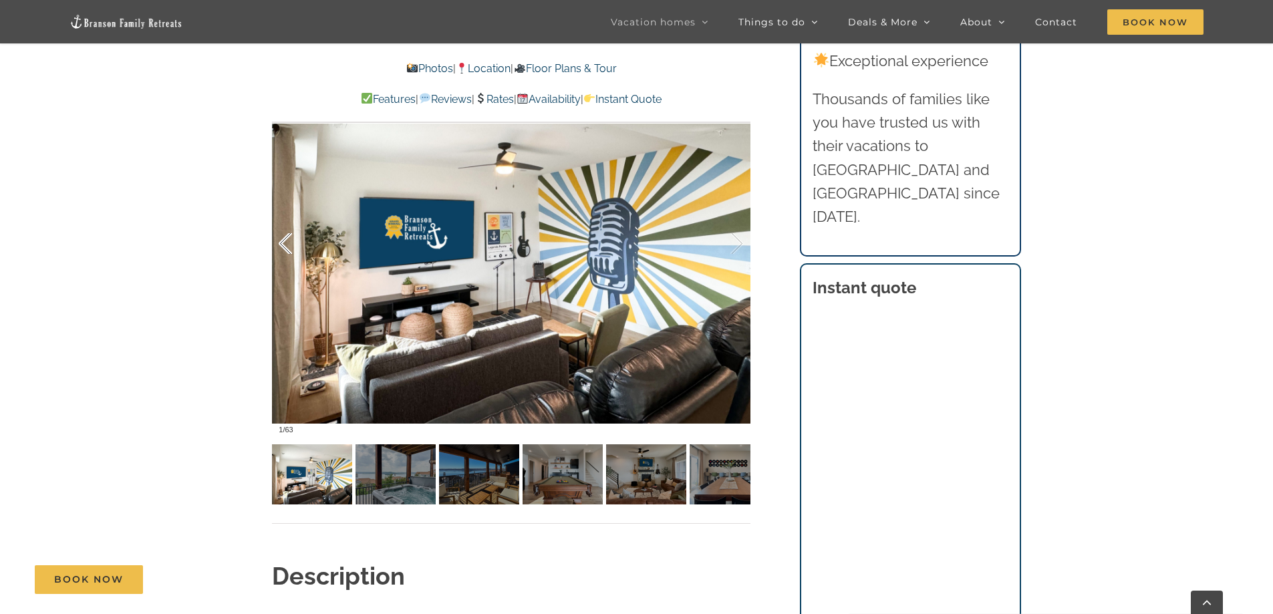
click at [289, 241] on div at bounding box center [299, 243] width 41 height 83
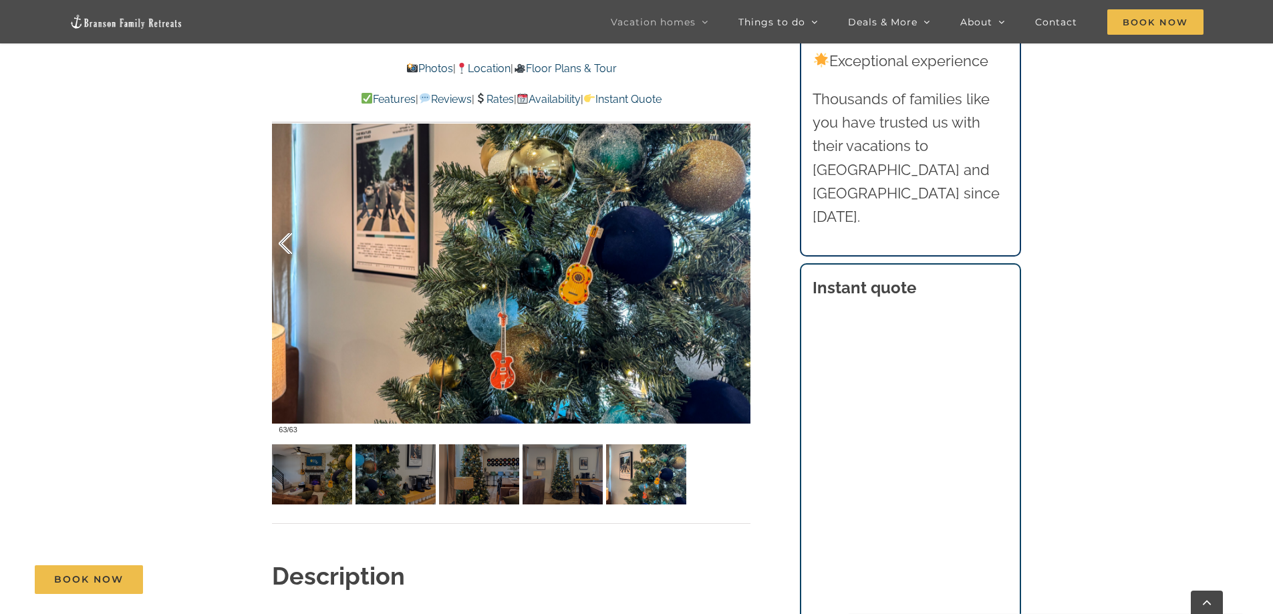
click at [289, 241] on div at bounding box center [299, 243] width 41 height 83
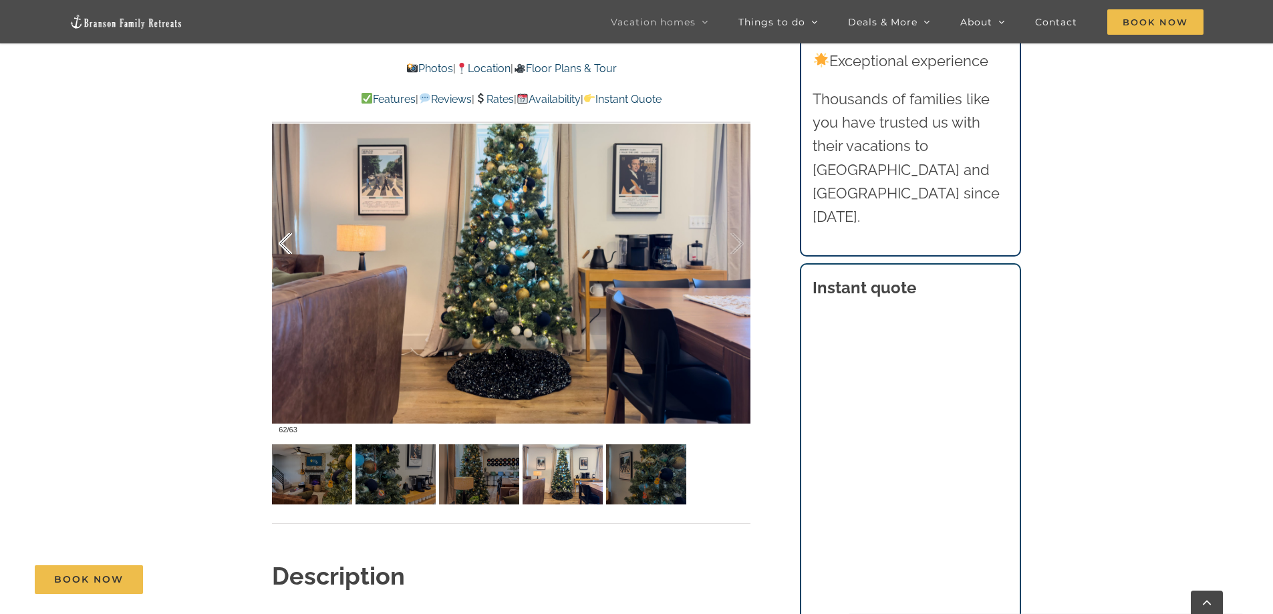
click at [289, 241] on div at bounding box center [299, 243] width 41 height 83
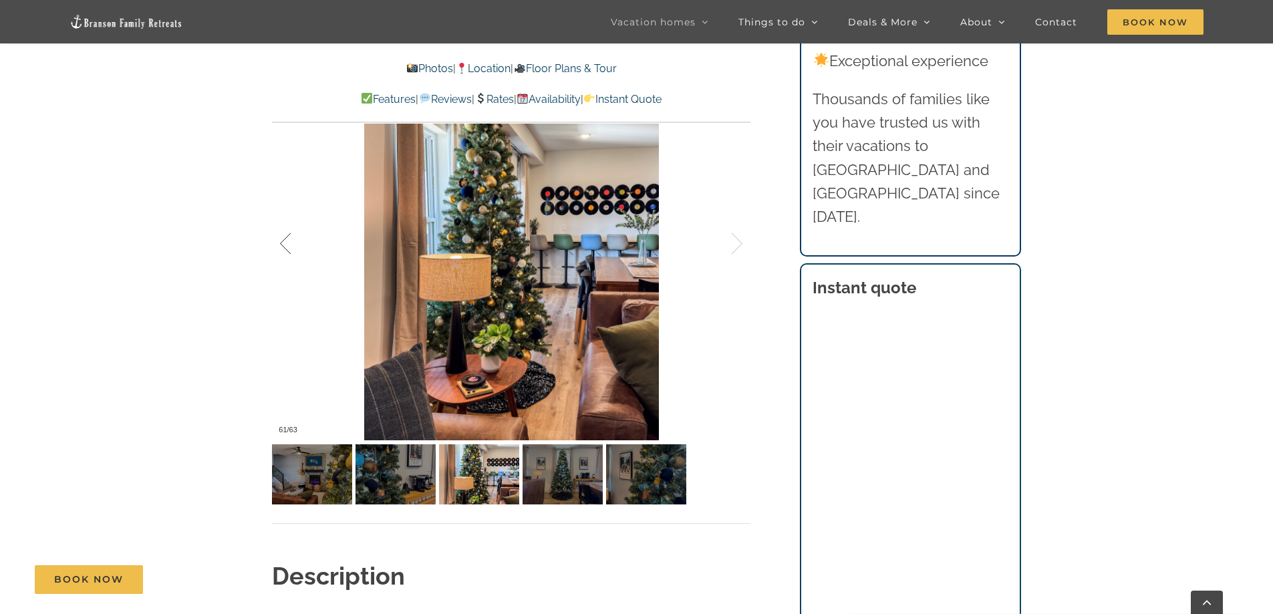
click at [289, 241] on div at bounding box center [299, 243] width 41 height 83
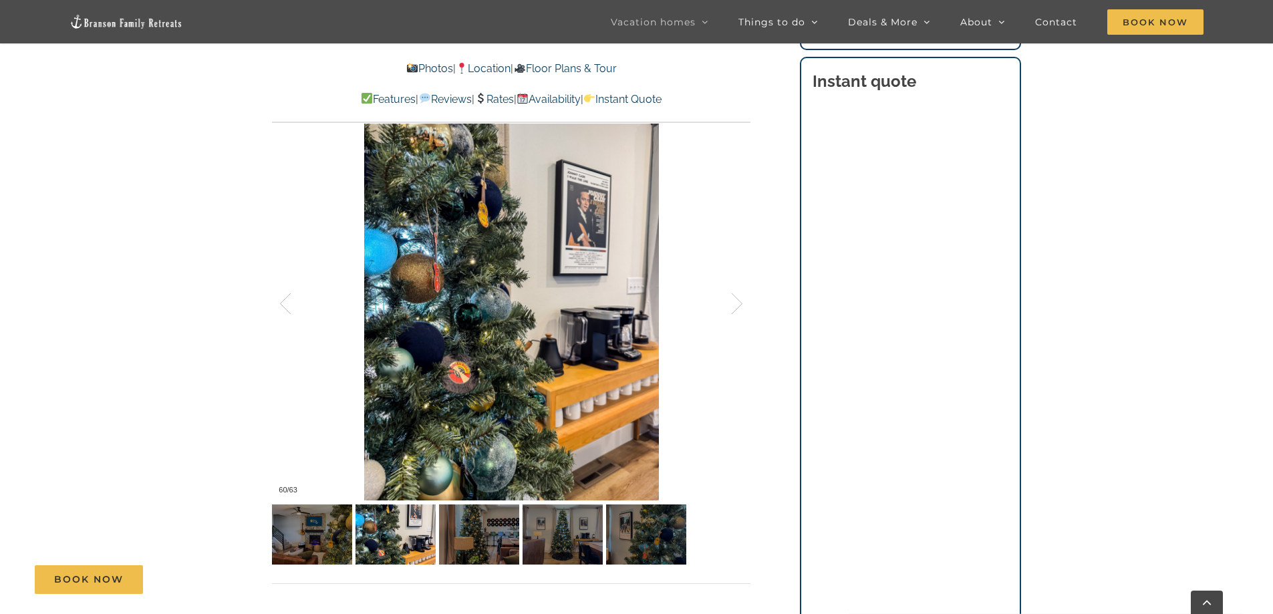
scroll to position [936, 0]
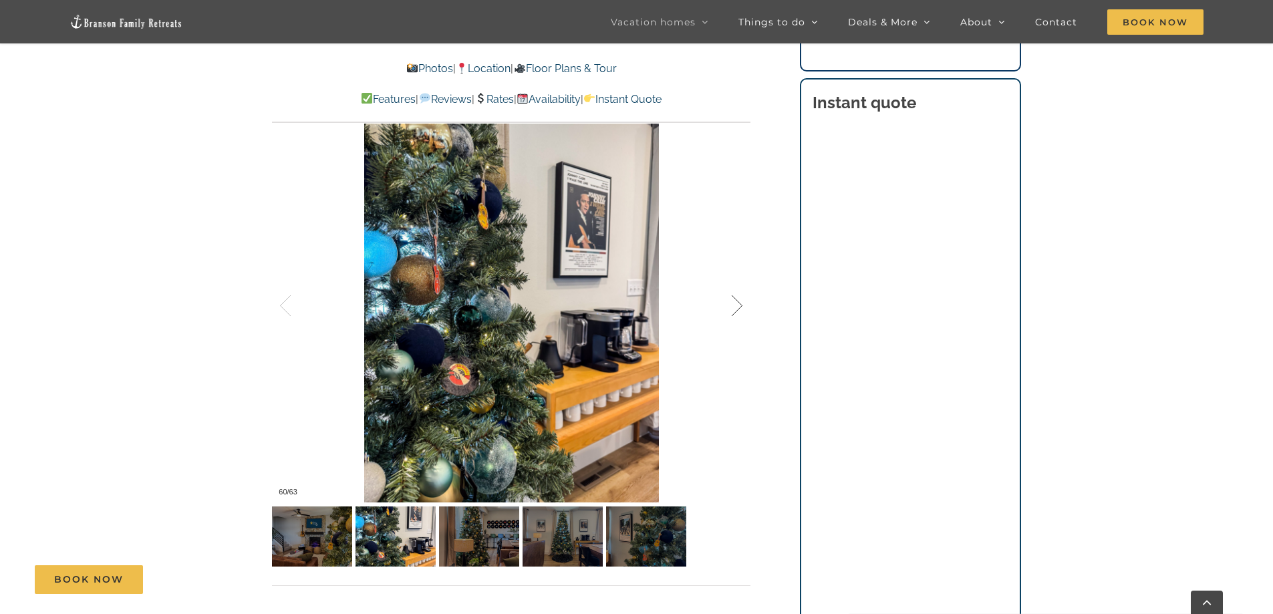
click at [741, 305] on div at bounding box center [722, 306] width 41 height 83
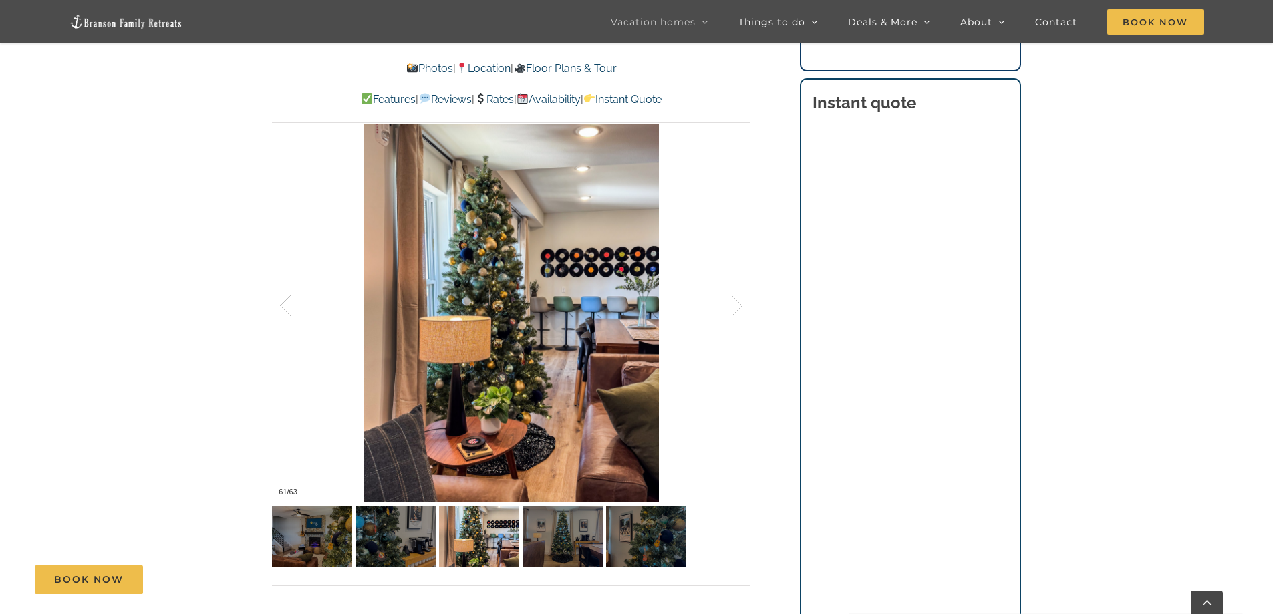
click at [588, 67] on link "Floor Plans & Tour" at bounding box center [564, 68] width 103 height 13
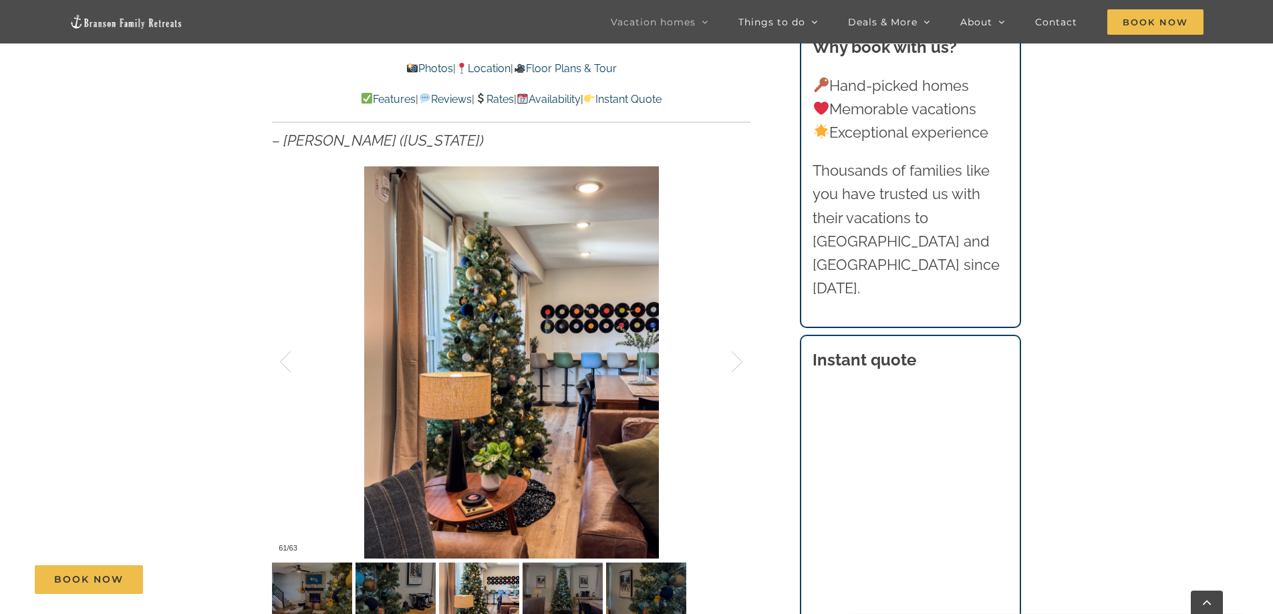
scroll to position [869, 0]
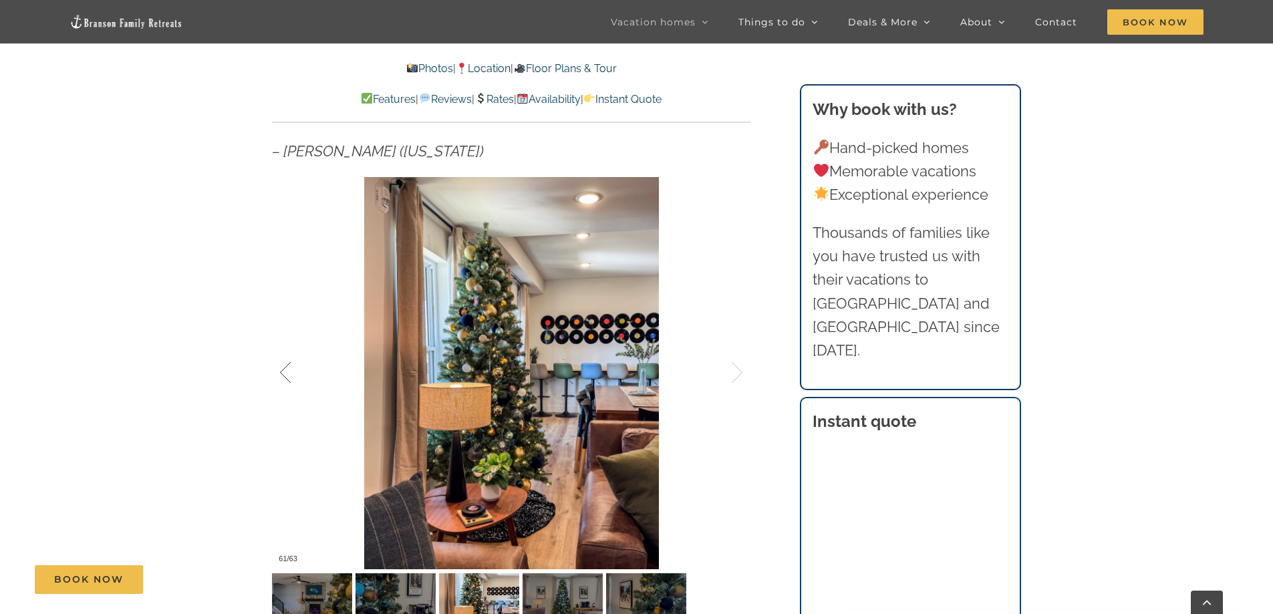
click at [287, 366] on div at bounding box center [299, 372] width 41 height 83
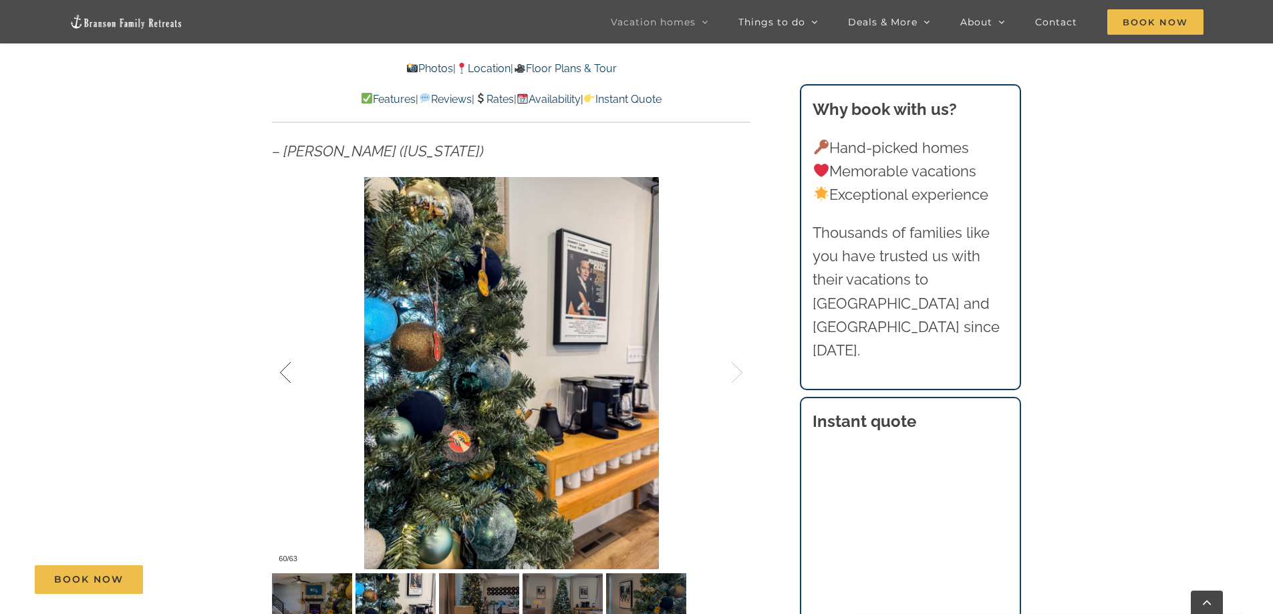
click at [287, 366] on div at bounding box center [299, 372] width 41 height 83
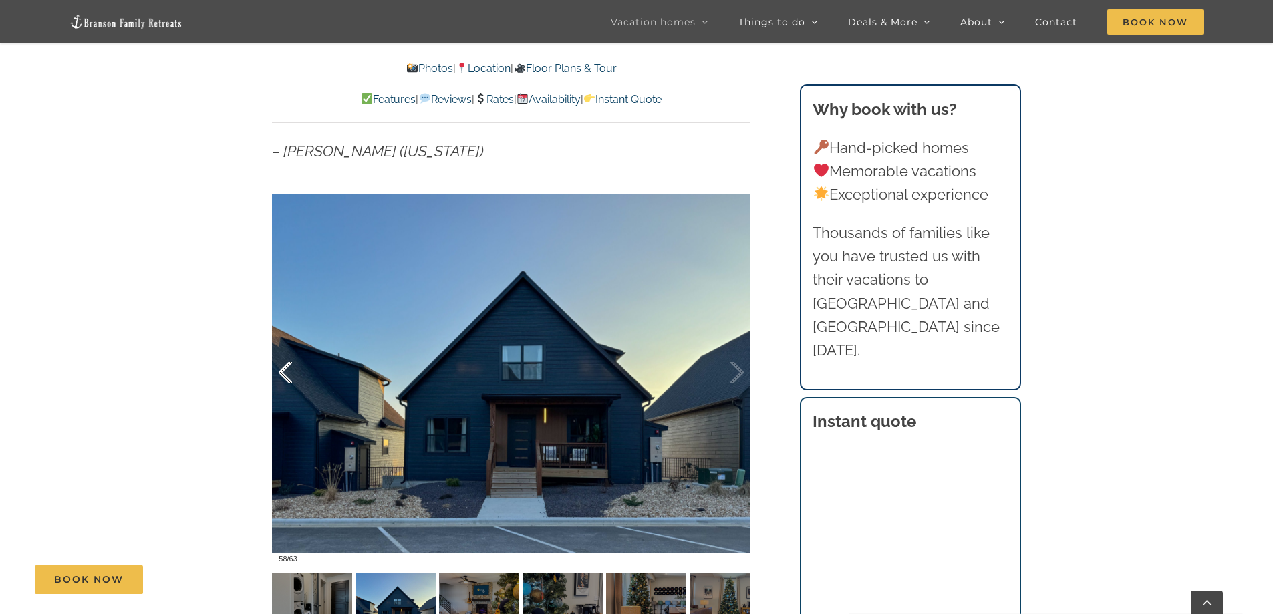
click at [287, 366] on div at bounding box center [299, 372] width 41 height 83
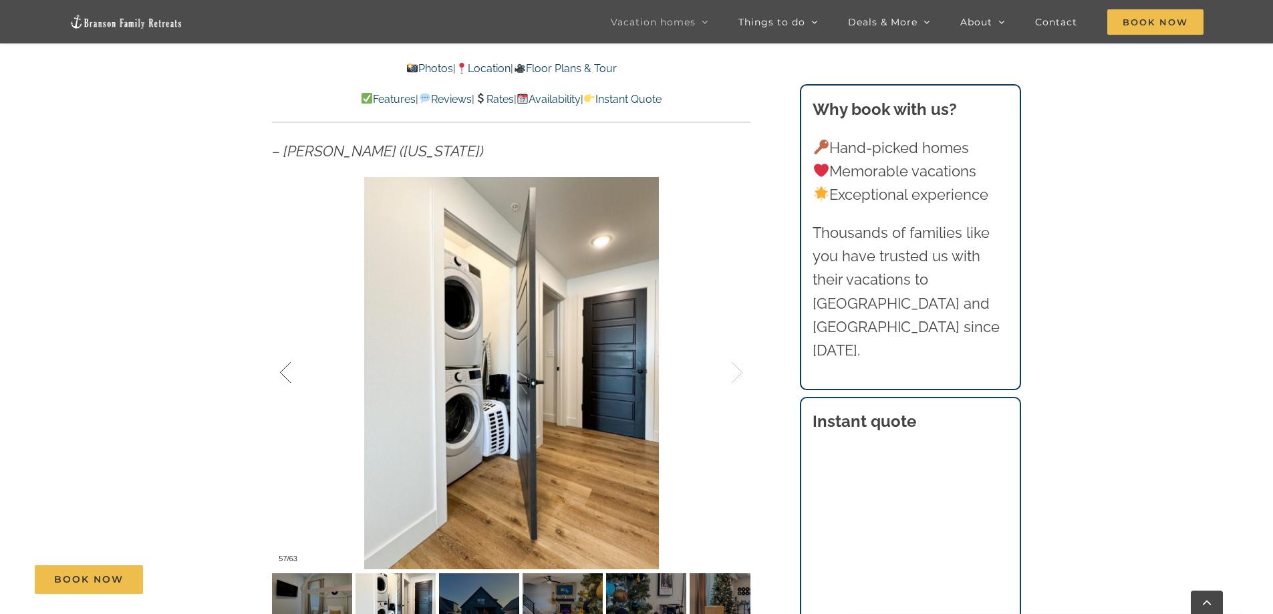
click at [287, 366] on div at bounding box center [299, 372] width 41 height 83
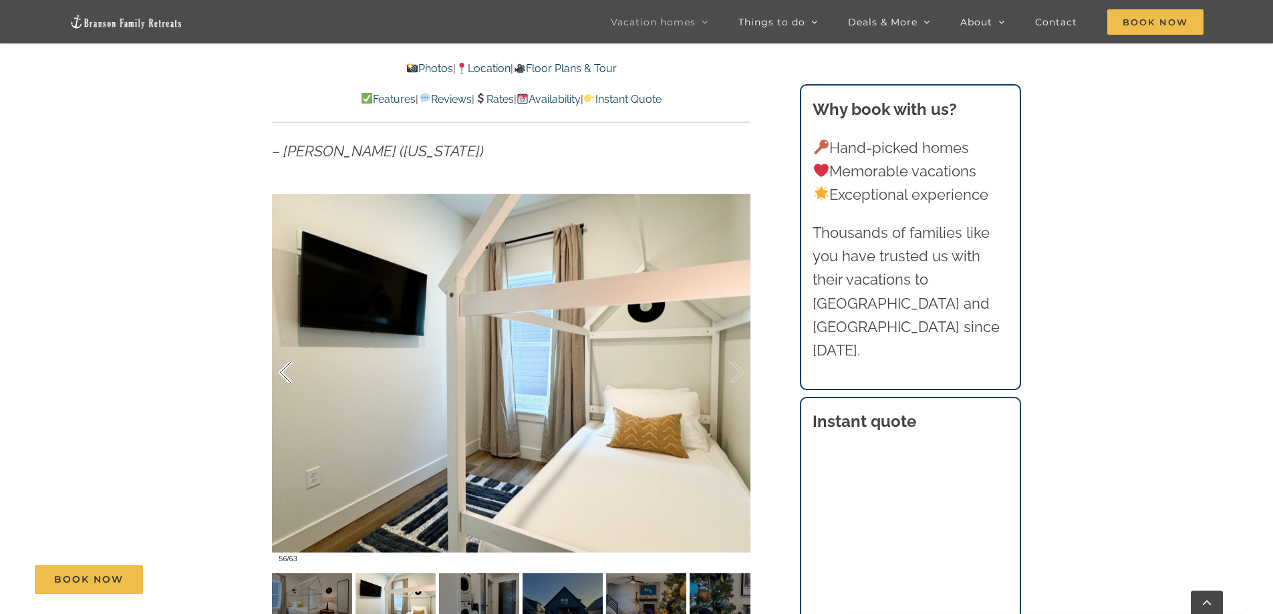
click at [287, 366] on div at bounding box center [299, 372] width 41 height 83
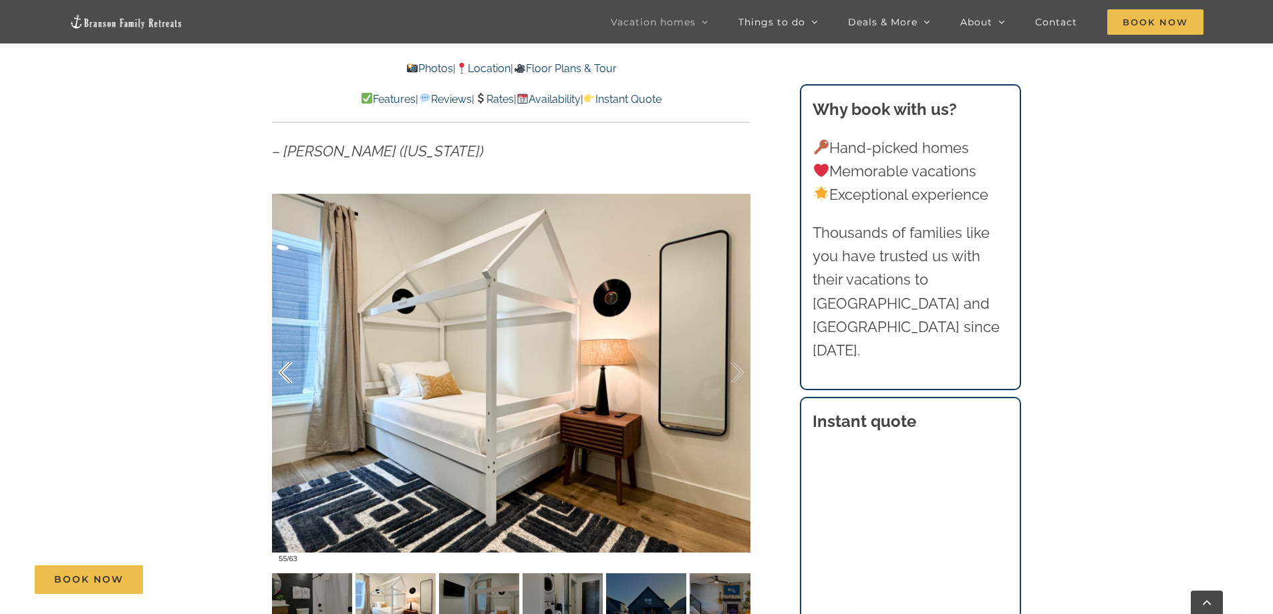
click at [287, 366] on div at bounding box center [299, 372] width 41 height 83
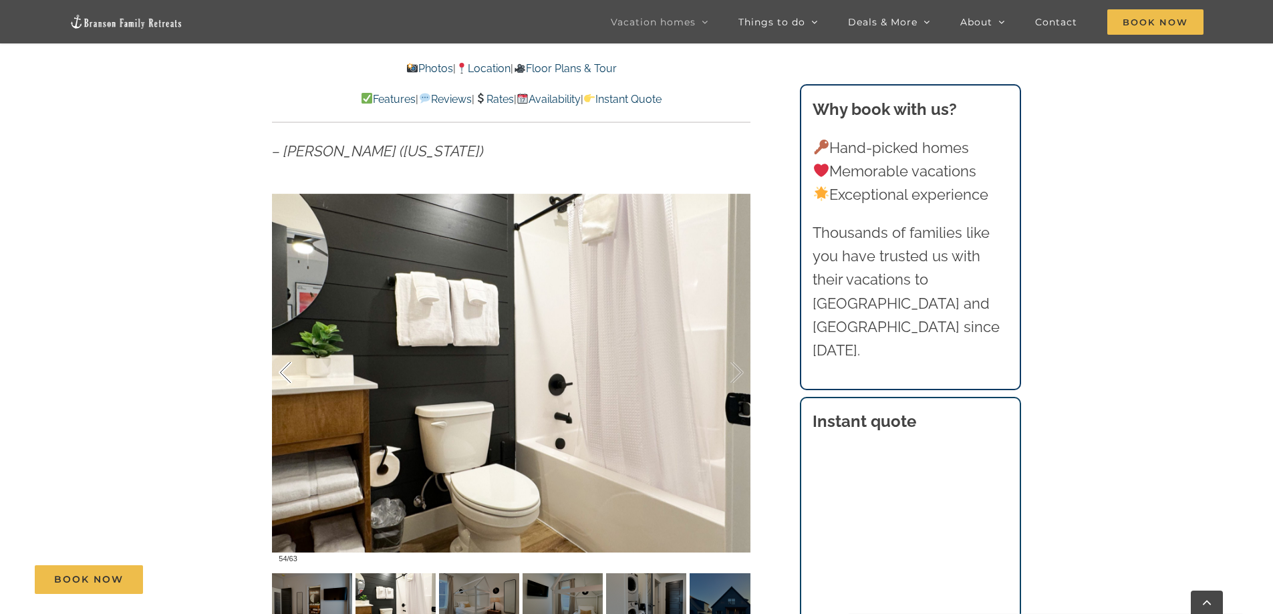
click at [287, 366] on div at bounding box center [299, 372] width 41 height 83
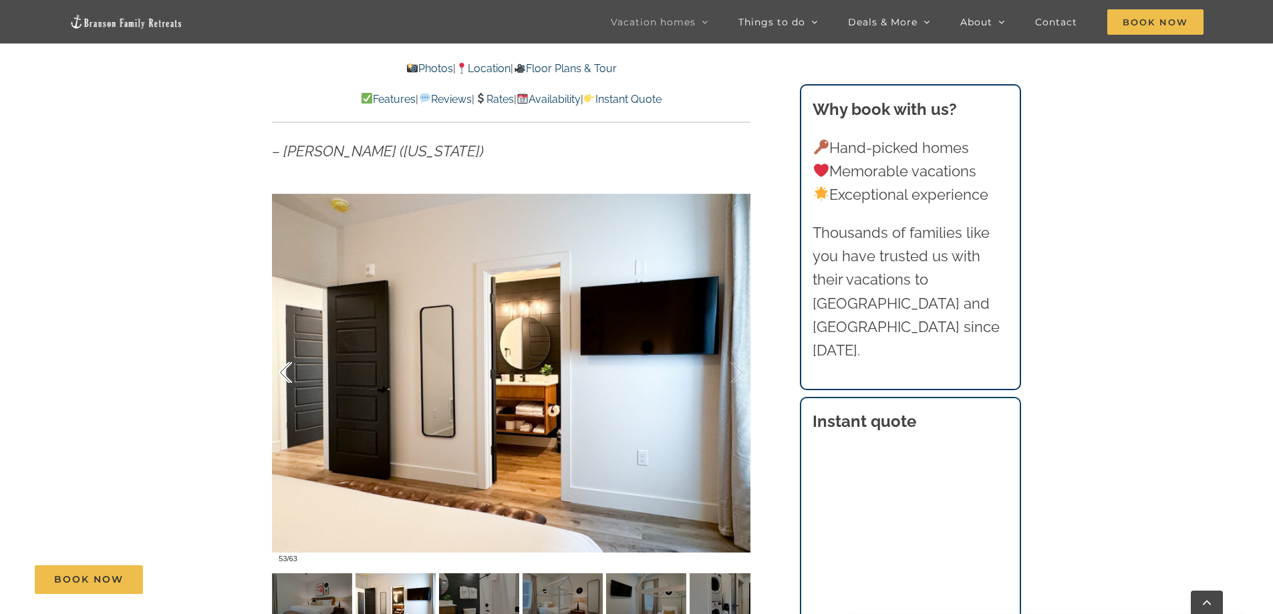
click at [287, 366] on div at bounding box center [299, 372] width 41 height 83
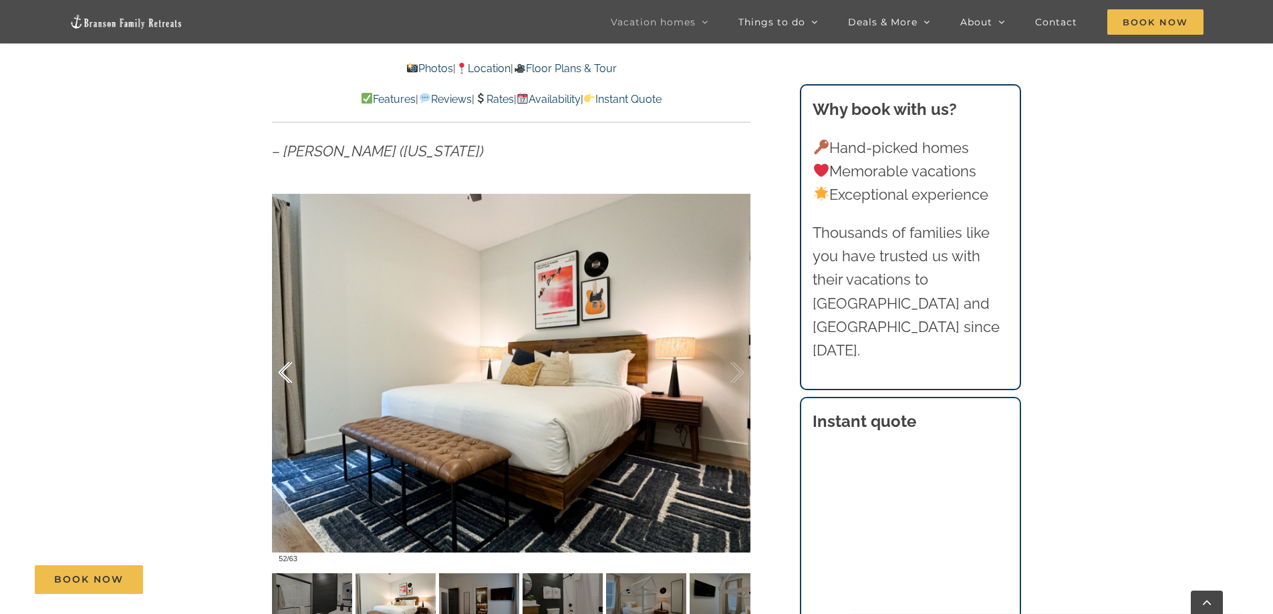
click at [287, 366] on div at bounding box center [299, 372] width 41 height 83
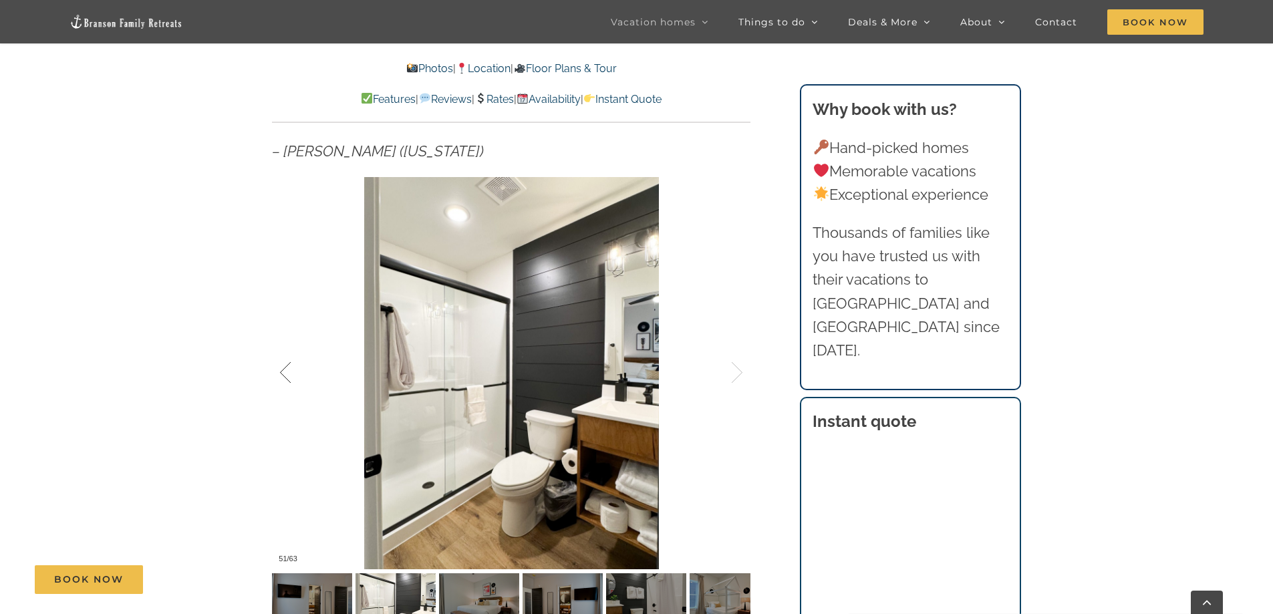
click at [287, 366] on div at bounding box center [299, 372] width 41 height 83
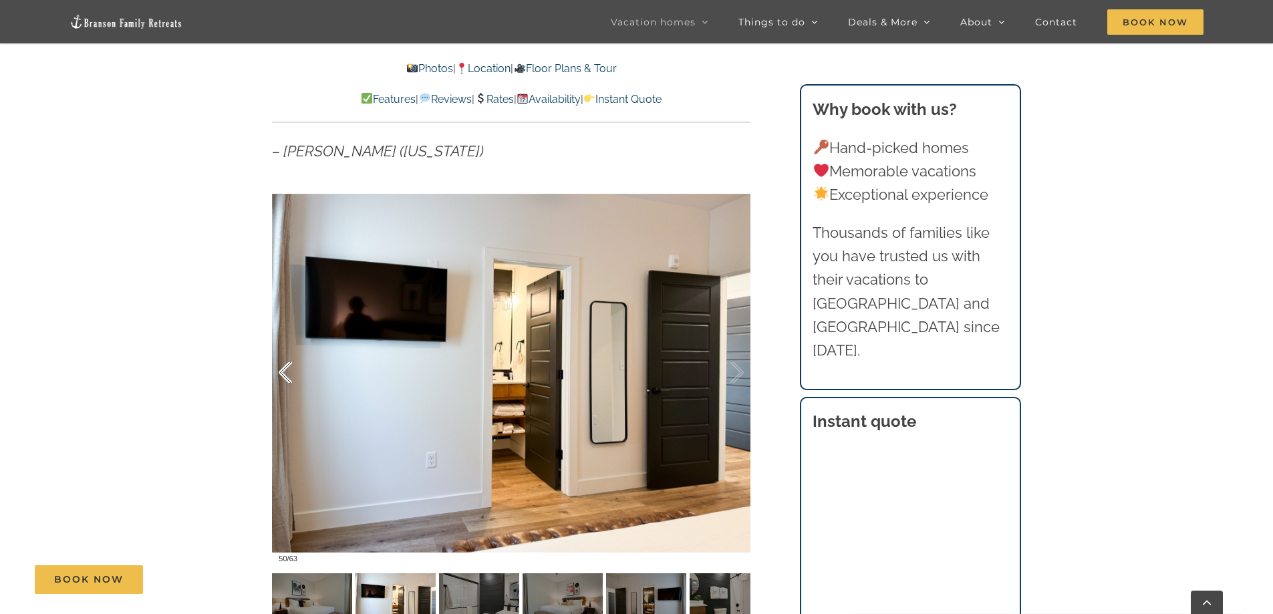
click at [287, 366] on div at bounding box center [299, 372] width 41 height 83
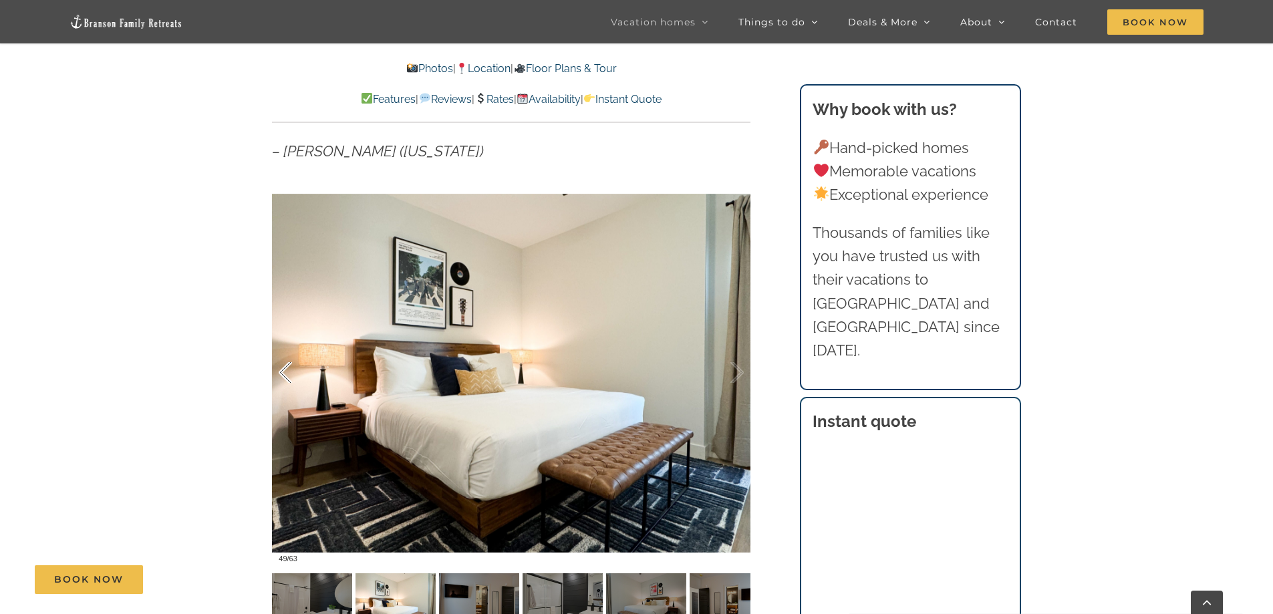
click at [287, 366] on div at bounding box center [299, 372] width 41 height 83
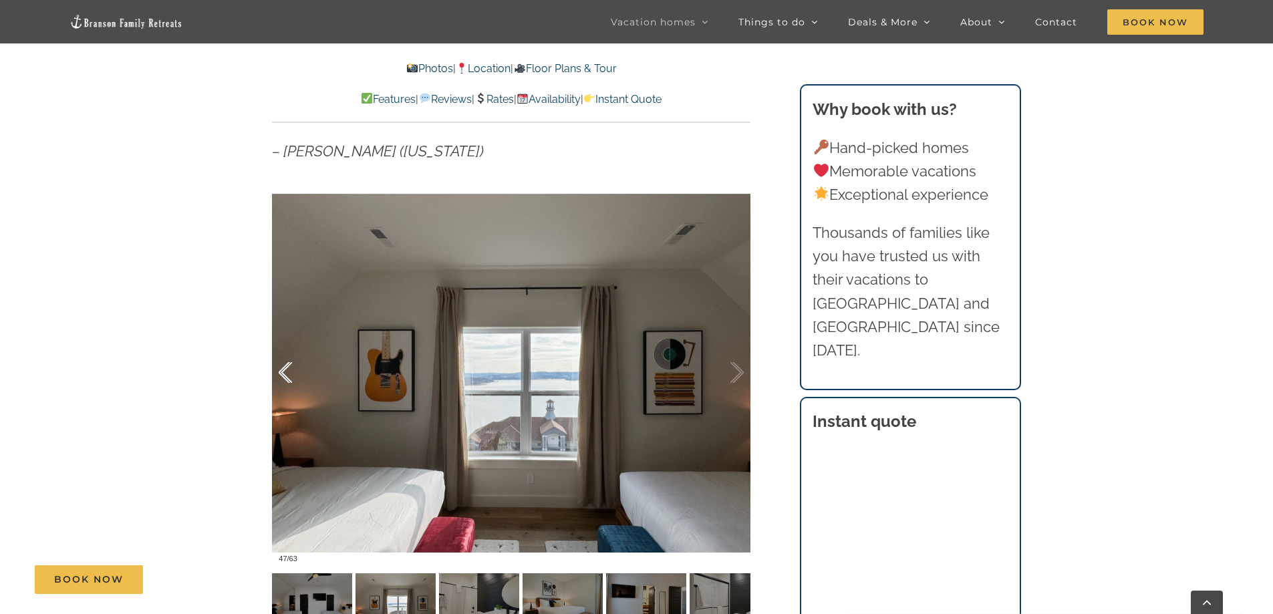
click at [285, 366] on div at bounding box center [299, 372] width 41 height 83
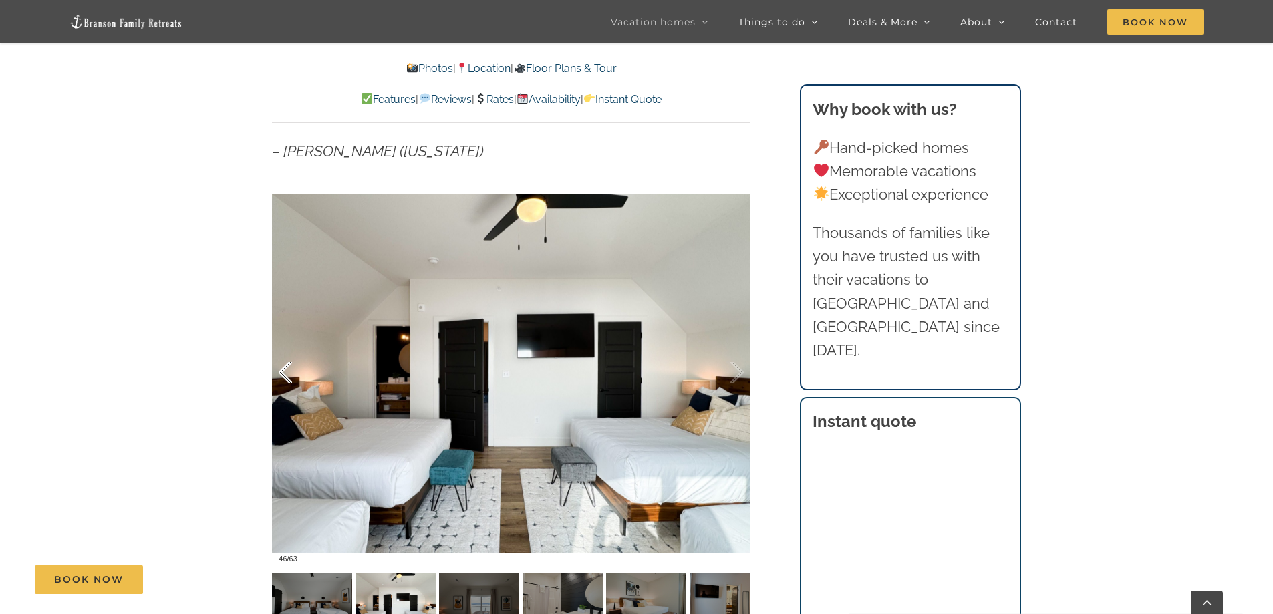
click at [285, 366] on div at bounding box center [299, 372] width 41 height 83
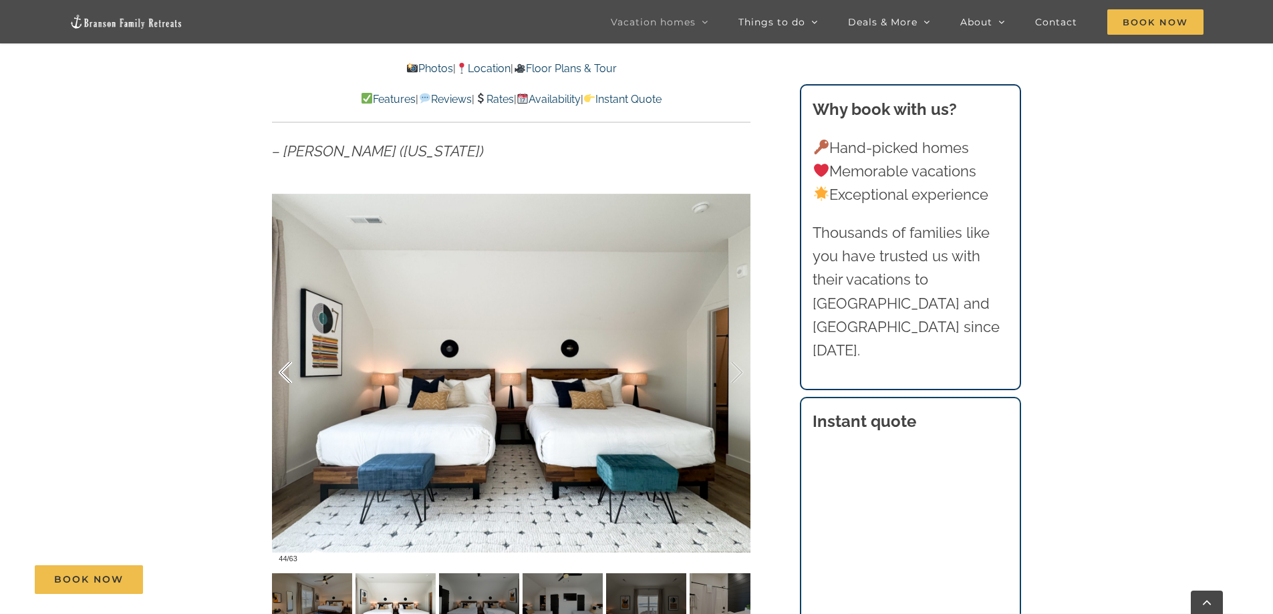
click at [285, 366] on div at bounding box center [299, 372] width 41 height 83
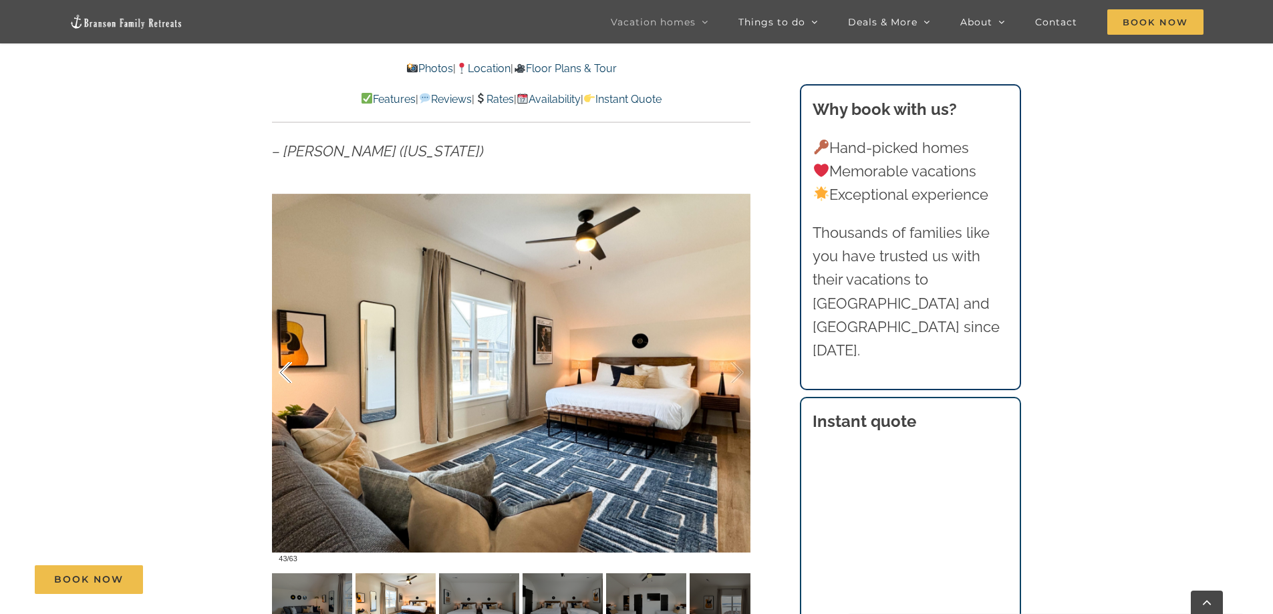
click at [285, 366] on div at bounding box center [299, 372] width 41 height 83
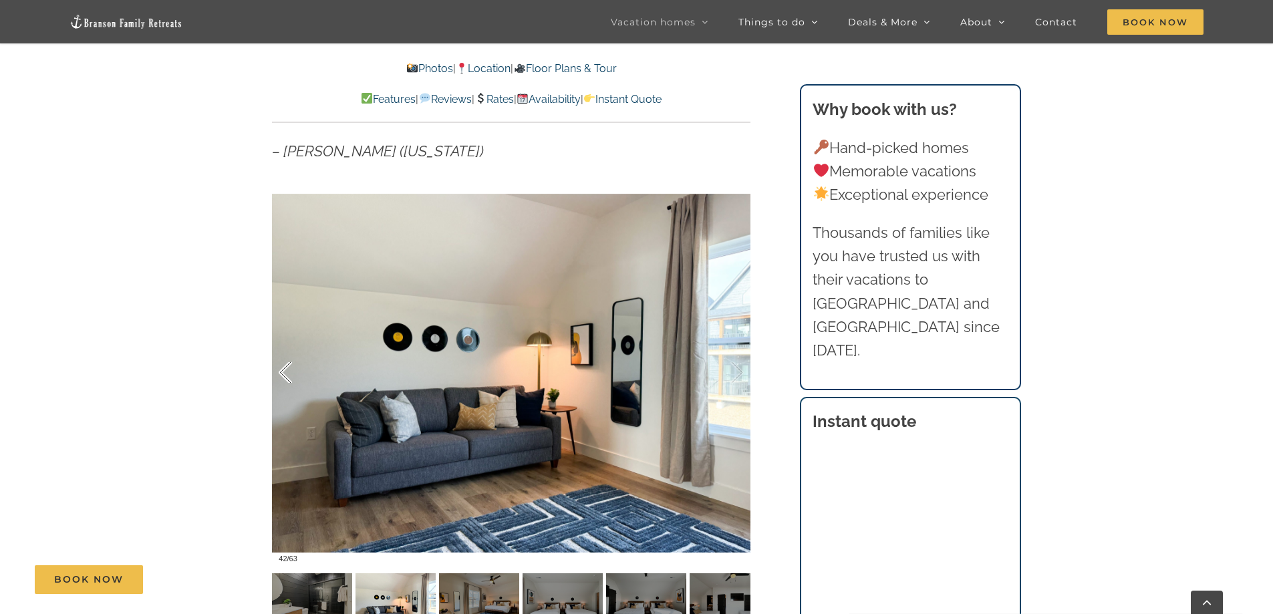
click at [285, 366] on div at bounding box center [299, 372] width 41 height 83
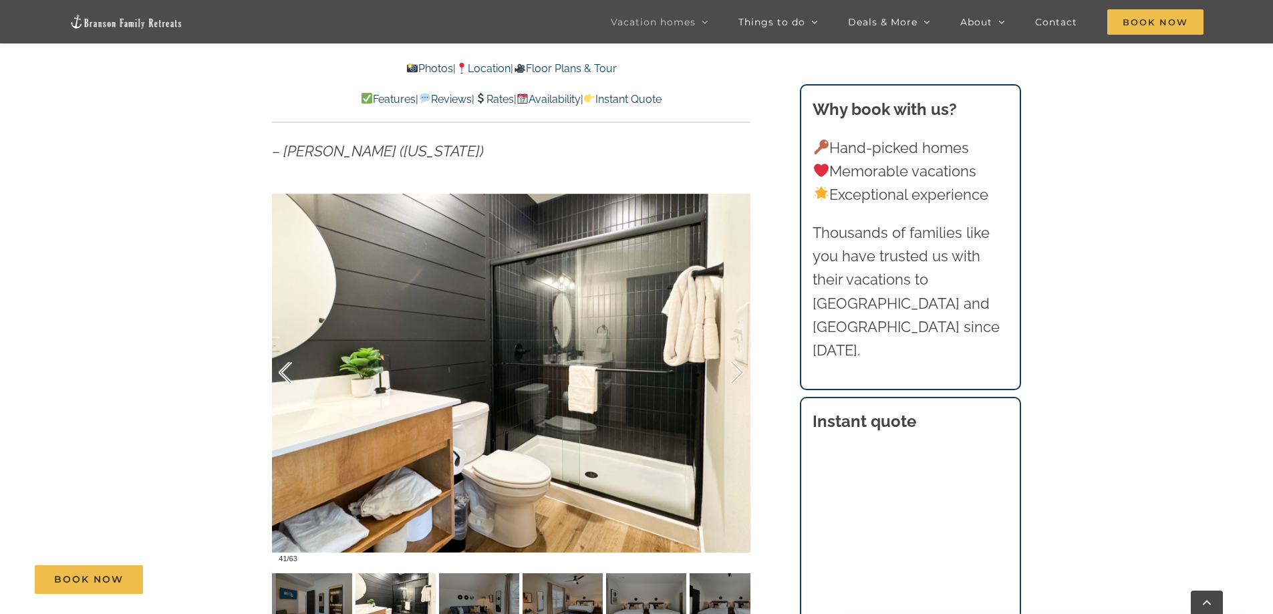
click at [285, 366] on div at bounding box center [299, 372] width 41 height 83
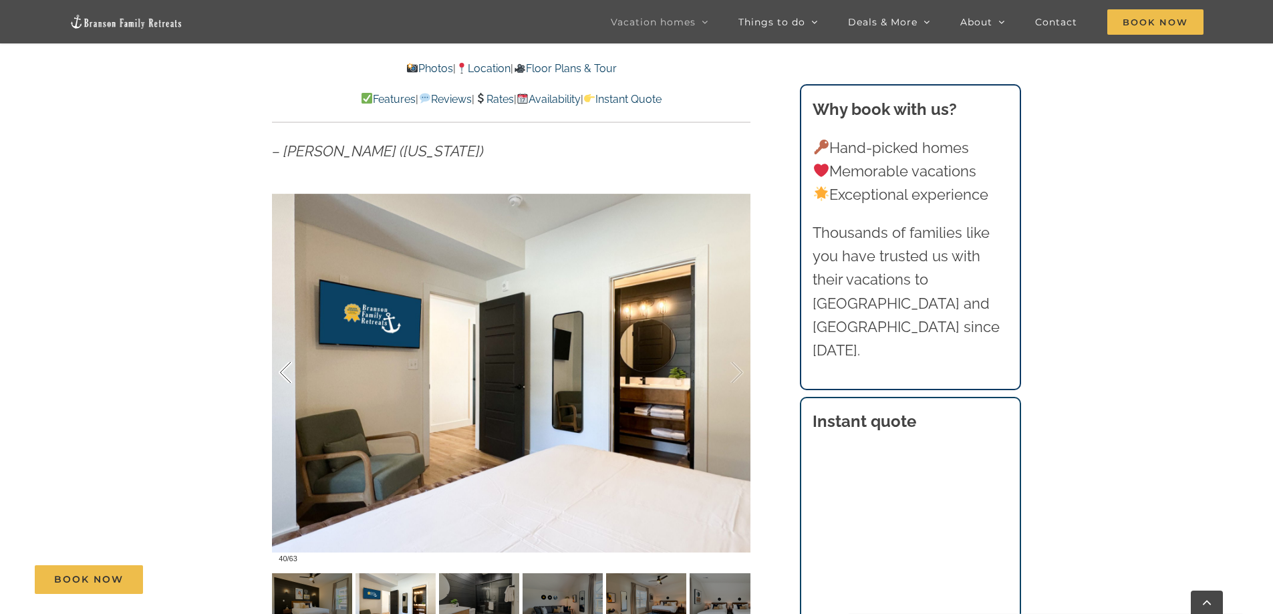
click at [285, 366] on div at bounding box center [299, 372] width 41 height 83
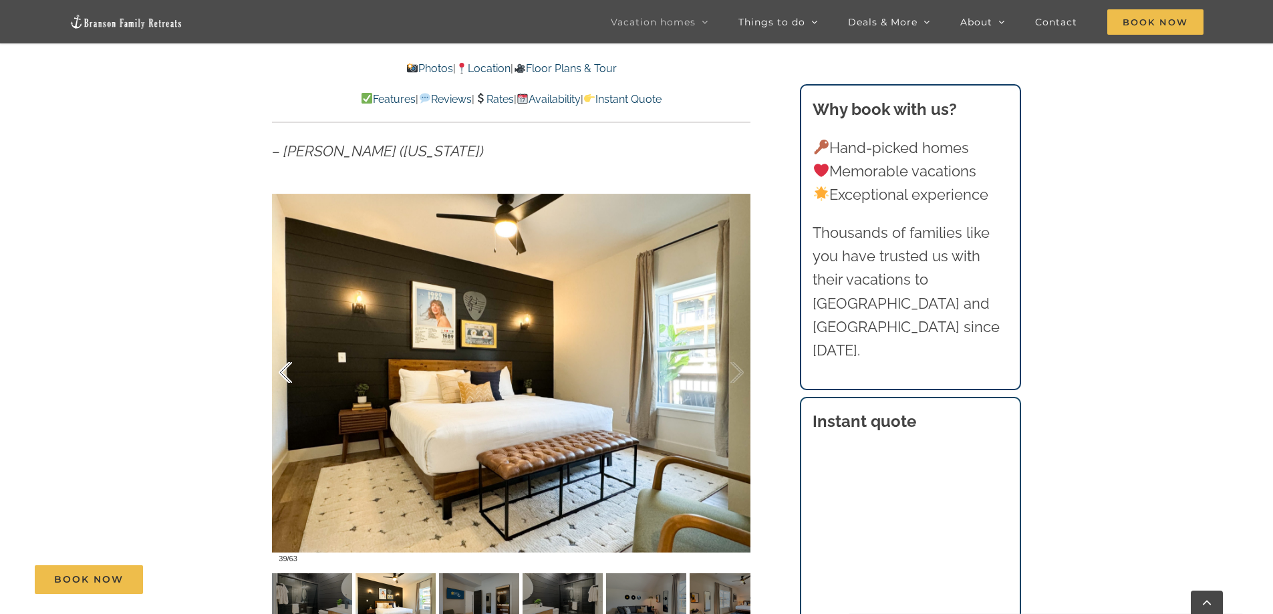
click at [285, 366] on div at bounding box center [299, 372] width 41 height 83
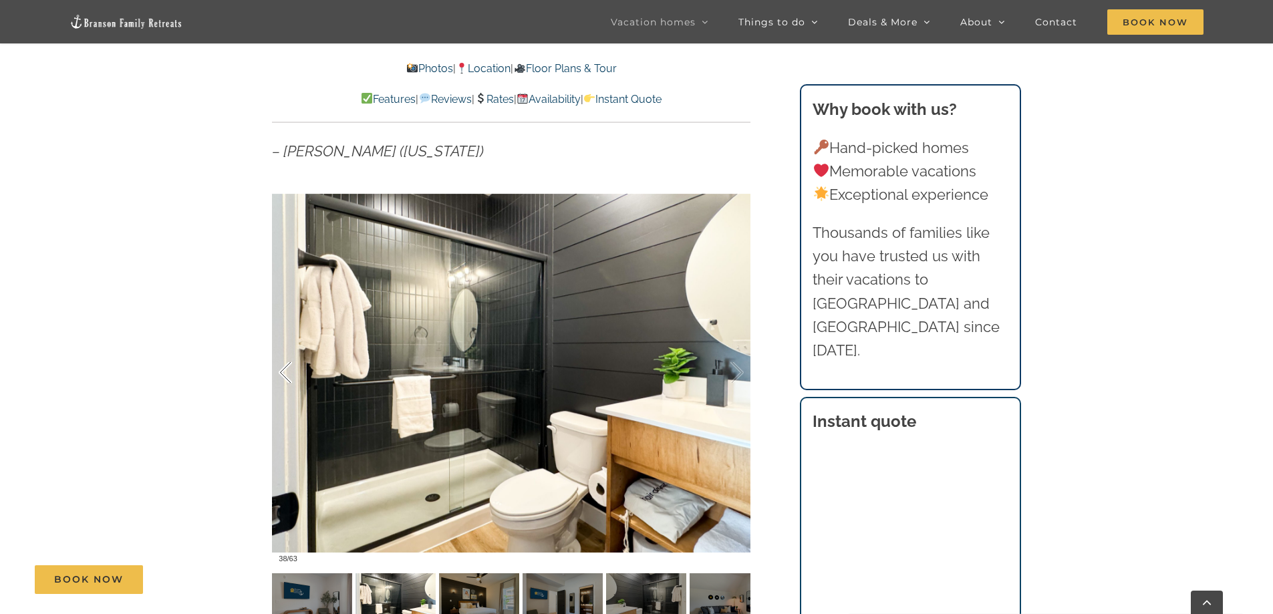
click at [285, 366] on div at bounding box center [299, 372] width 41 height 83
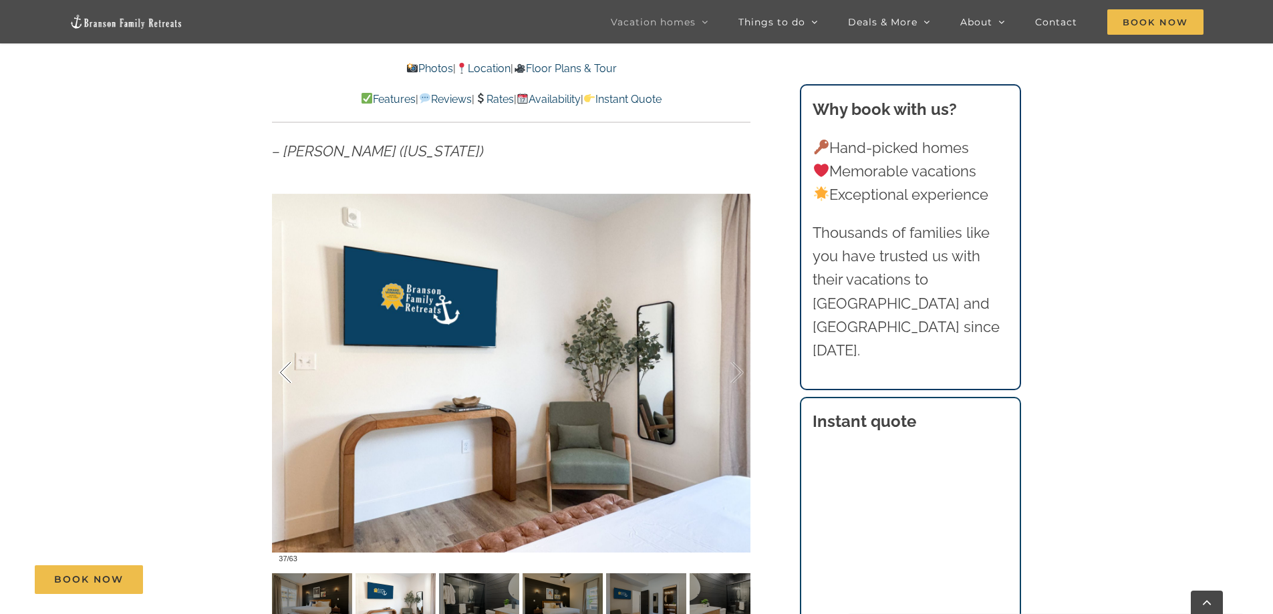
click at [285, 366] on div at bounding box center [299, 372] width 41 height 83
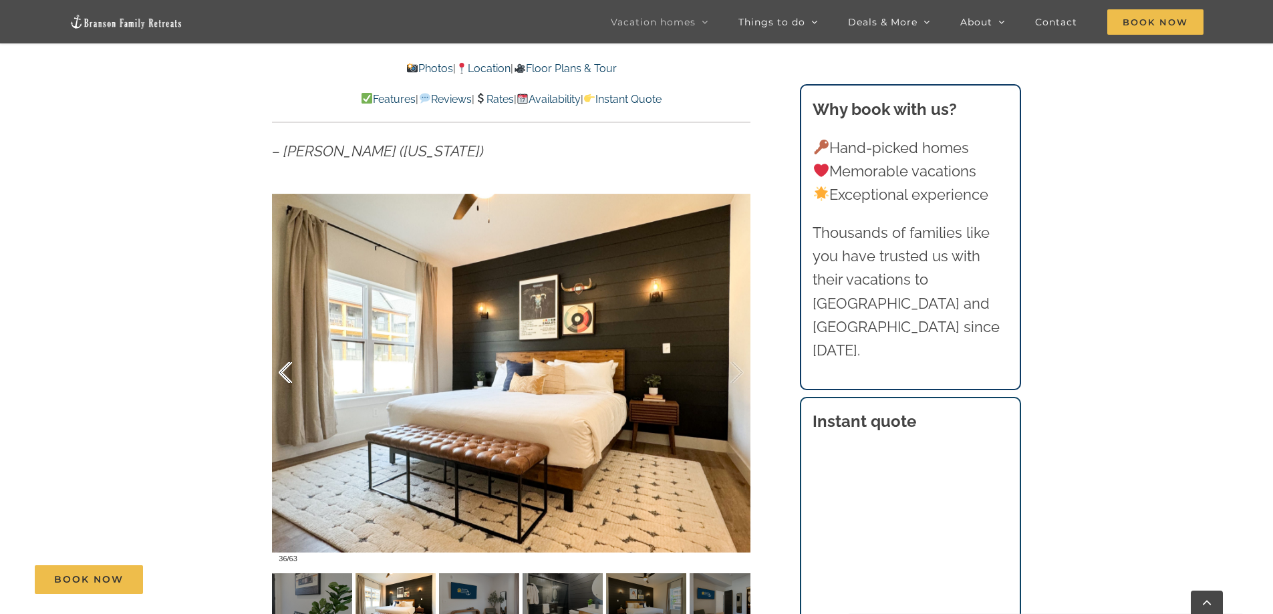
click at [285, 366] on div at bounding box center [299, 372] width 41 height 83
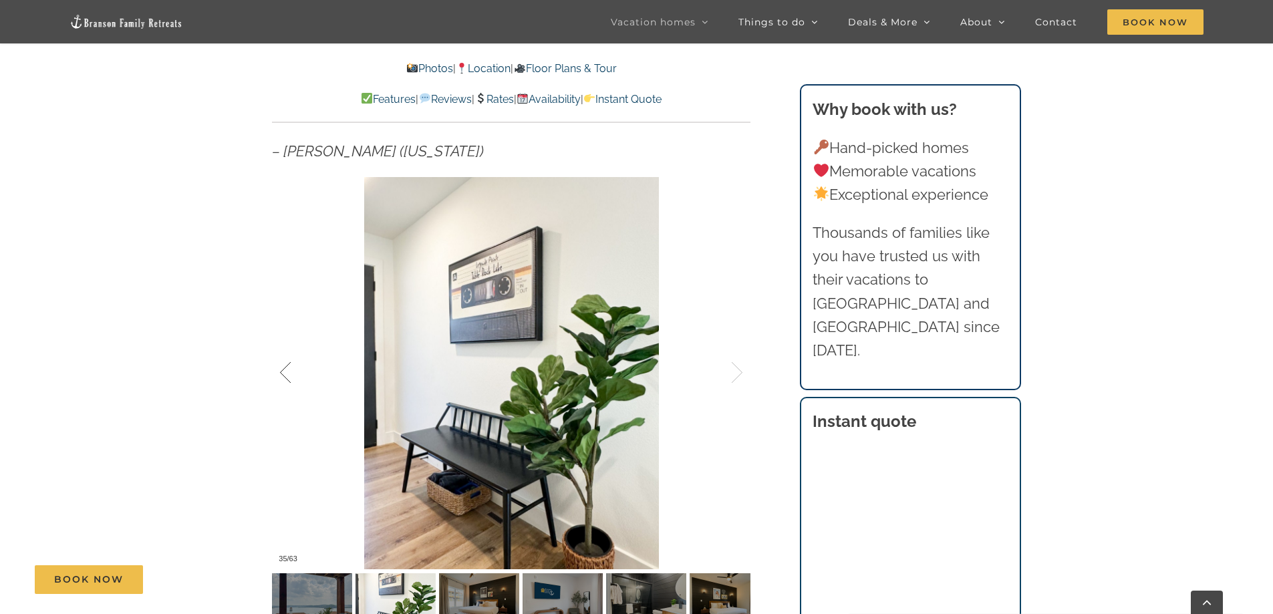
click at [285, 366] on div at bounding box center [299, 372] width 41 height 83
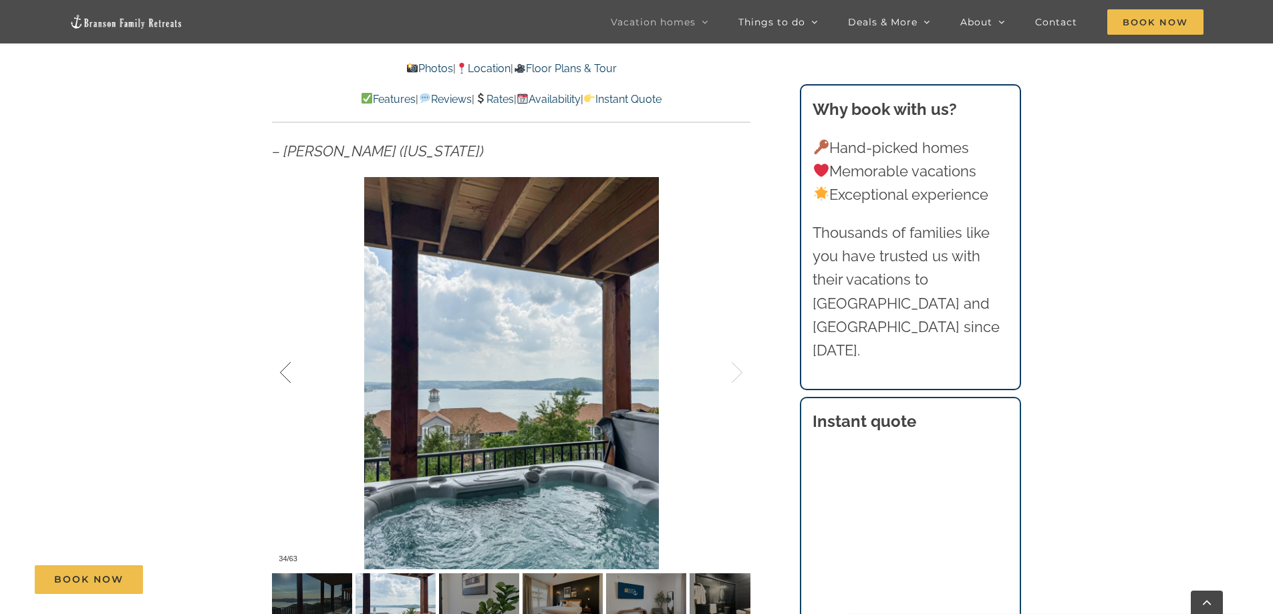
click at [285, 366] on div at bounding box center [299, 372] width 41 height 83
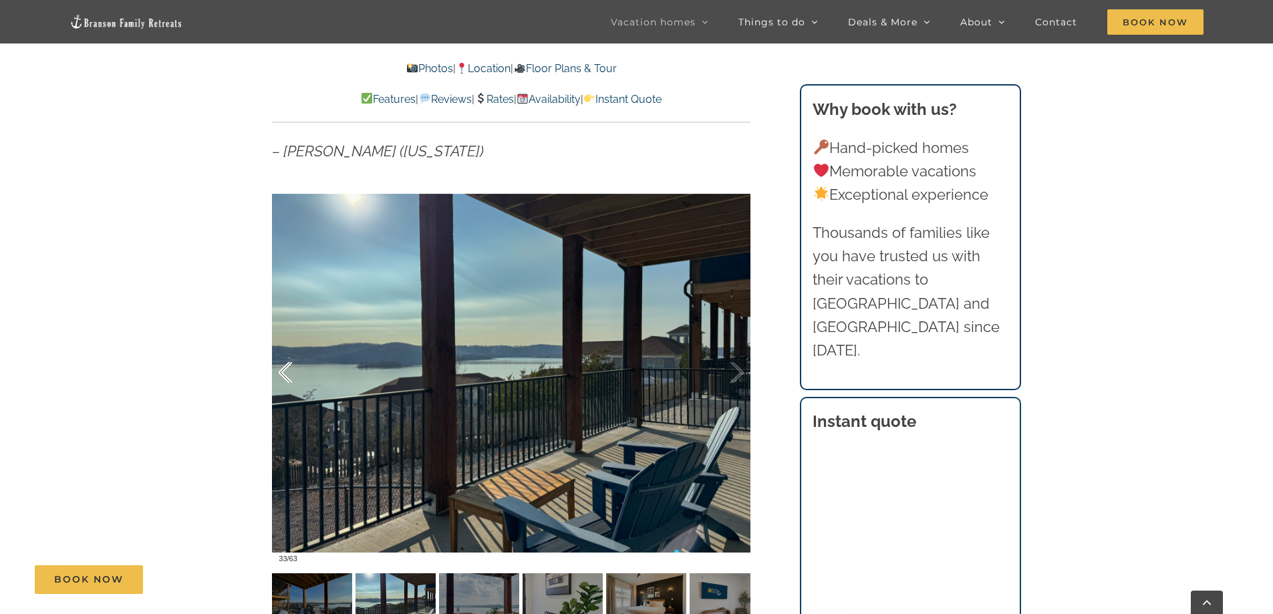
click at [285, 366] on div at bounding box center [299, 372] width 41 height 83
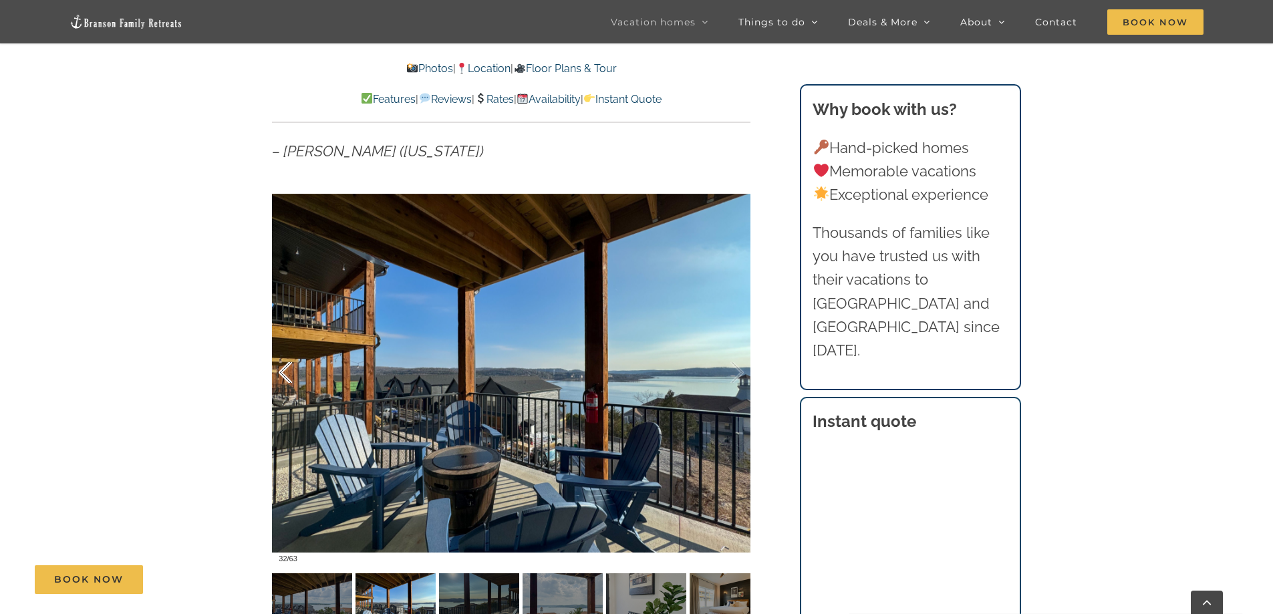
click at [285, 366] on div at bounding box center [299, 372] width 41 height 83
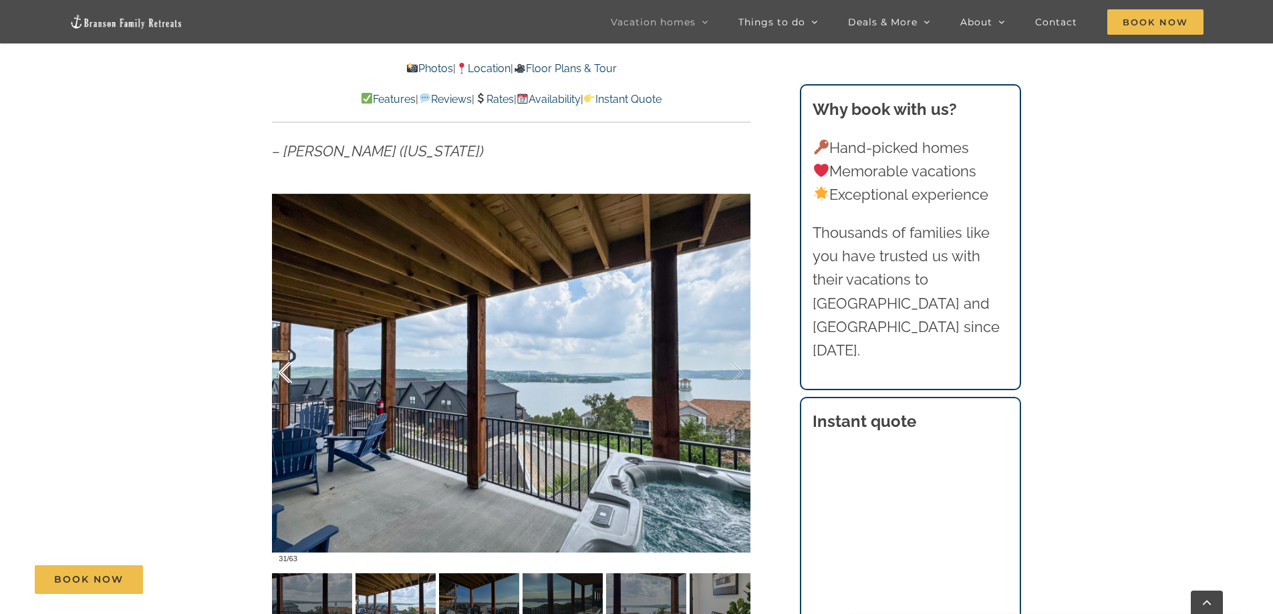
click at [285, 366] on div at bounding box center [299, 372] width 41 height 83
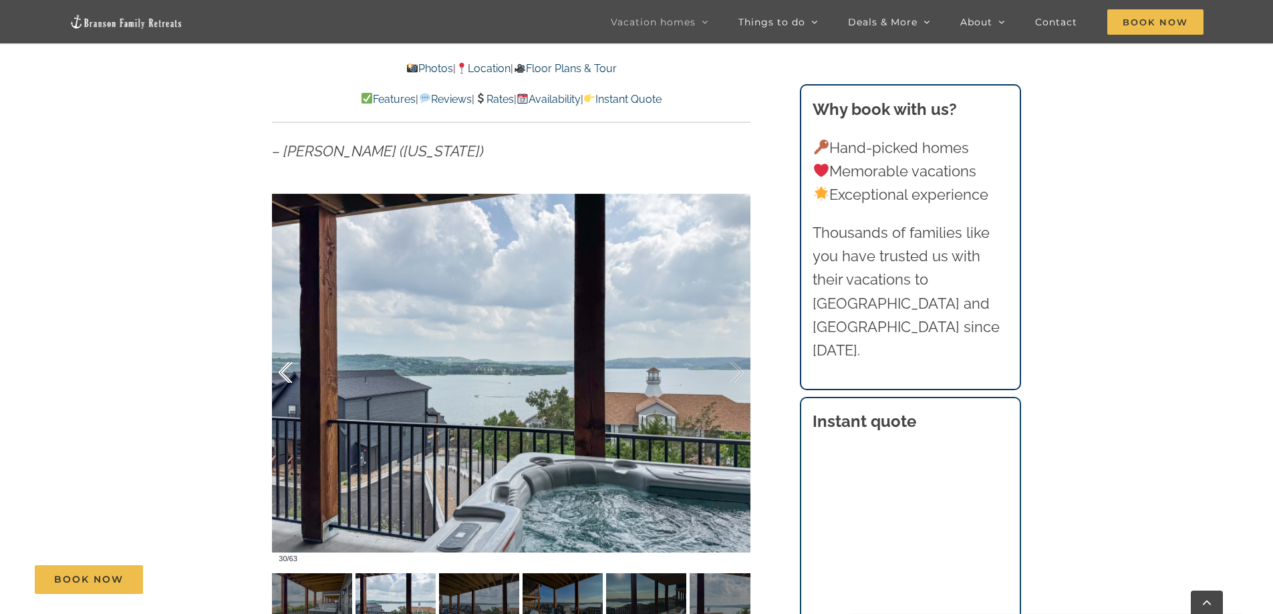
click at [285, 366] on div at bounding box center [299, 372] width 41 height 83
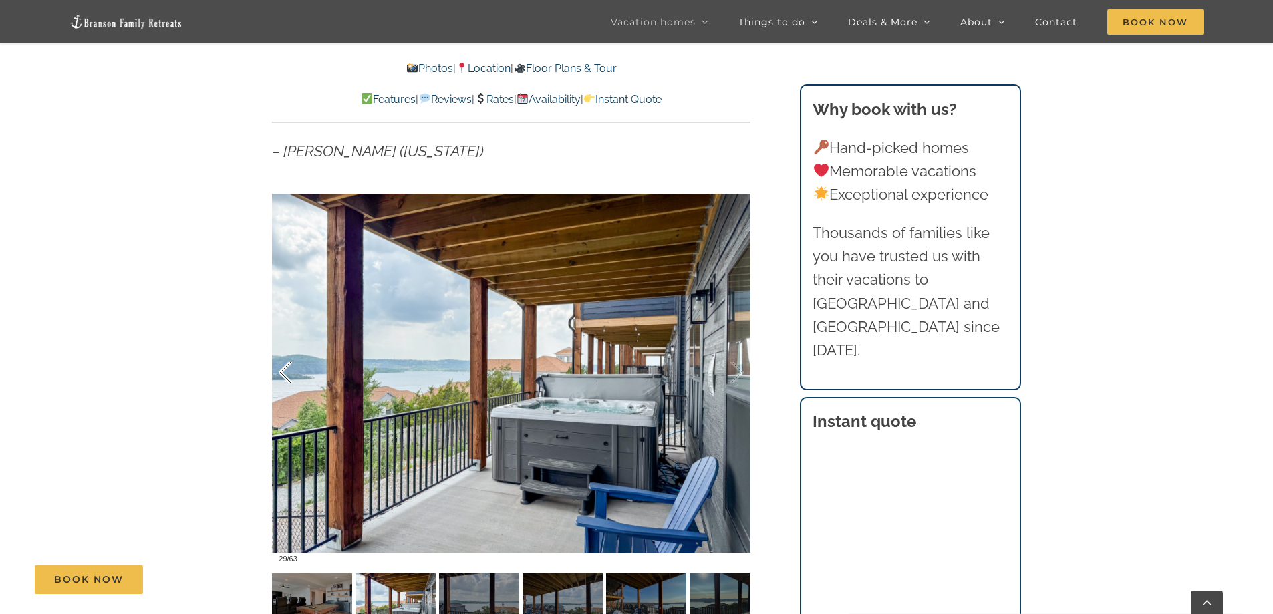
click at [285, 366] on div at bounding box center [299, 372] width 41 height 83
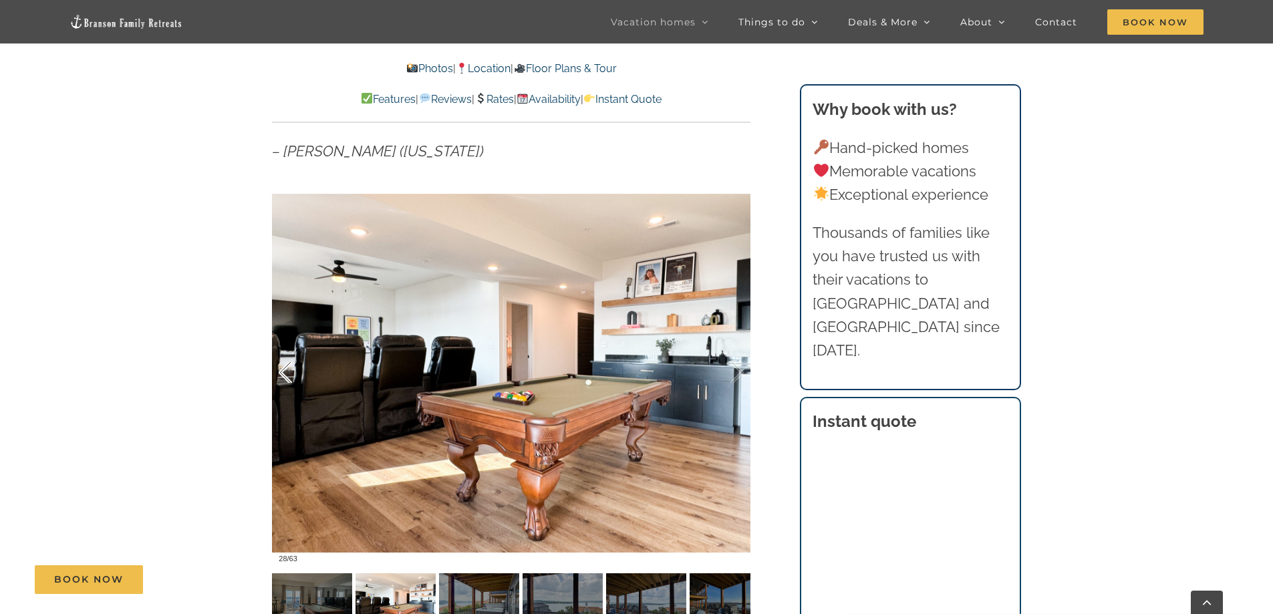
click at [285, 366] on div at bounding box center [299, 372] width 41 height 83
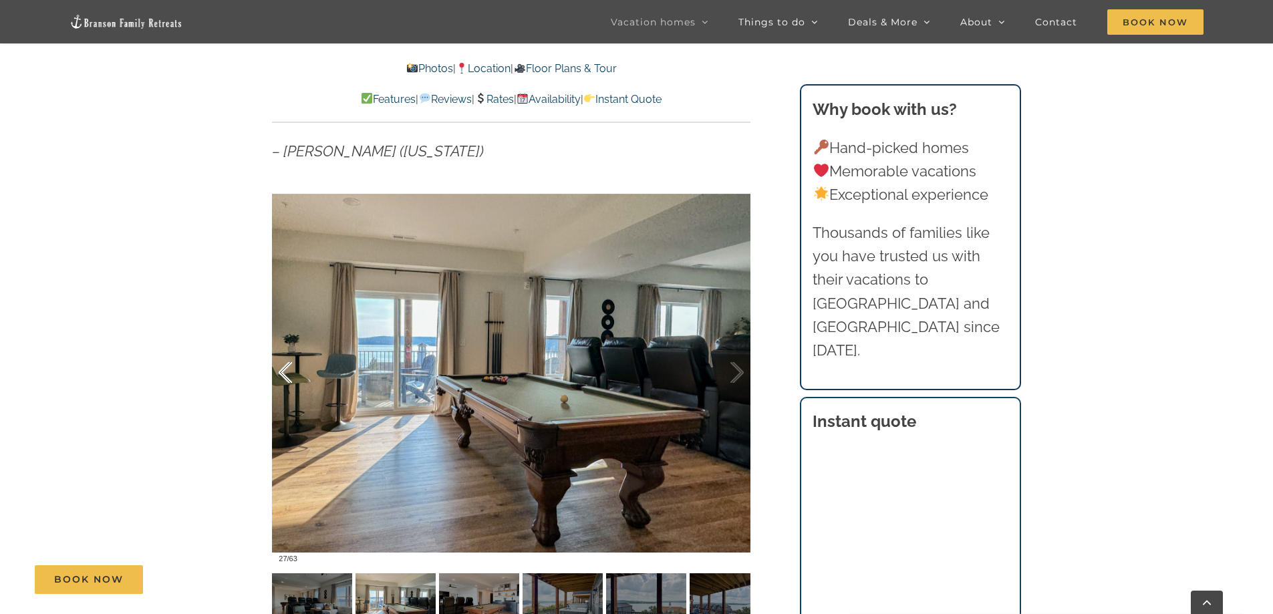
click at [285, 366] on div at bounding box center [299, 372] width 41 height 83
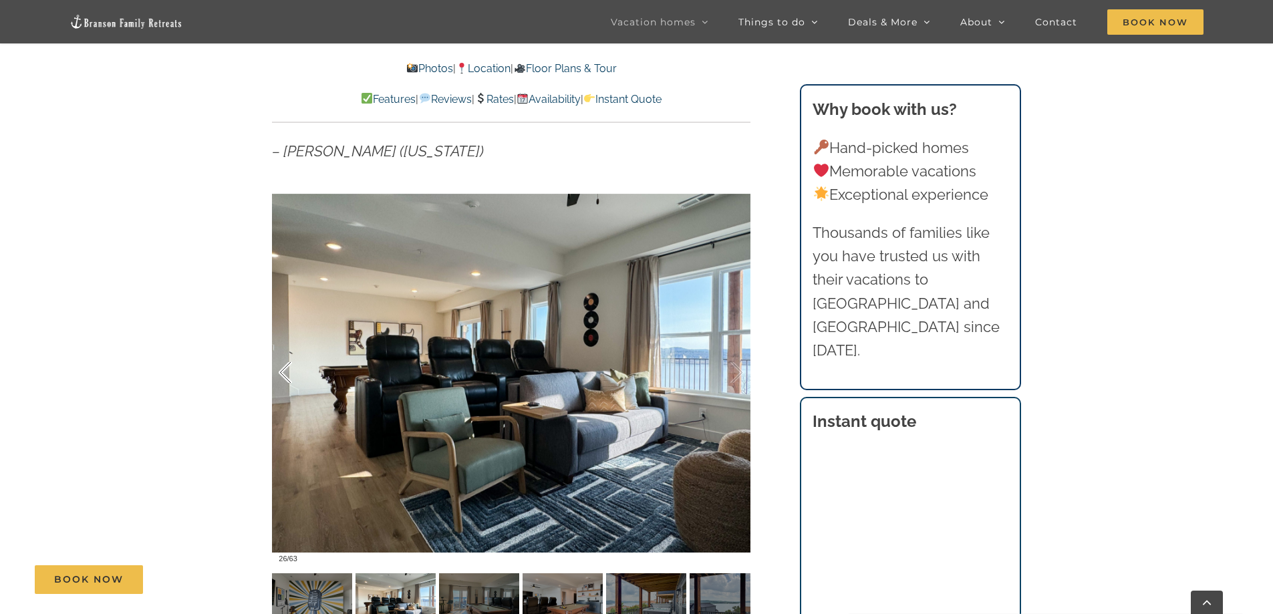
click at [285, 366] on div at bounding box center [299, 372] width 41 height 83
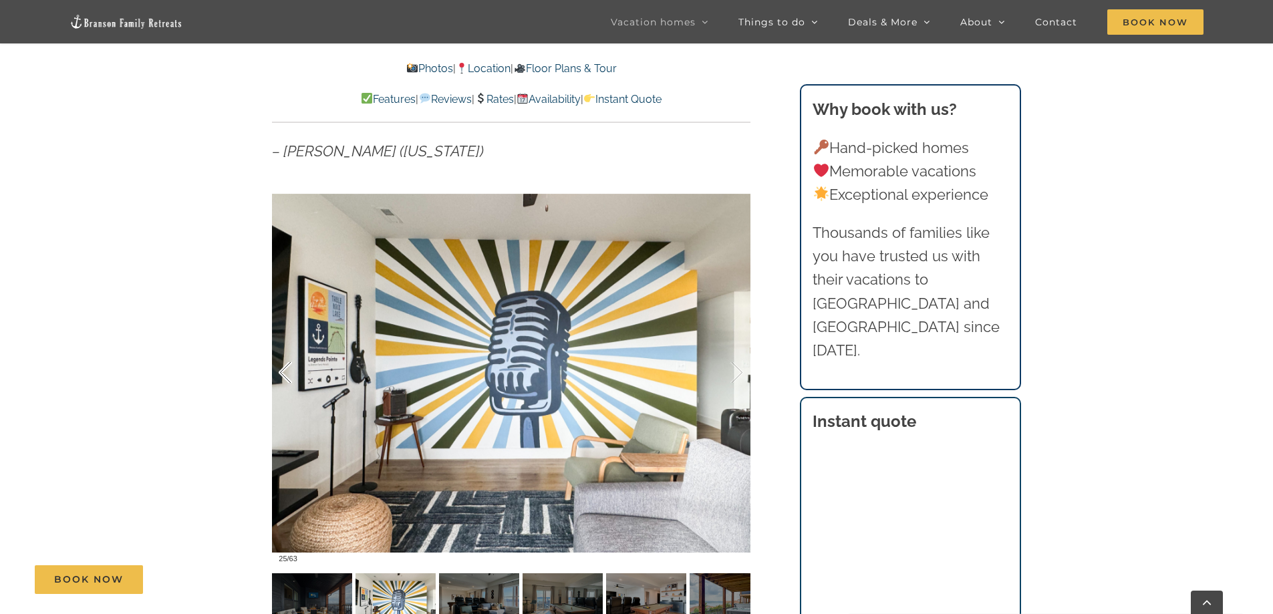
click at [285, 366] on div at bounding box center [299, 372] width 41 height 83
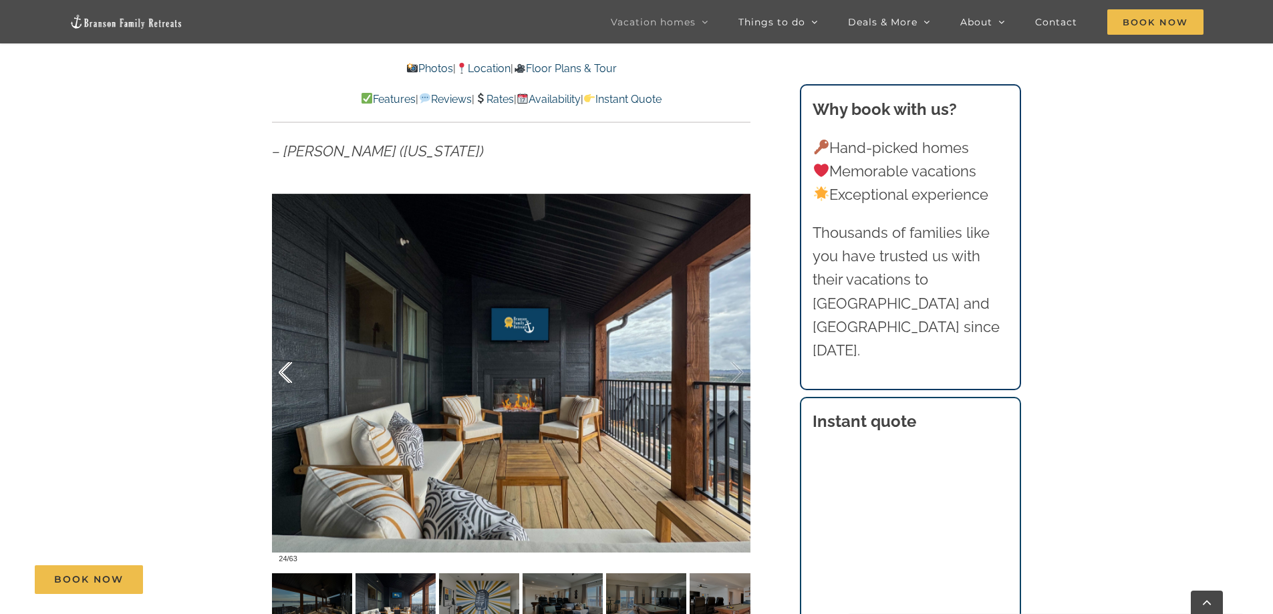
click at [285, 366] on div at bounding box center [299, 372] width 41 height 83
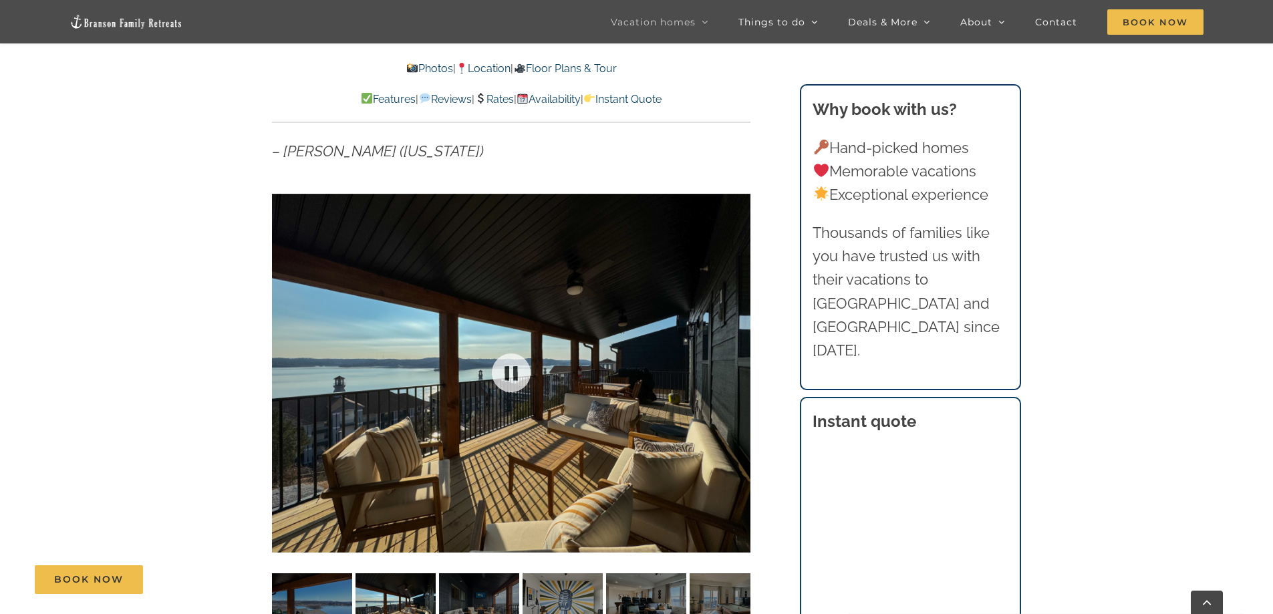
click at [285, 366] on div at bounding box center [511, 372] width 478 height 393
click at [281, 368] on div at bounding box center [299, 372] width 41 height 83
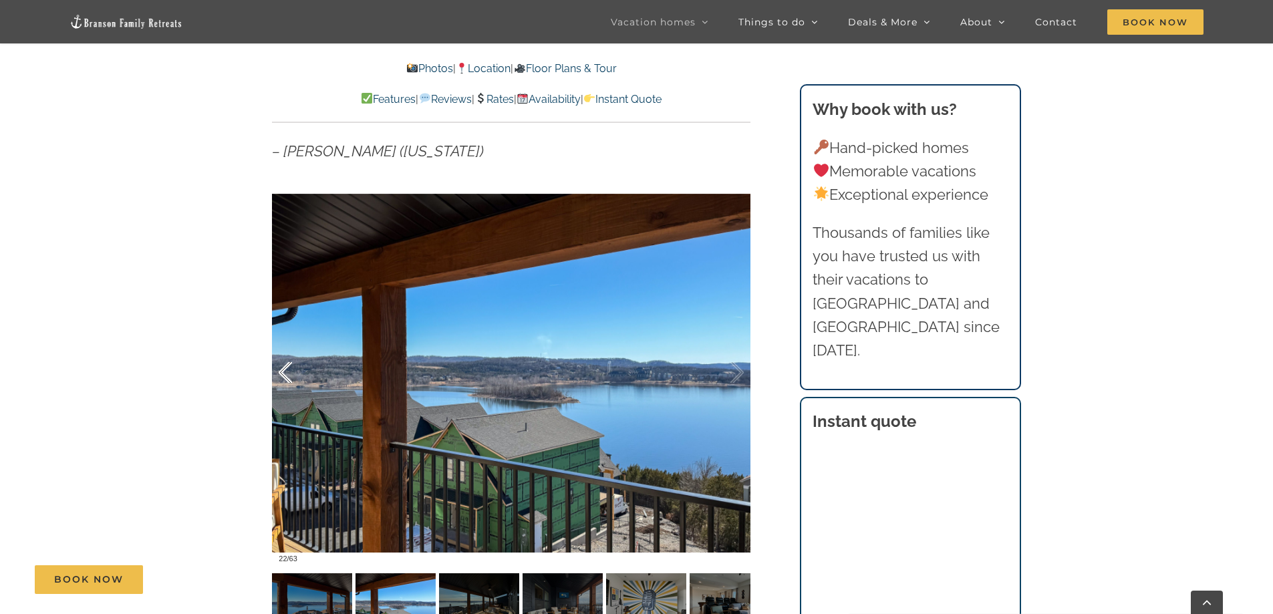
click at [281, 368] on div at bounding box center [299, 372] width 41 height 83
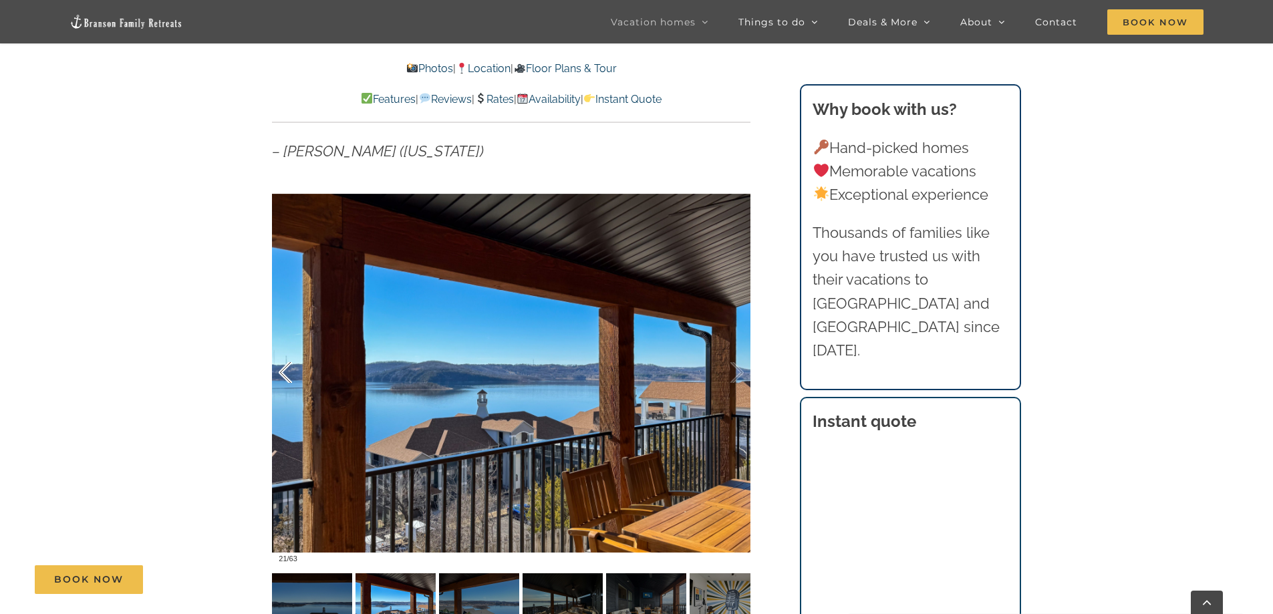
click at [281, 368] on div at bounding box center [299, 372] width 41 height 83
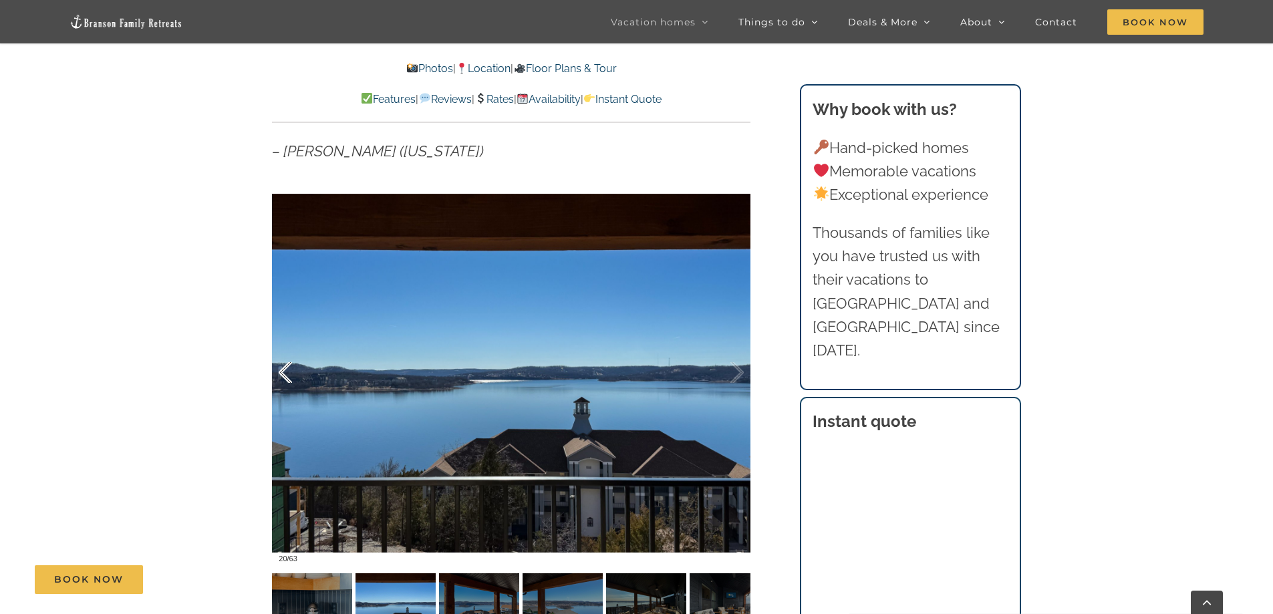
click at [281, 368] on div at bounding box center [299, 372] width 41 height 83
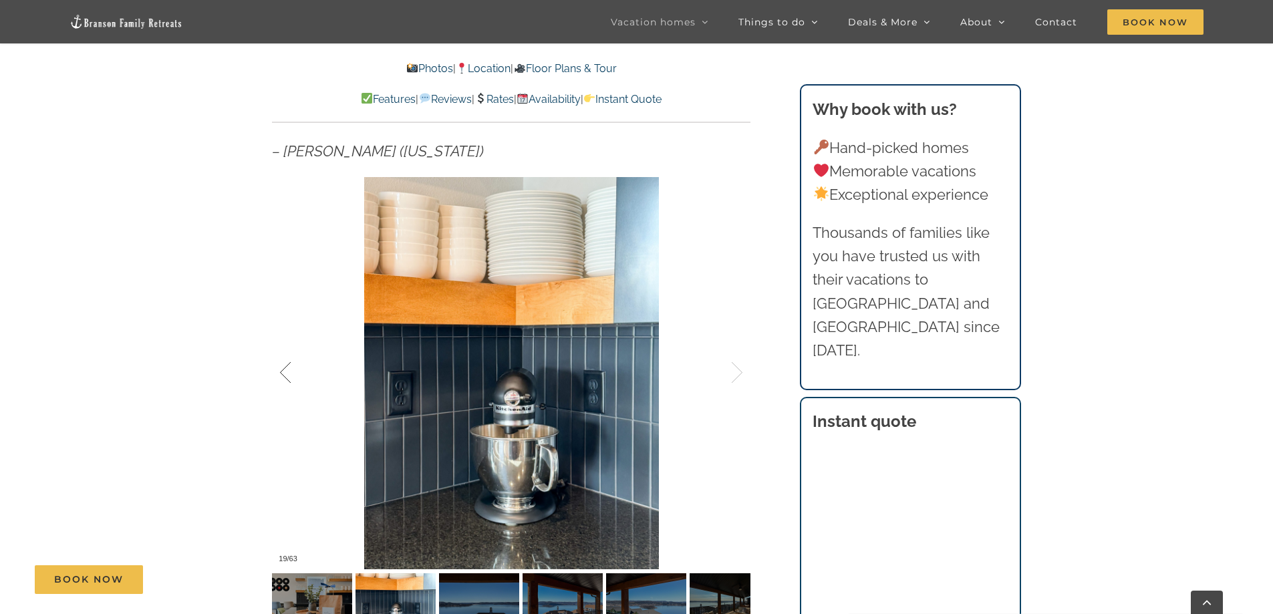
click at [281, 368] on div at bounding box center [299, 372] width 41 height 83
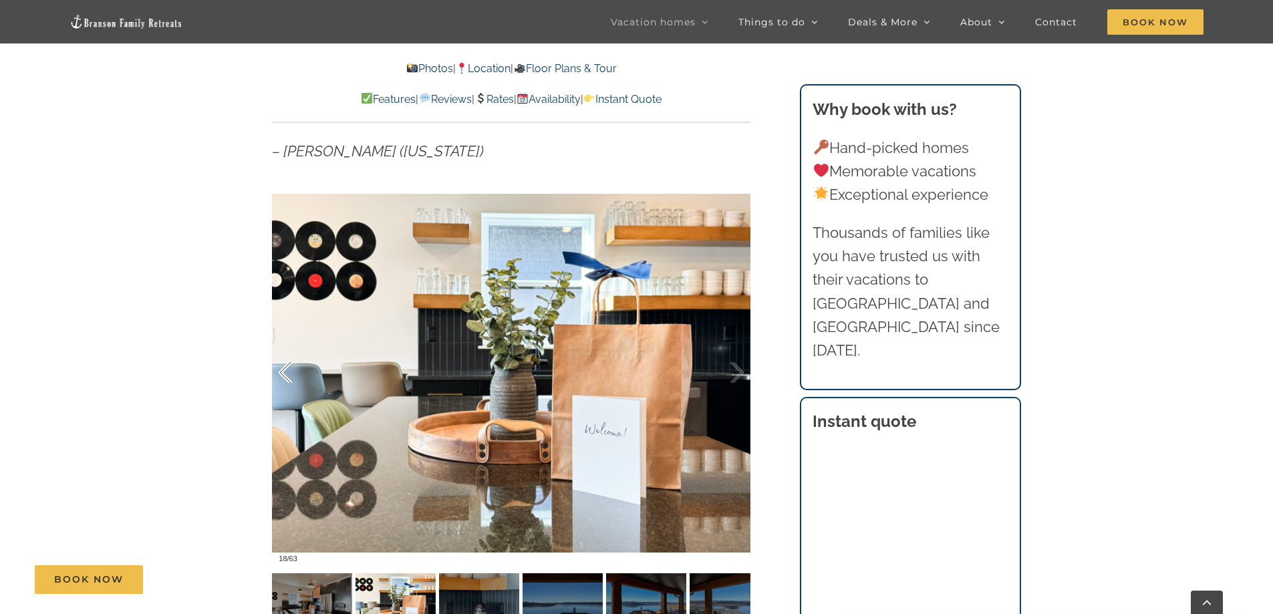
click at [281, 368] on div at bounding box center [299, 372] width 41 height 83
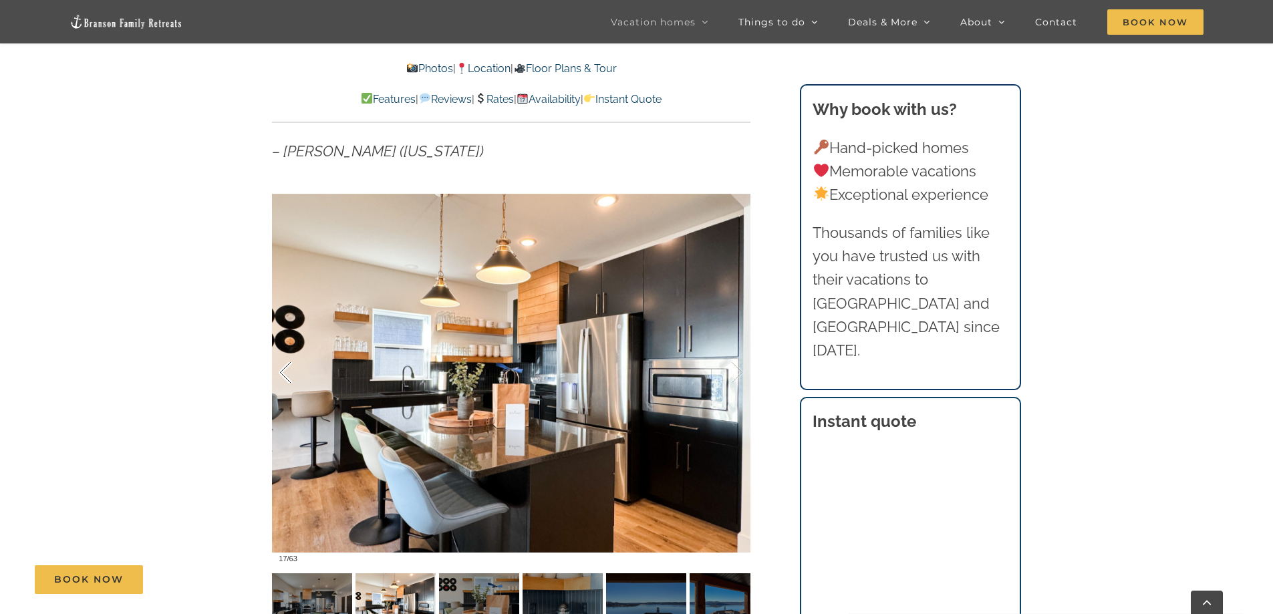
click at [281, 368] on div at bounding box center [299, 372] width 41 height 83
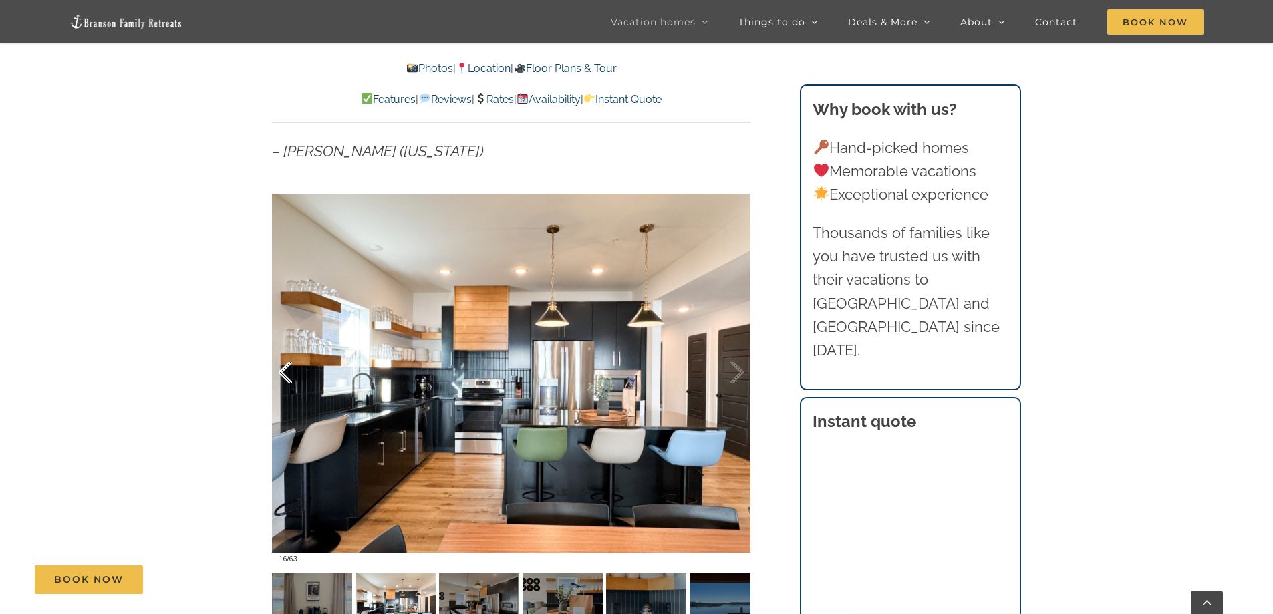
click at [281, 368] on div at bounding box center [299, 372] width 41 height 83
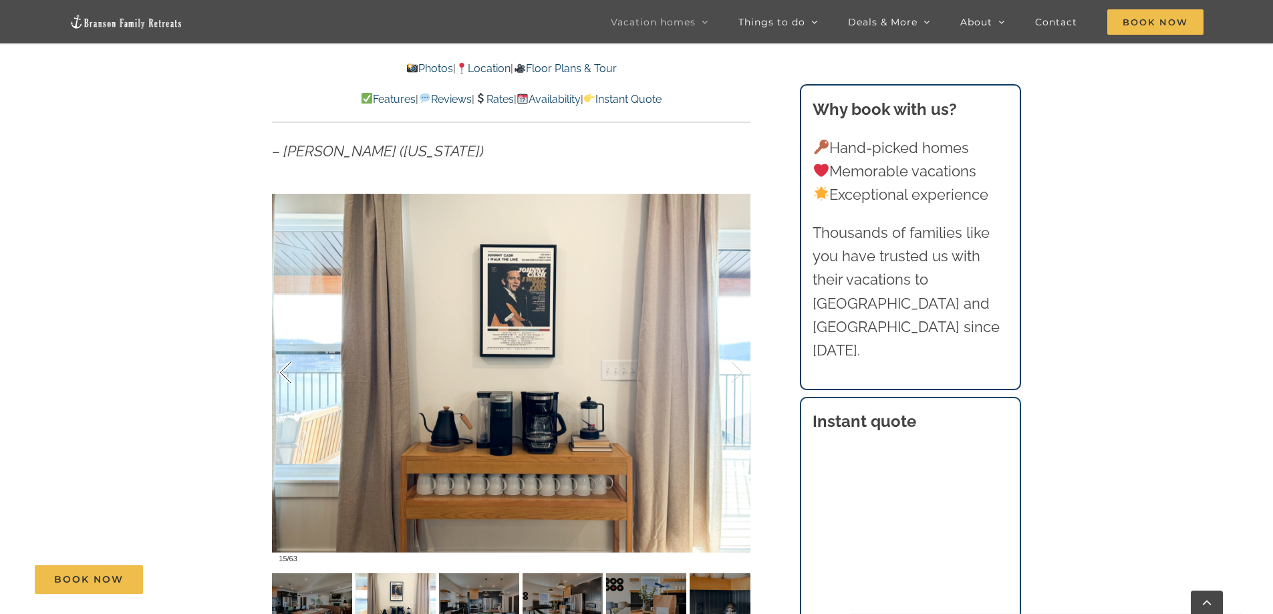
click at [281, 368] on div at bounding box center [299, 372] width 41 height 83
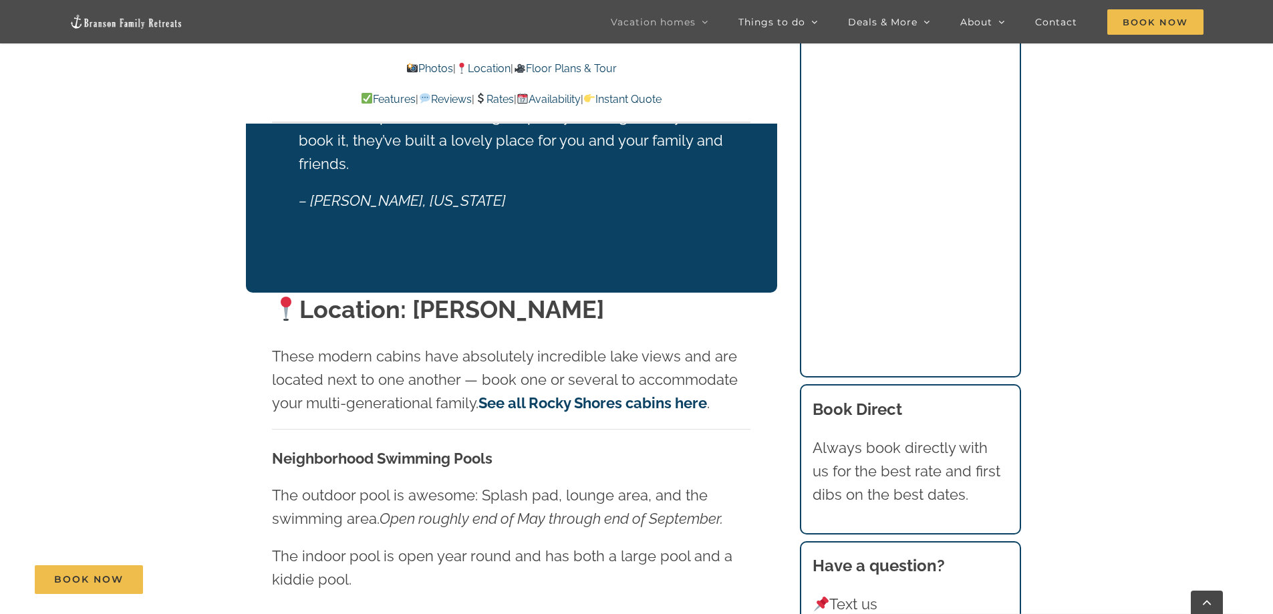
scroll to position [2740, 0]
